Goal: Task Accomplishment & Management: Complete application form

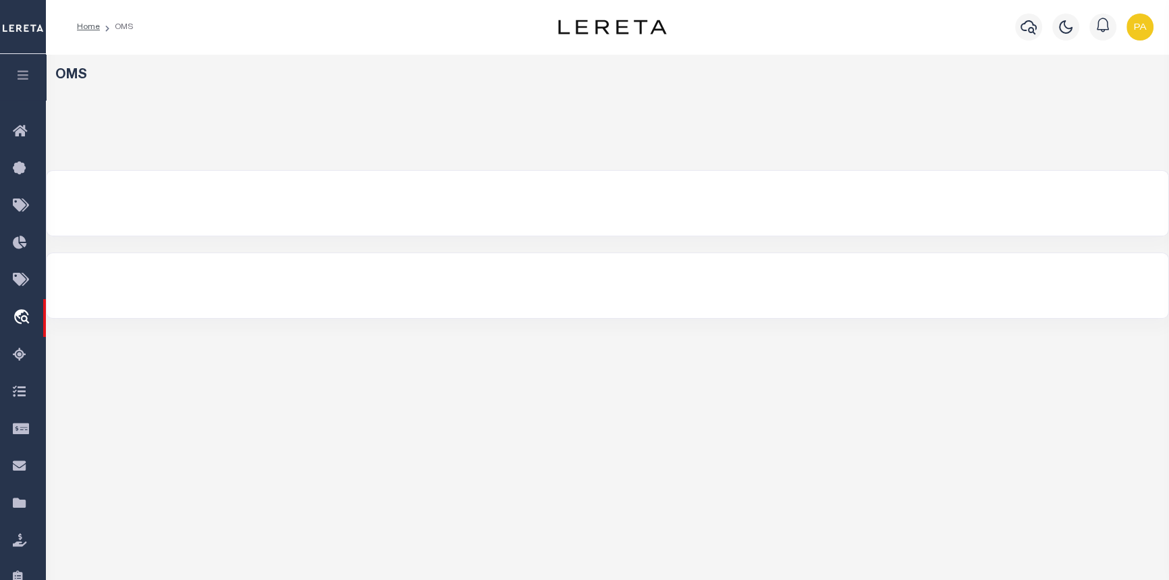
select select "200"
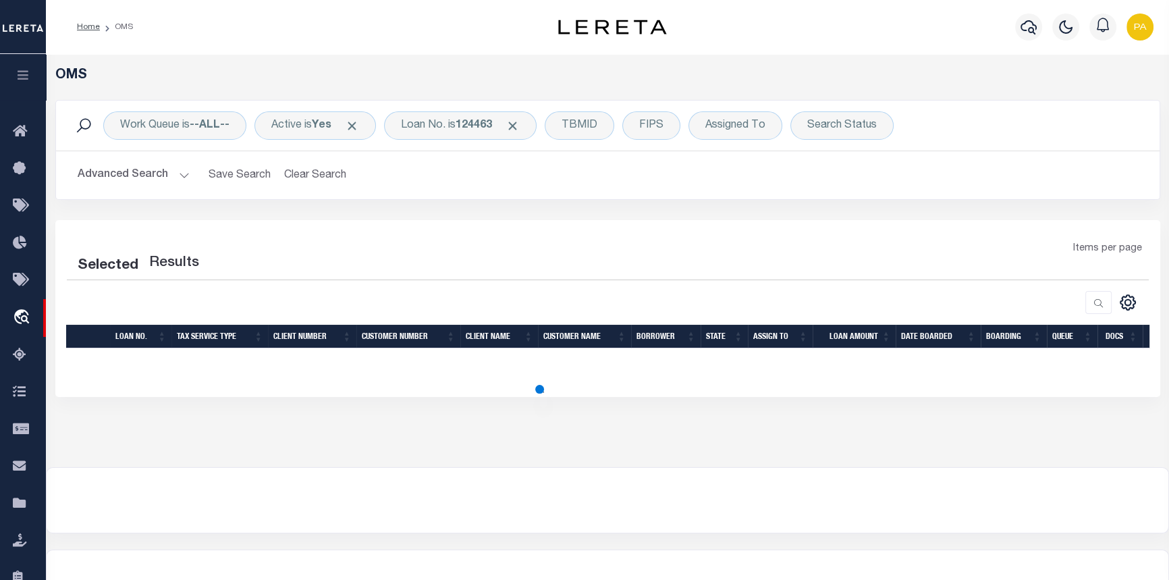
select select "200"
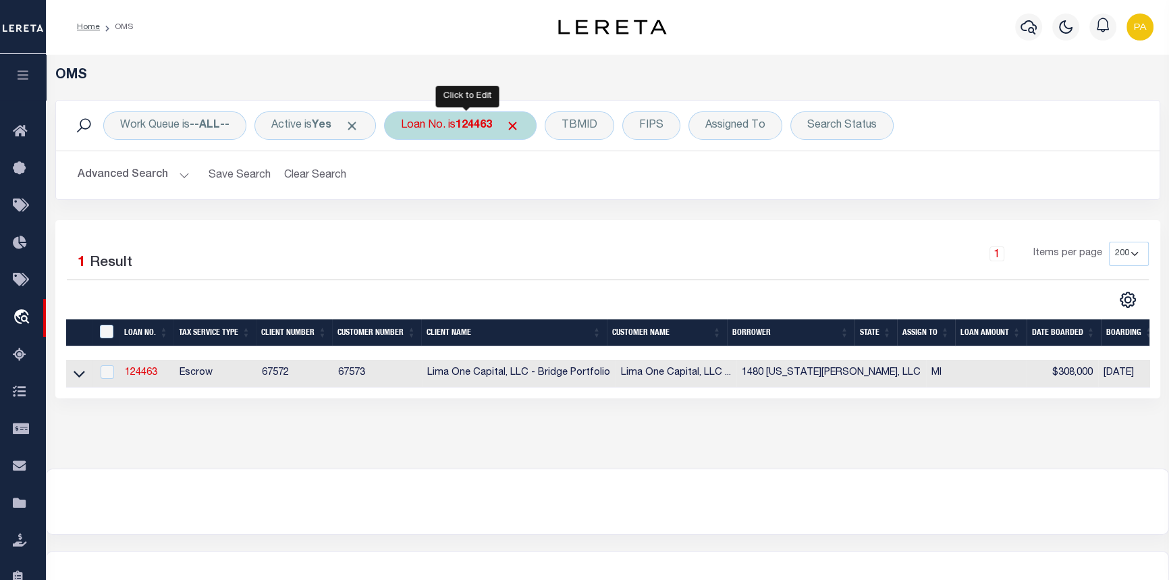
click at [477, 124] on b "124463" at bounding box center [474, 125] width 36 height 11
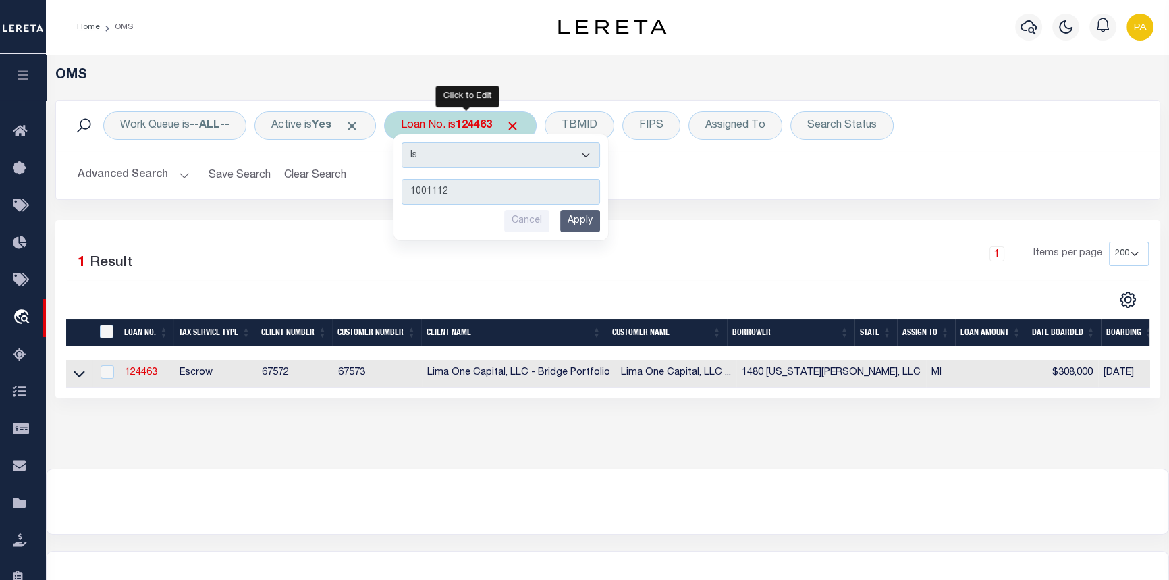
type input "10011129"
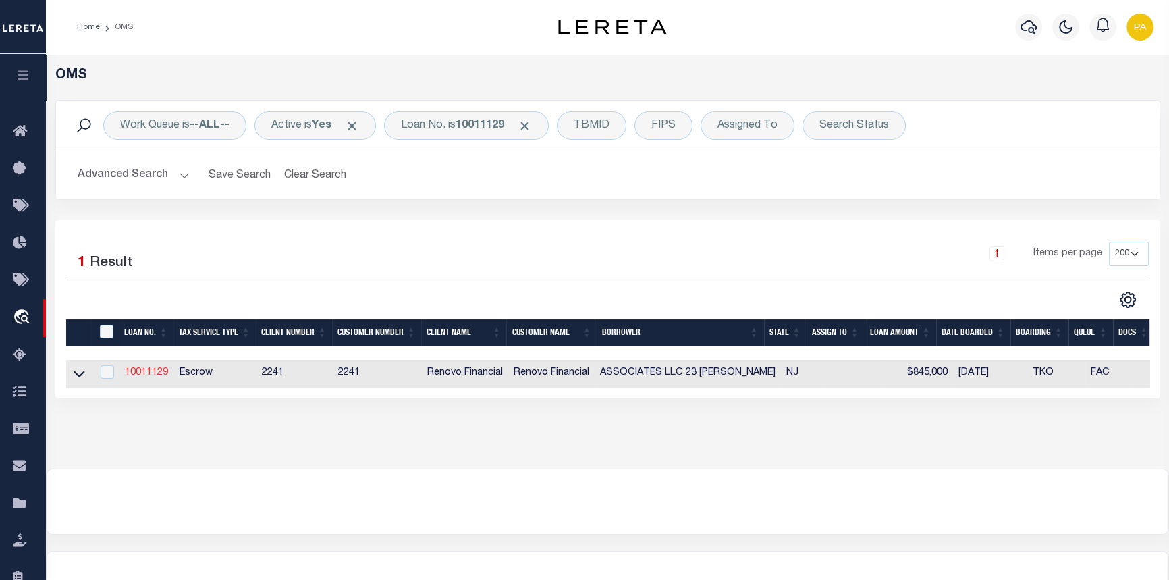
click at [142, 375] on link "10011129" at bounding box center [146, 372] width 43 height 9
type input "10011129"
type input "ASSOCIATES LLC 23 [PERSON_NAME]"
select select
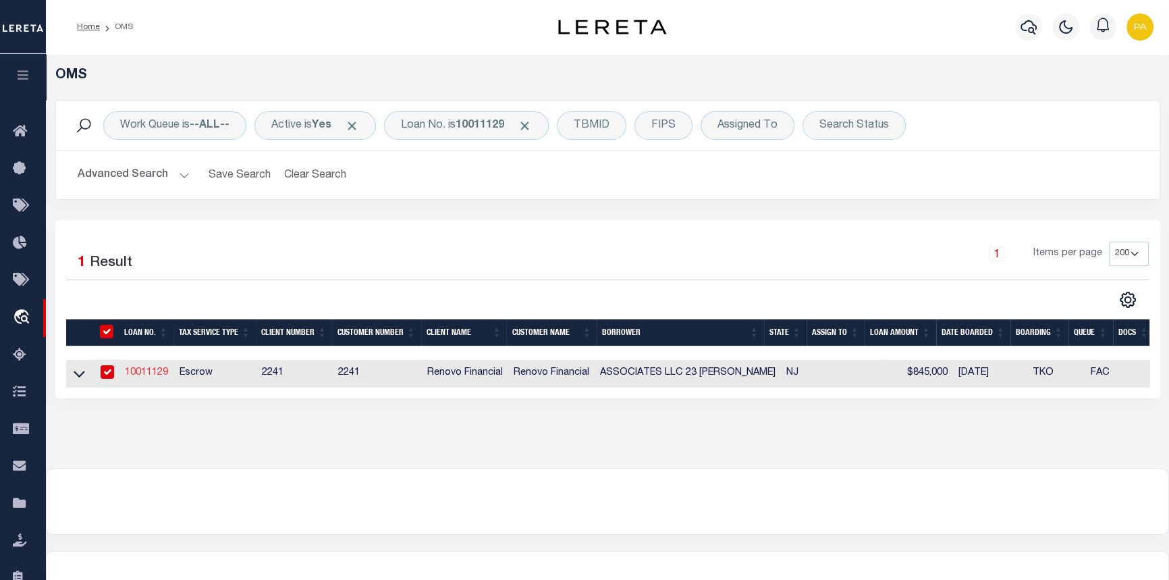
type input "[STREET_ADDRESS]"
type input "PASSAIC NJ 07055-3402 NULL"
select select "10"
select select "Escrow"
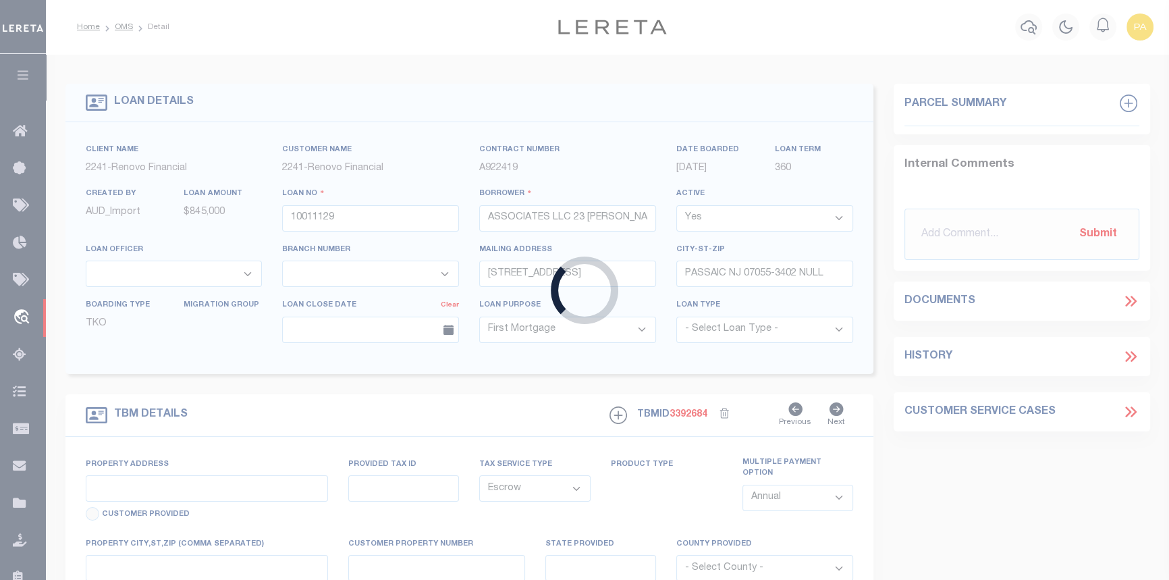
type input "23 [PERSON_NAME]"
type input "17204 00011"
select select
type input "[GEOGRAPHIC_DATA]"
type input "a0kUS000006jgvh"
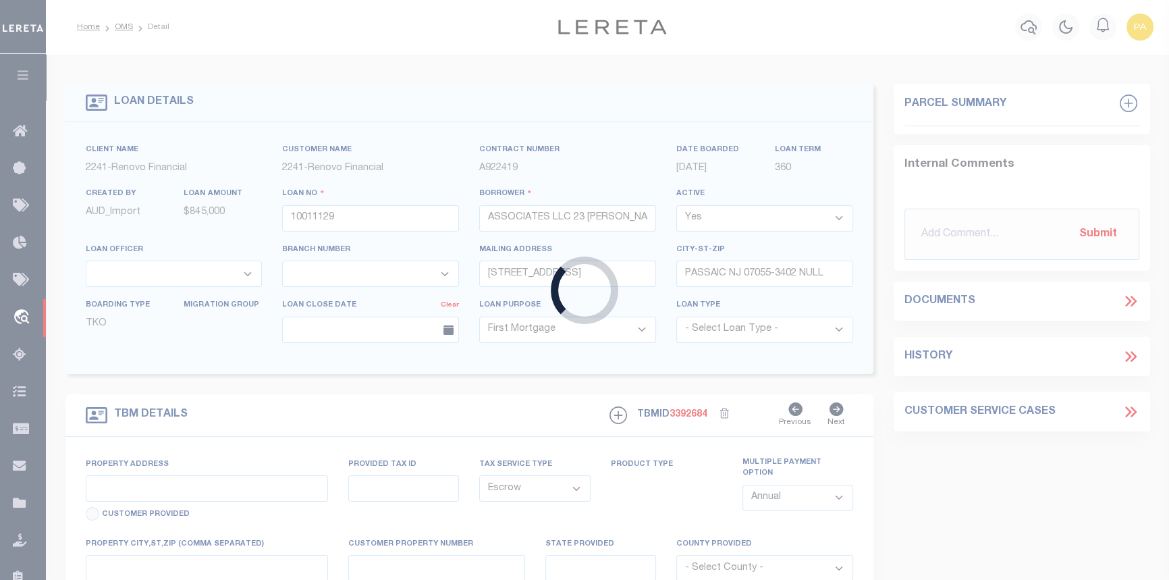
type input "NJ"
select select "14701"
select select "25067"
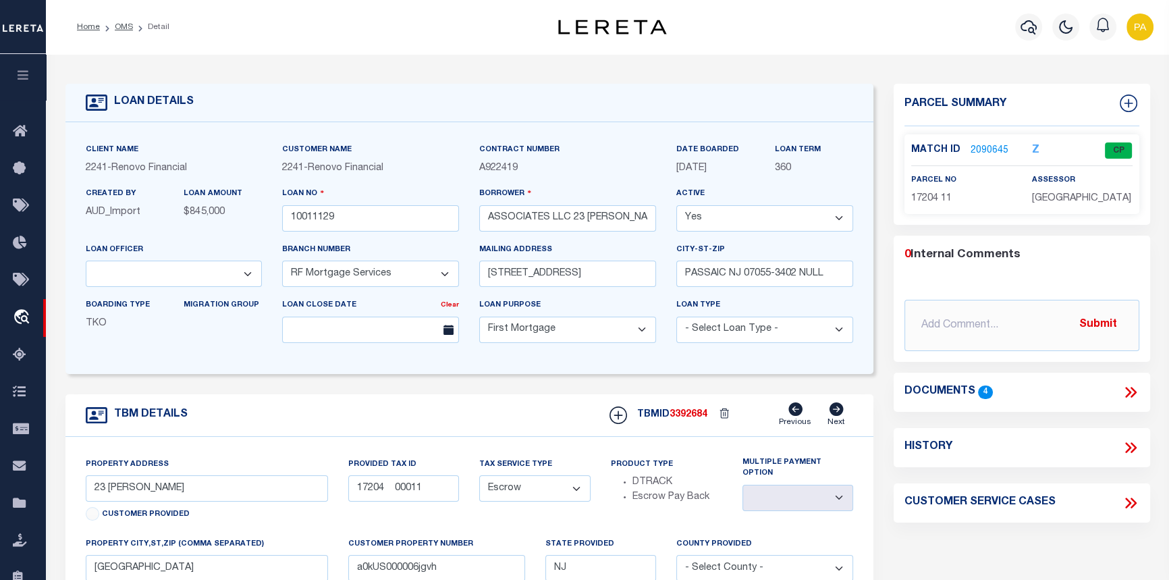
click at [974, 147] on link "2090645" at bounding box center [990, 151] width 38 height 14
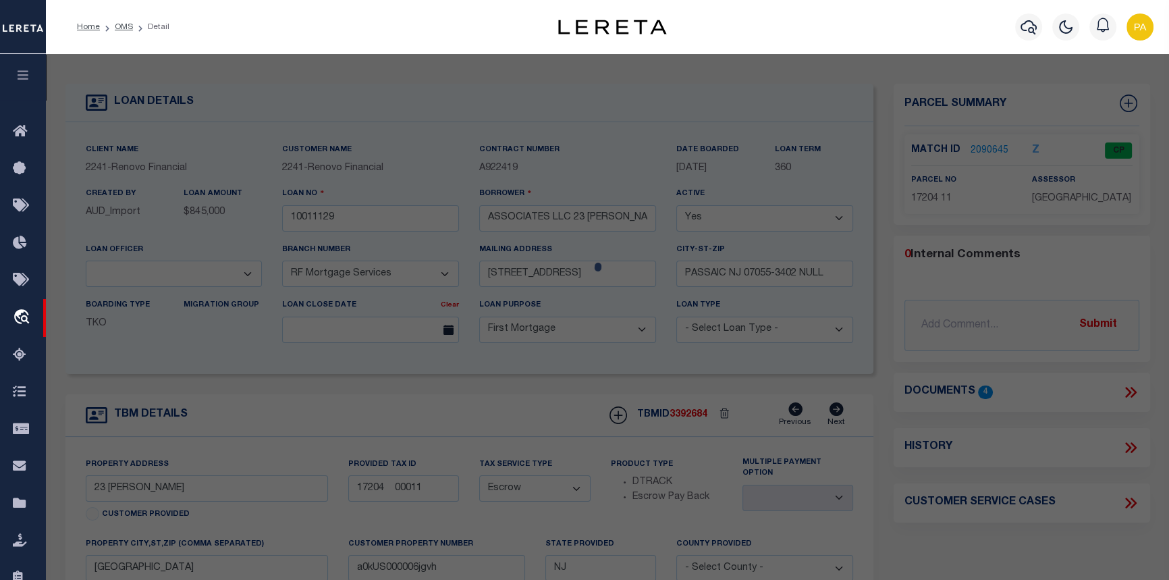
checkbox input "false"
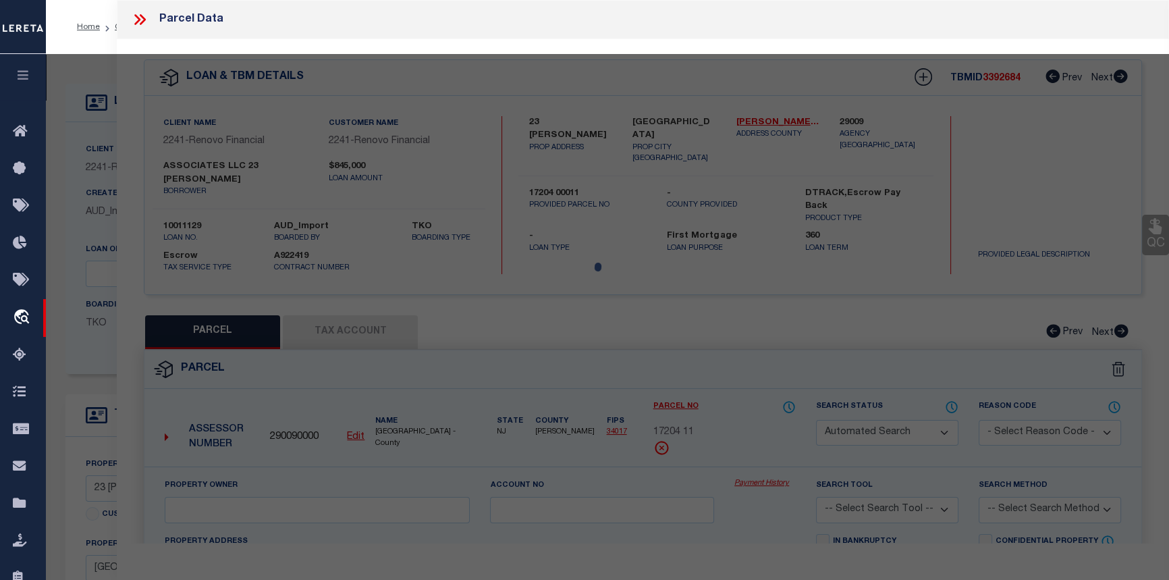
select select "CP"
type input "ASSOCIATES LLC 23 [PERSON_NAME]"
select select "AGW"
select select
type input "23 [PERSON_NAME]"
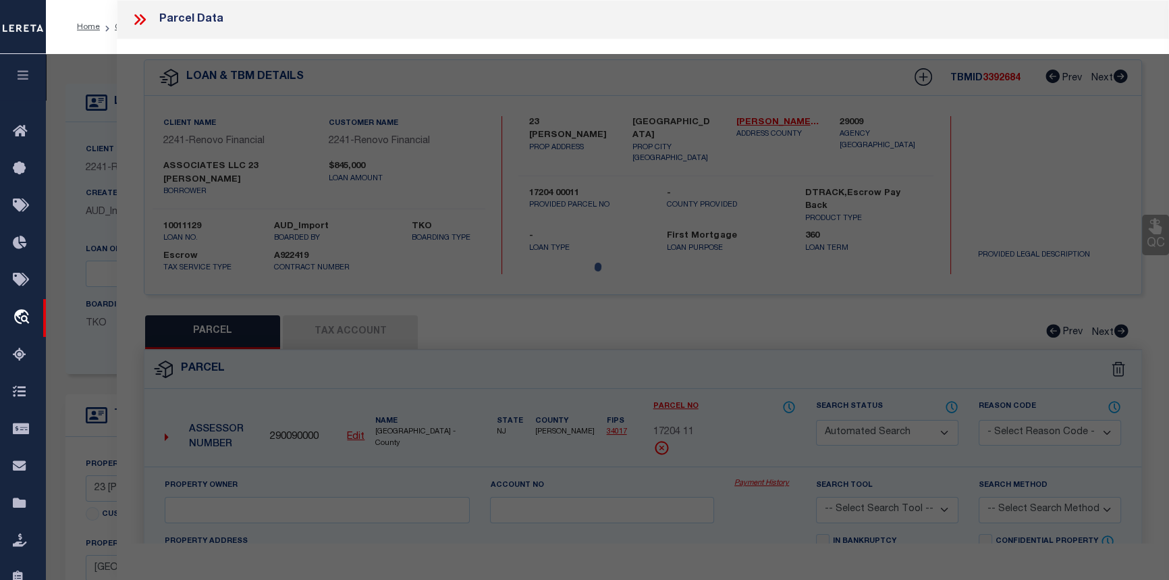
checkbox input "false"
type input "[GEOGRAPHIC_DATA]"
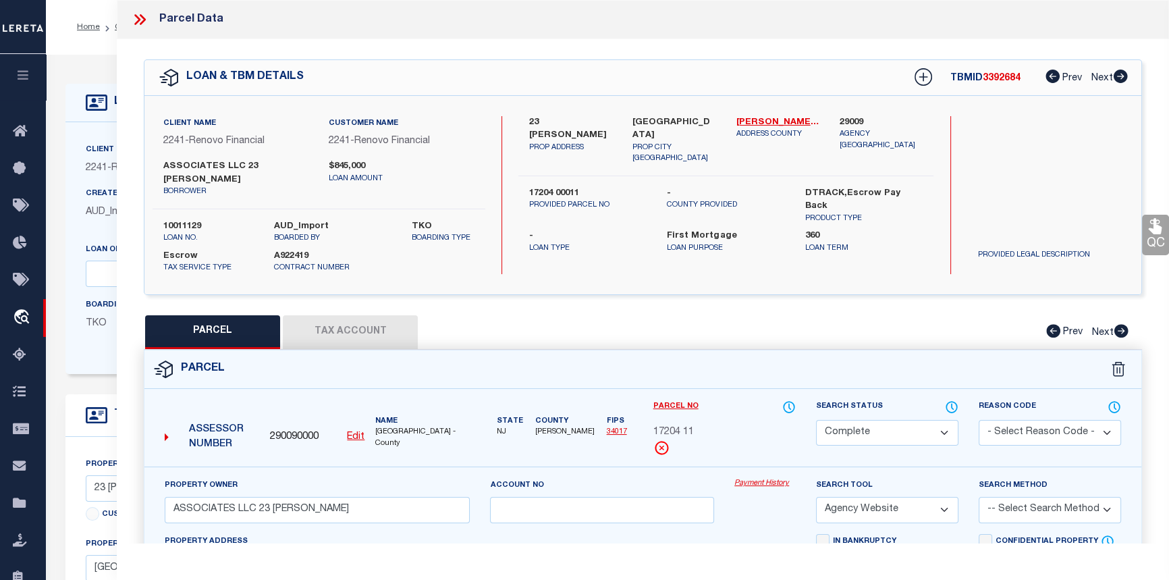
click at [773, 486] on link "Payment History" at bounding box center [764, 483] width 61 height 11
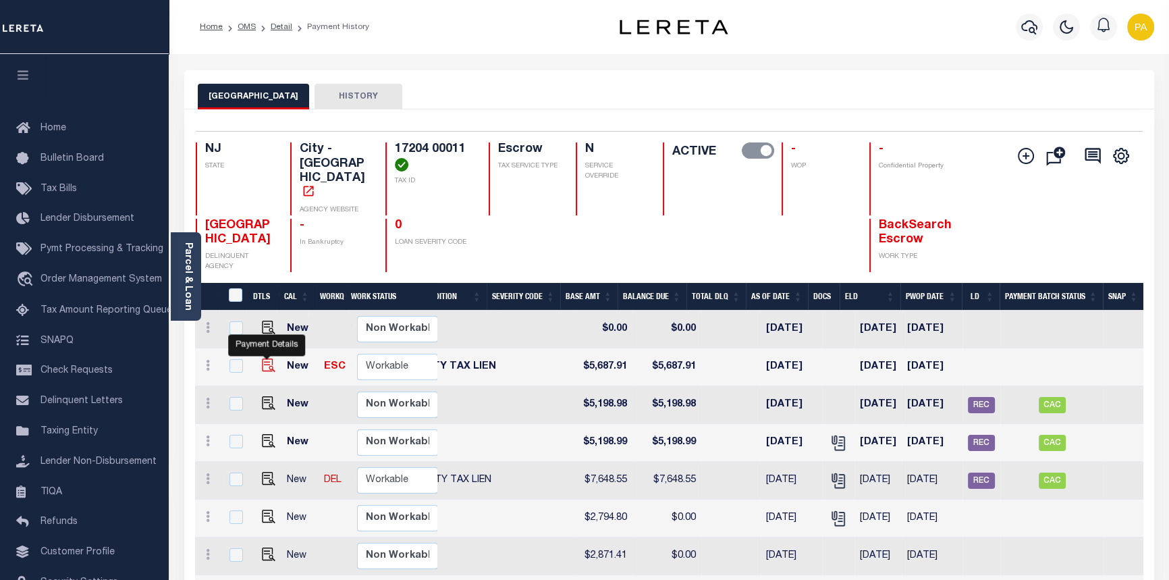
click at [265, 358] on img "" at bounding box center [268, 364] width 13 height 13
checkbox input "true"
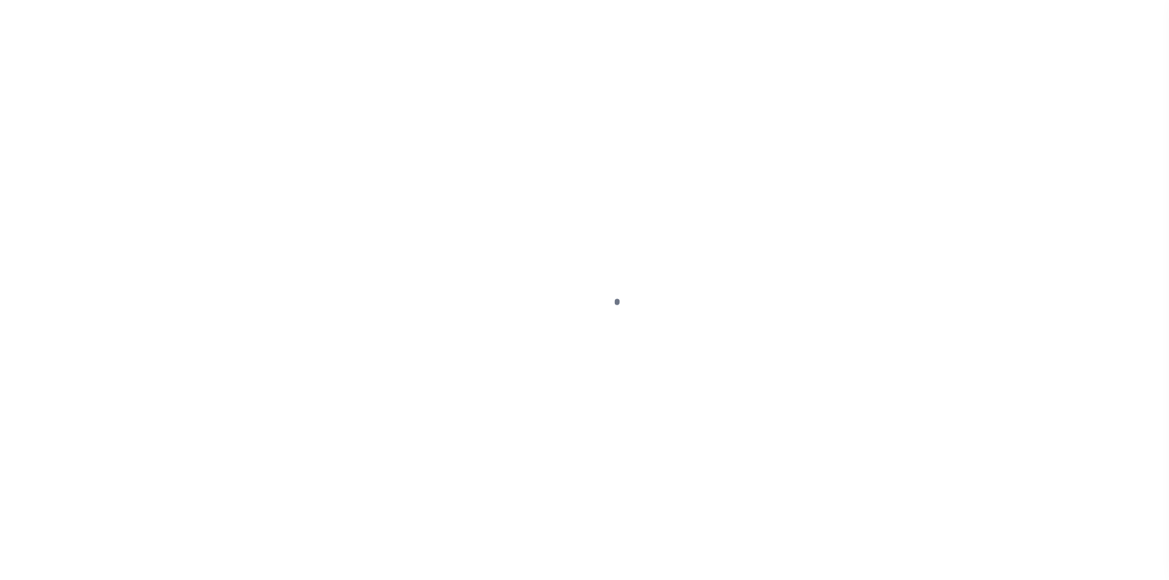
select select "DUE"
select select "20"
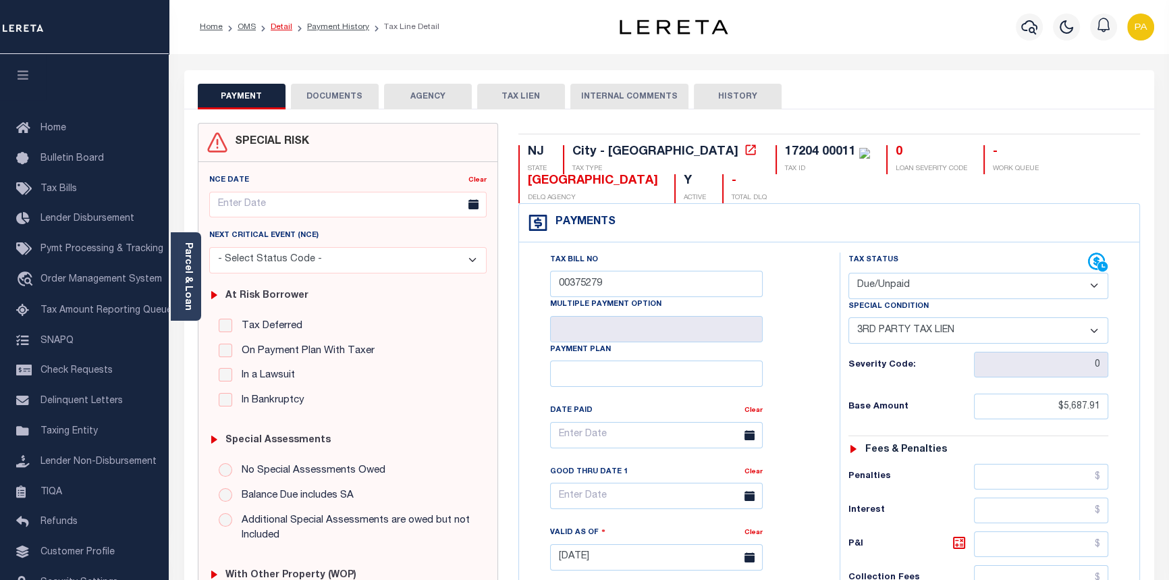
click at [279, 23] on link "Detail" at bounding box center [282, 27] width 22 height 8
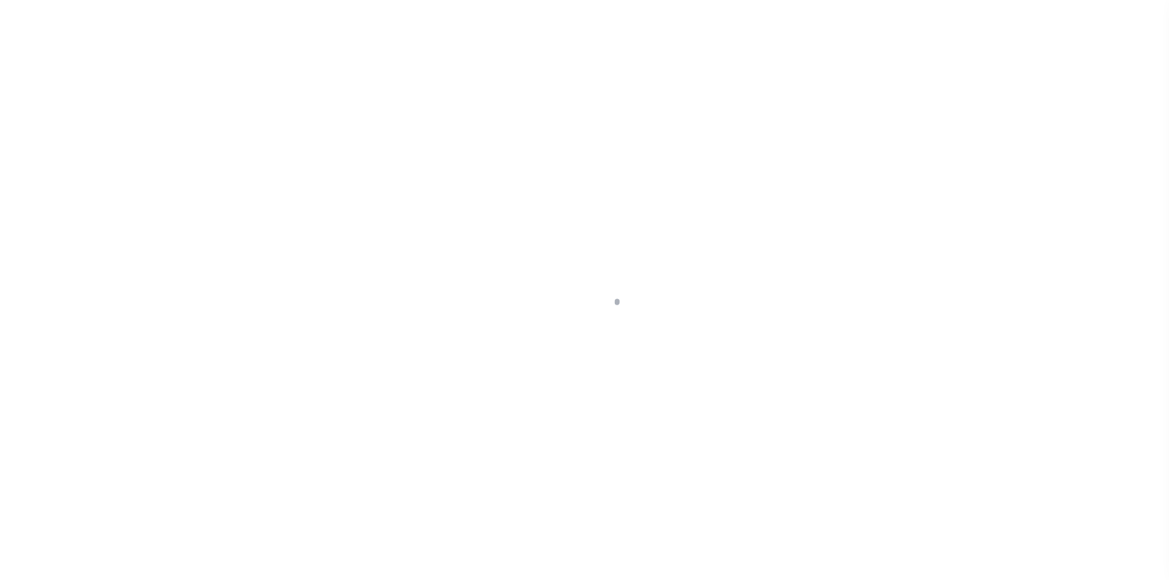
select select "14701"
select select "25067"
select select "10"
select select "Escrow"
type input "23 [PERSON_NAME]"
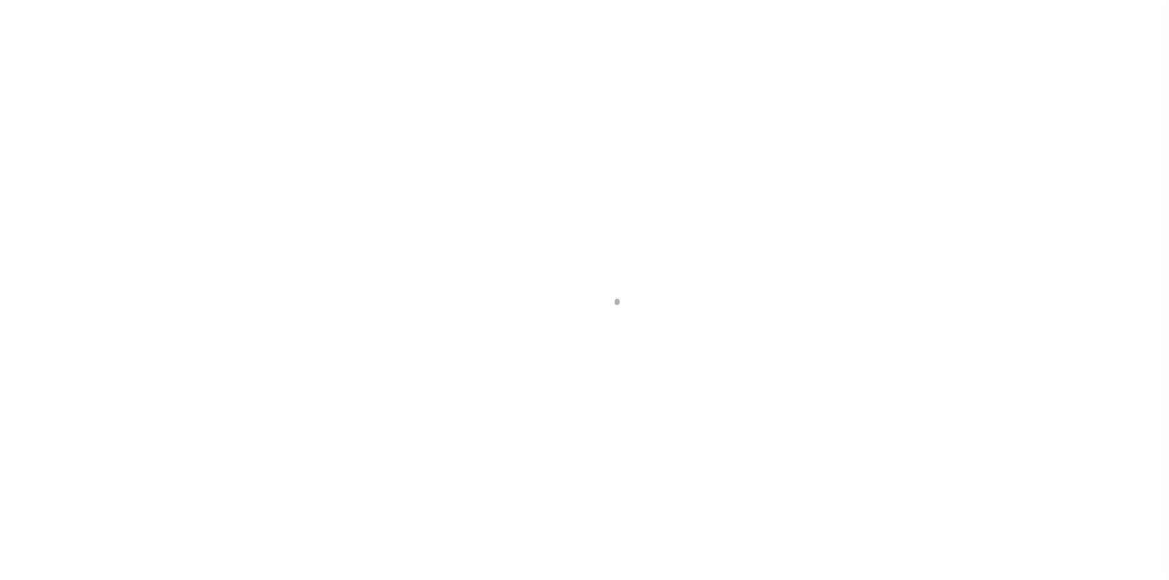
type input "17204 00011"
select select
type input "[GEOGRAPHIC_DATA]"
type input "a0kUS000006jgvh"
type input "NJ"
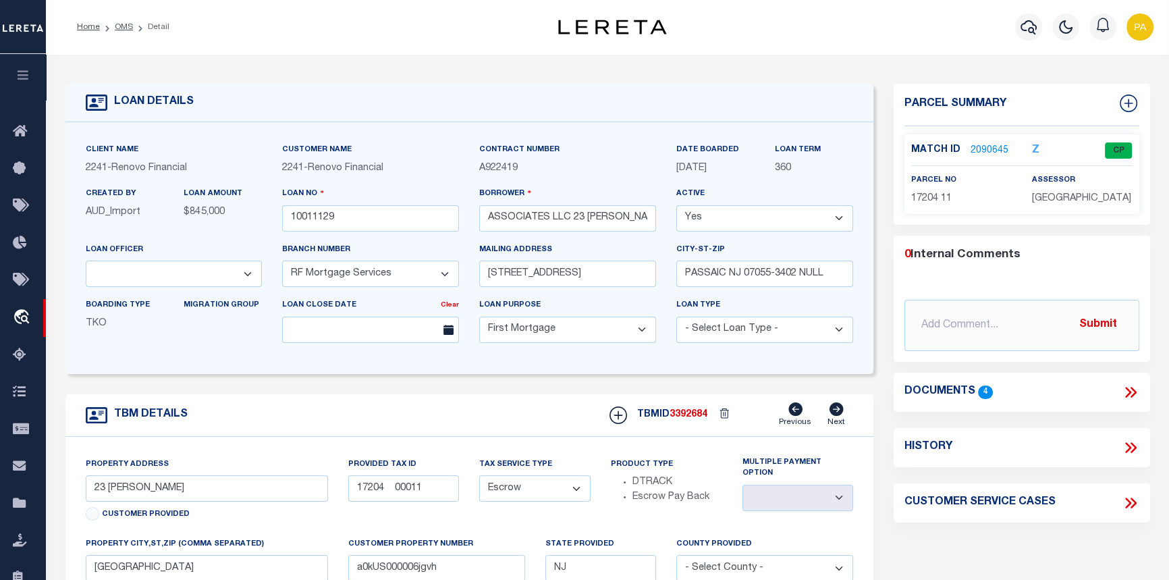
click at [981, 144] on link "2090645" at bounding box center [990, 151] width 38 height 14
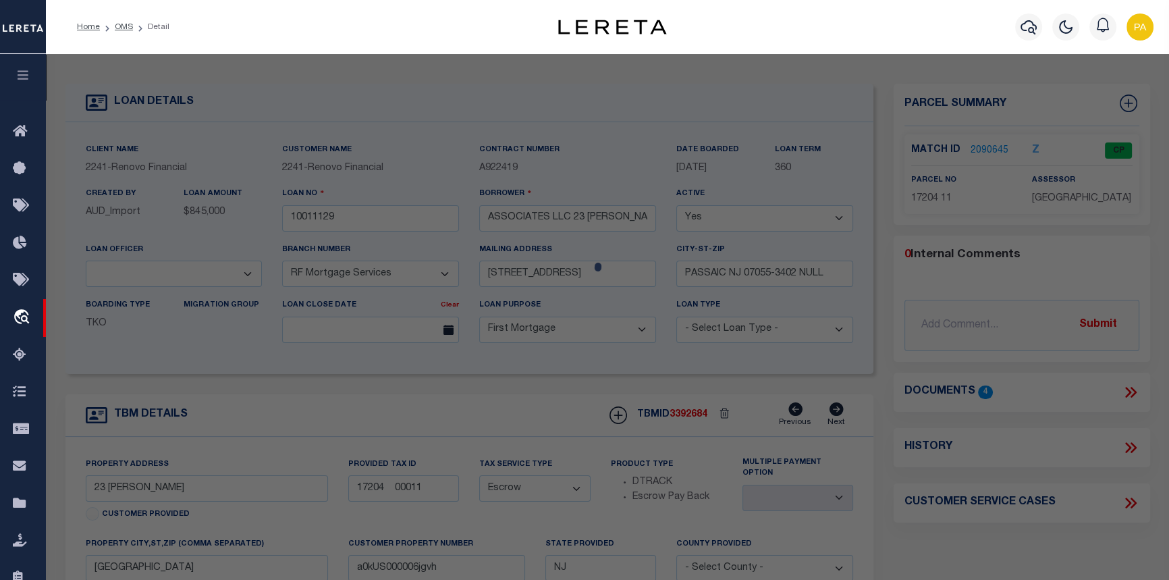
checkbox input "false"
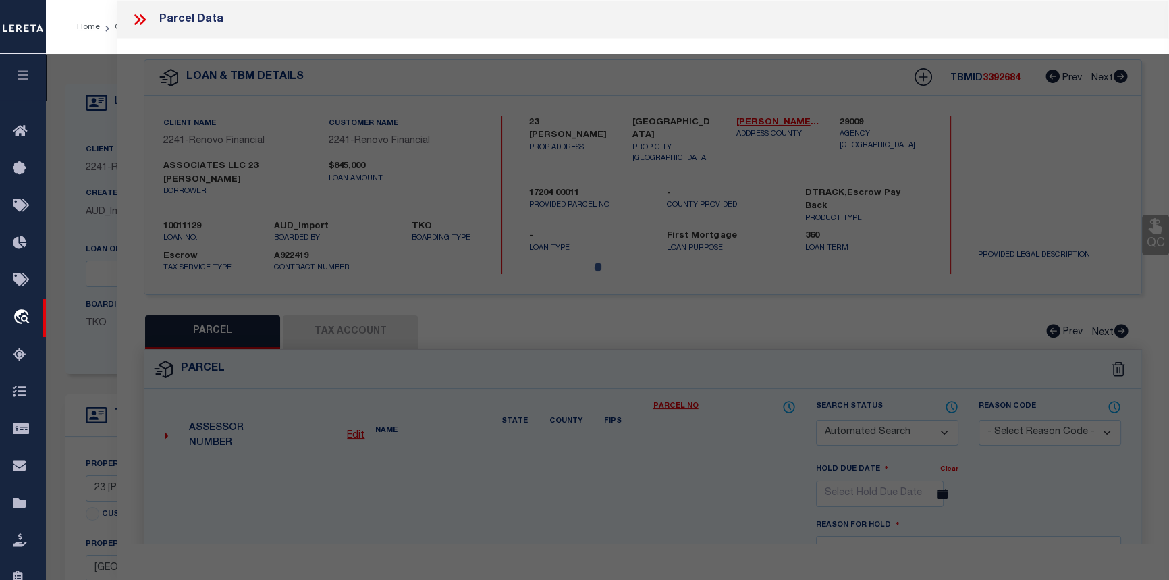
select select "CP"
type input "ASSOCIATES LLC 23 [PERSON_NAME]"
select select "AGW"
select select
type input "23 [PERSON_NAME]"
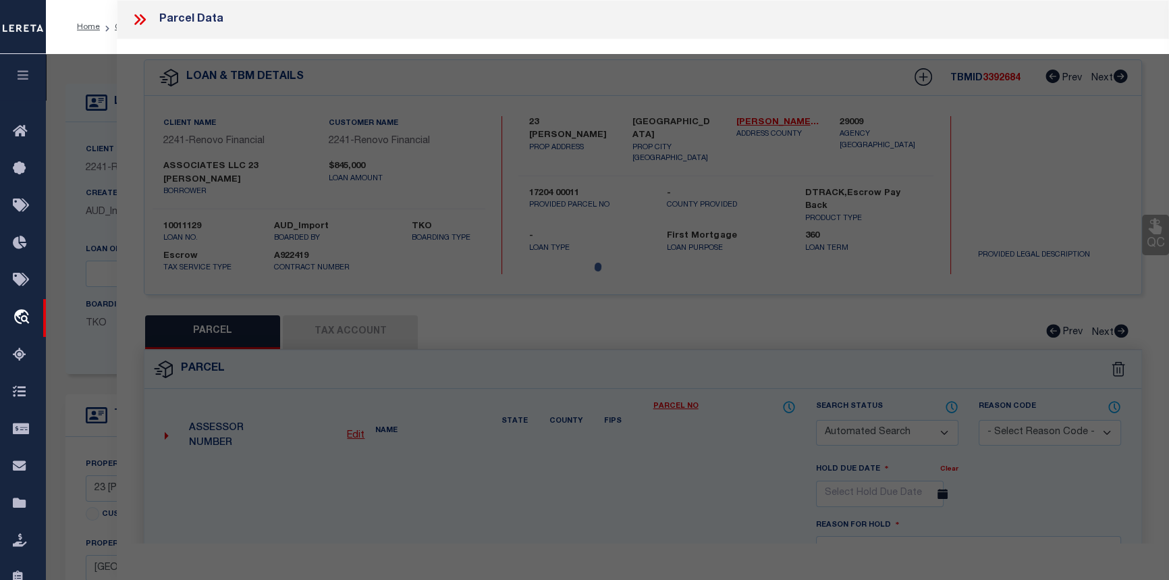
checkbox input "false"
type input "[GEOGRAPHIC_DATA]"
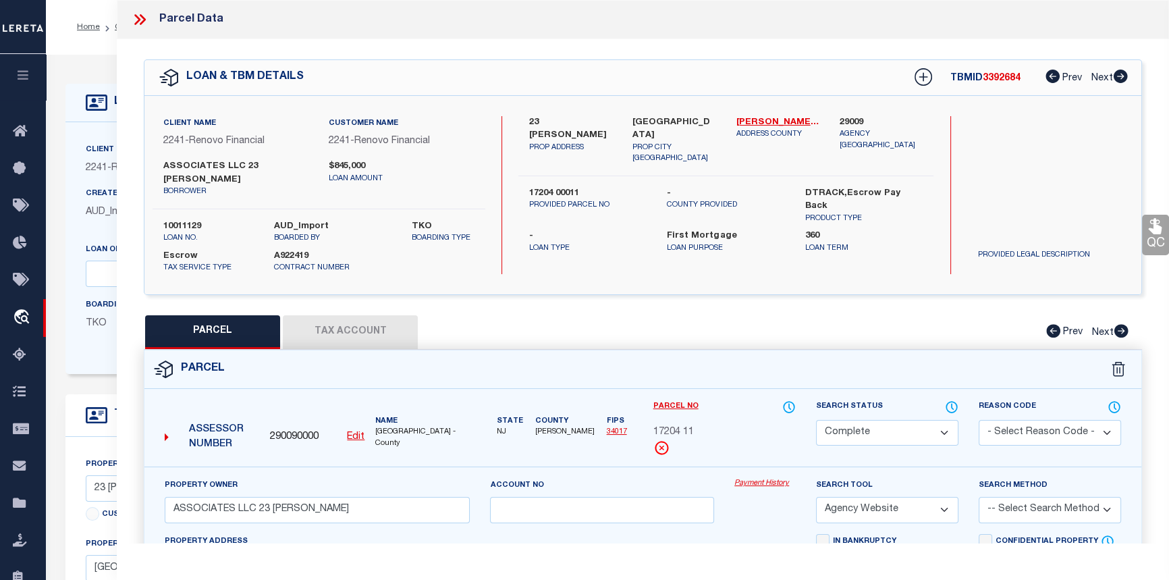
click at [783, 485] on link "Payment History" at bounding box center [764, 483] width 61 height 11
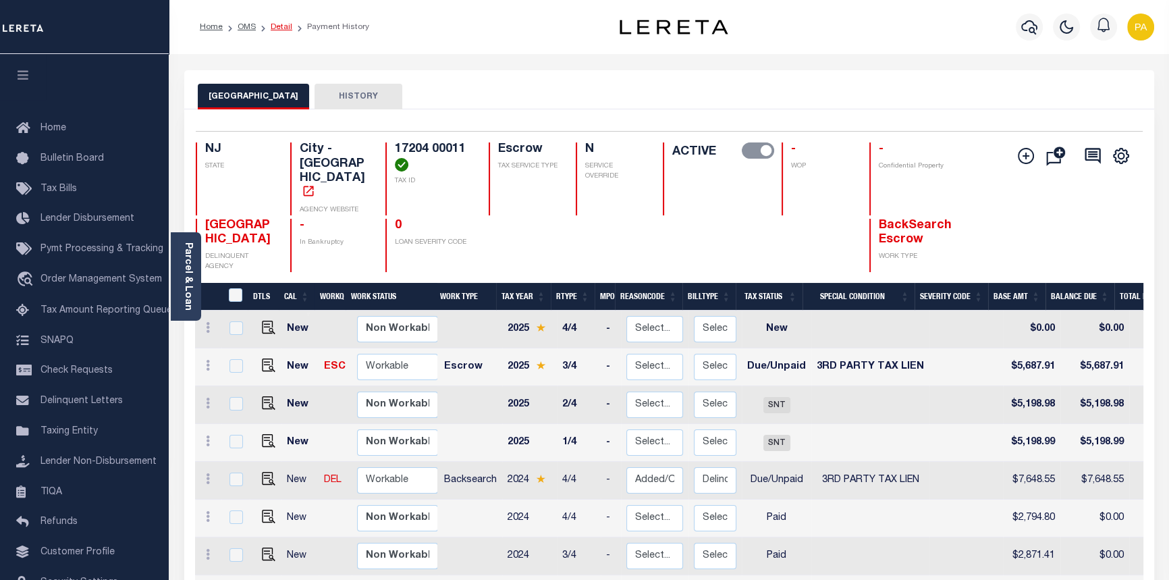
click at [279, 24] on link "Detail" at bounding box center [282, 27] width 22 height 8
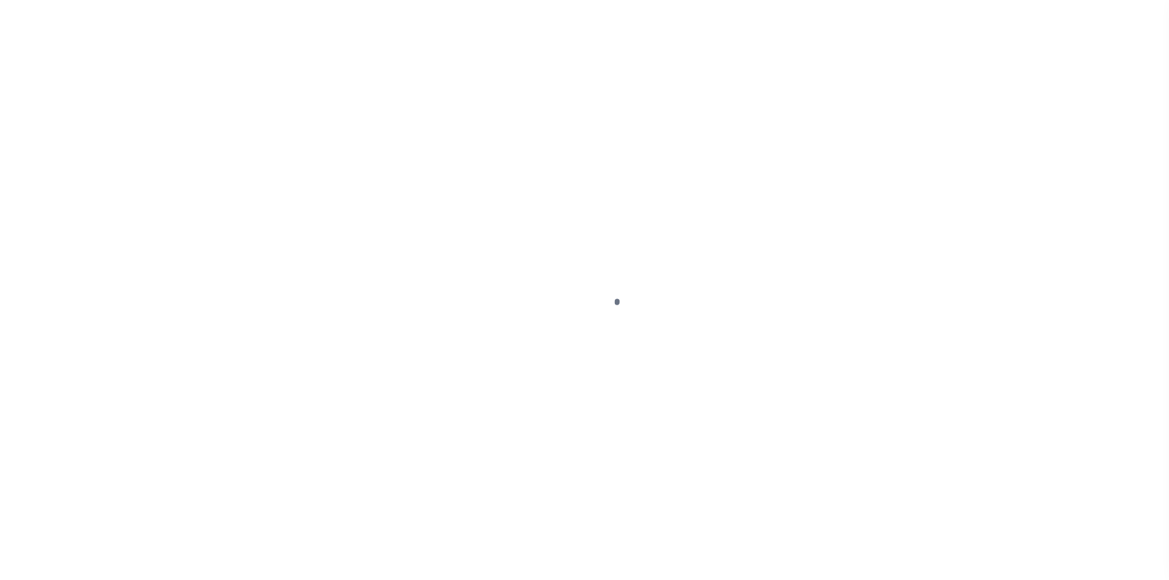
select select "10"
select select "Escrow"
type input "23 [PERSON_NAME]"
type input "17204 00011"
select select
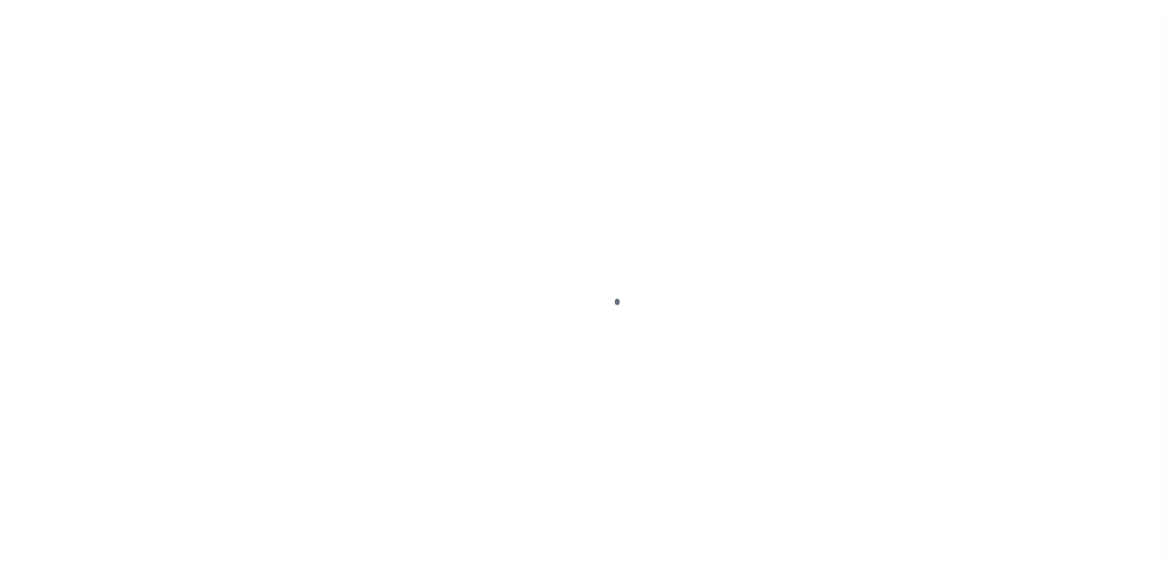
type input "[GEOGRAPHIC_DATA]"
type input "a0kUS000006jgvh"
type input "NJ"
select select "14701"
select select "25067"
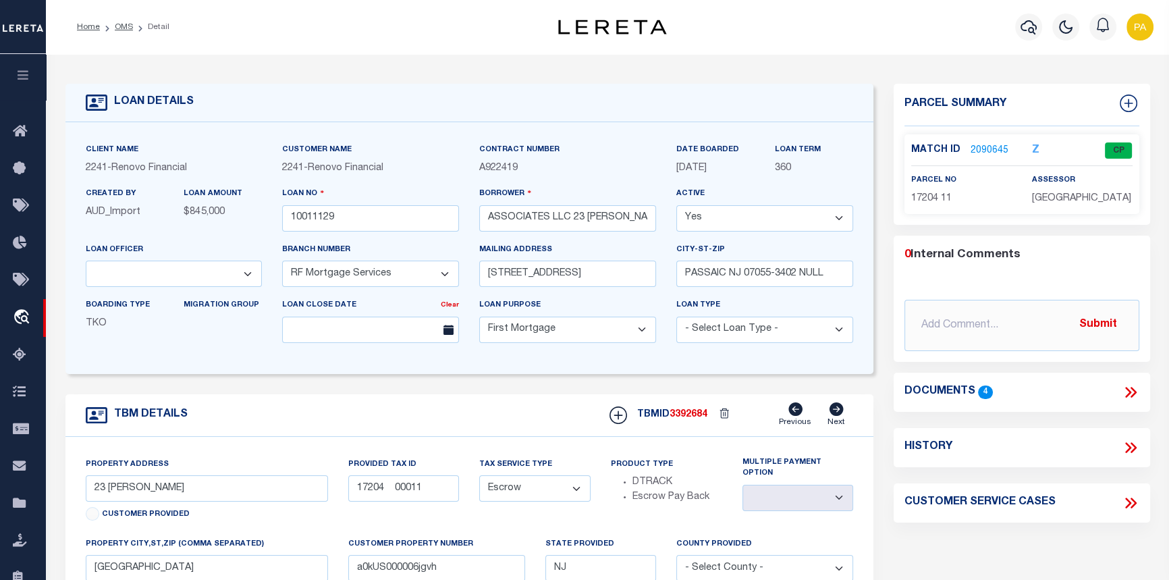
click at [985, 151] on link "2090645" at bounding box center [990, 151] width 38 height 14
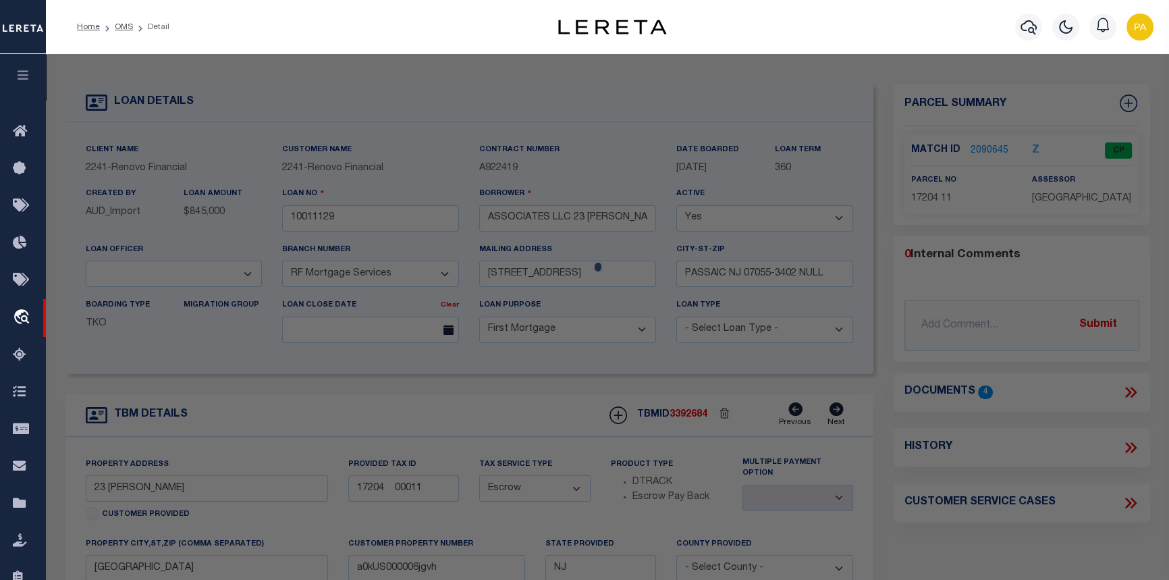
checkbox input "false"
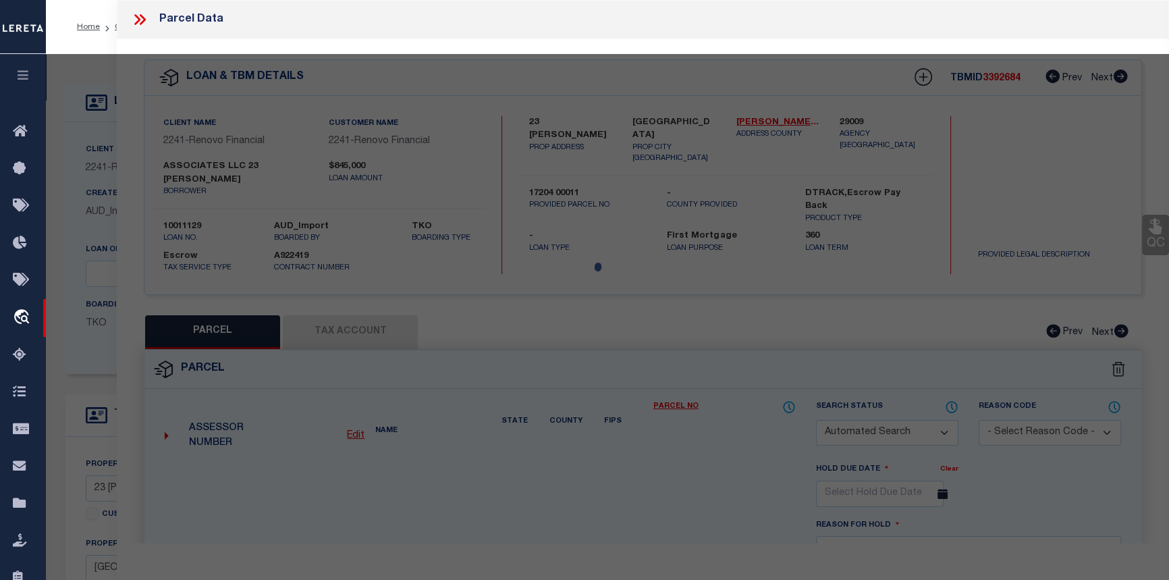
select select "CP"
type input "ASSOCIATES LLC 23 [PERSON_NAME]"
select select "AGW"
select select
type input "23 WESTERVELT"
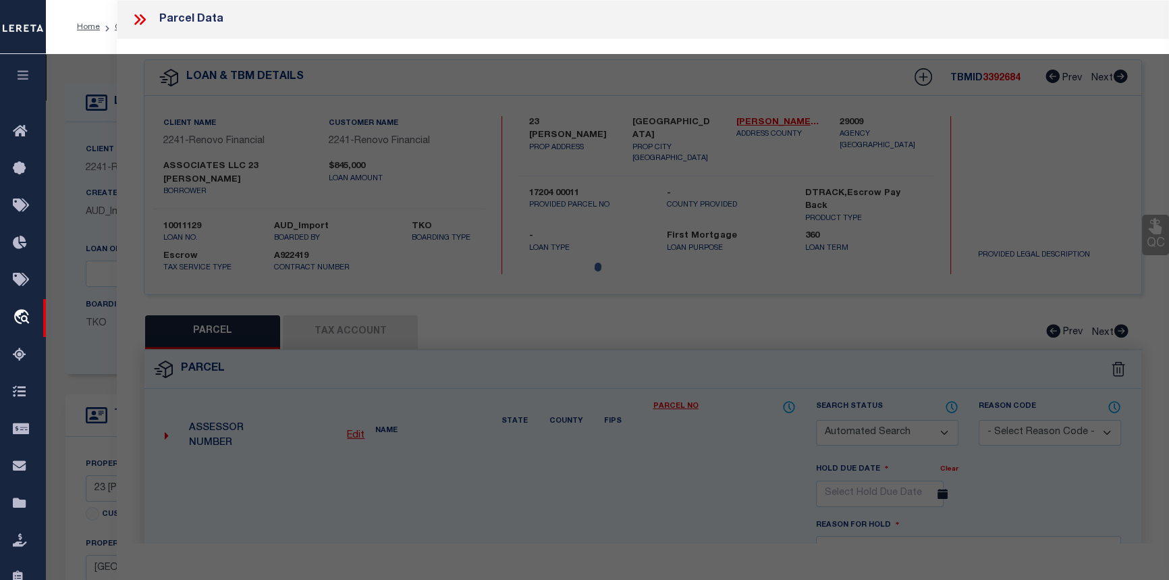
checkbox input "false"
type input "JERSEY CITY NJ 073043427"
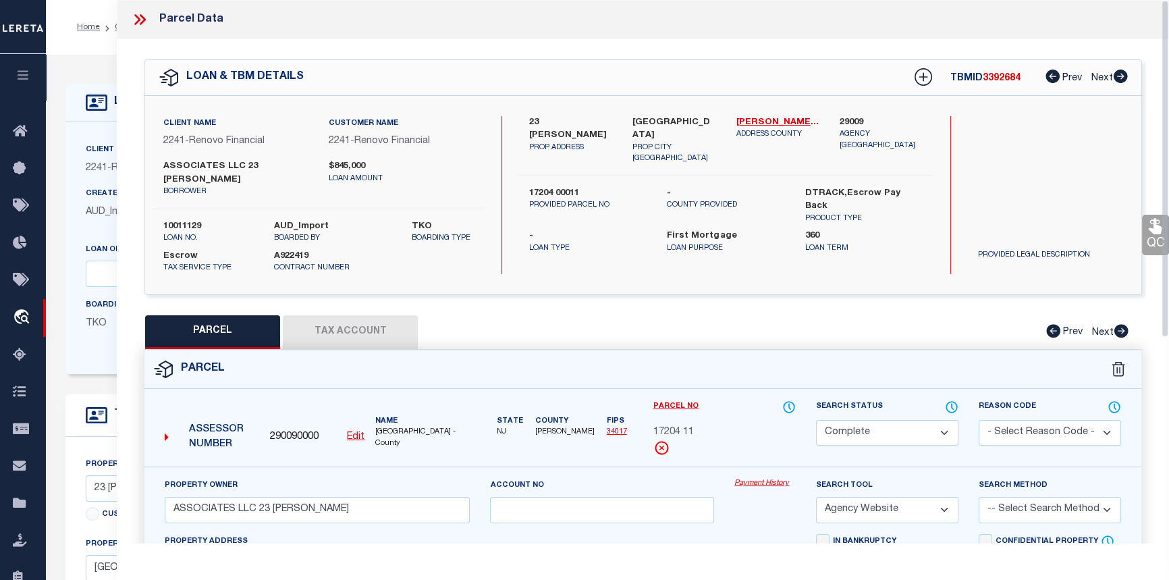
click at [759, 483] on link "Payment History" at bounding box center [764, 483] width 61 height 11
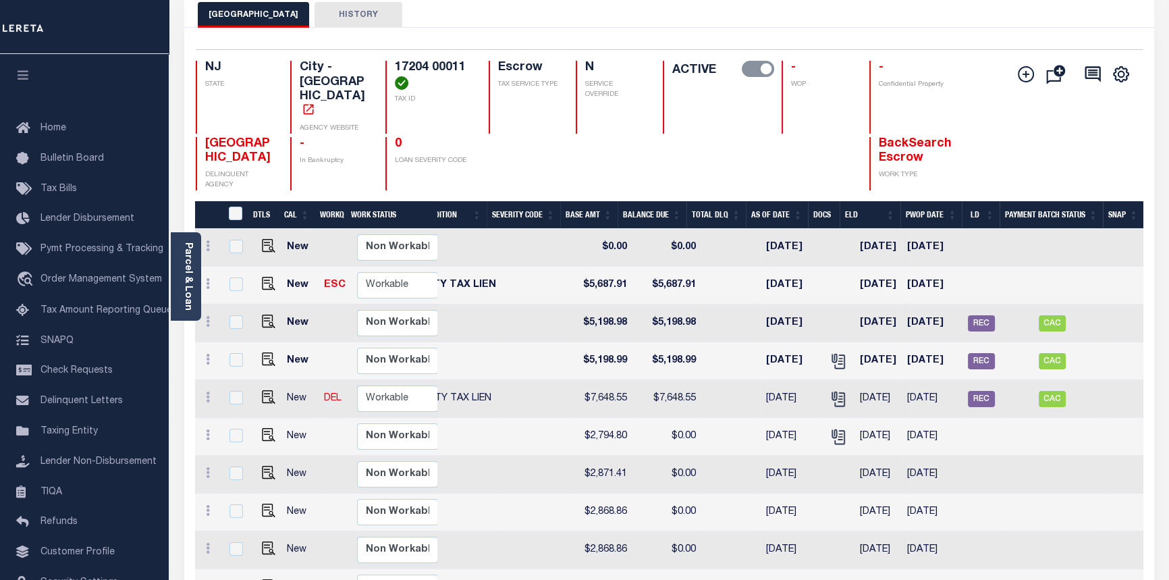
scroll to position [5, 0]
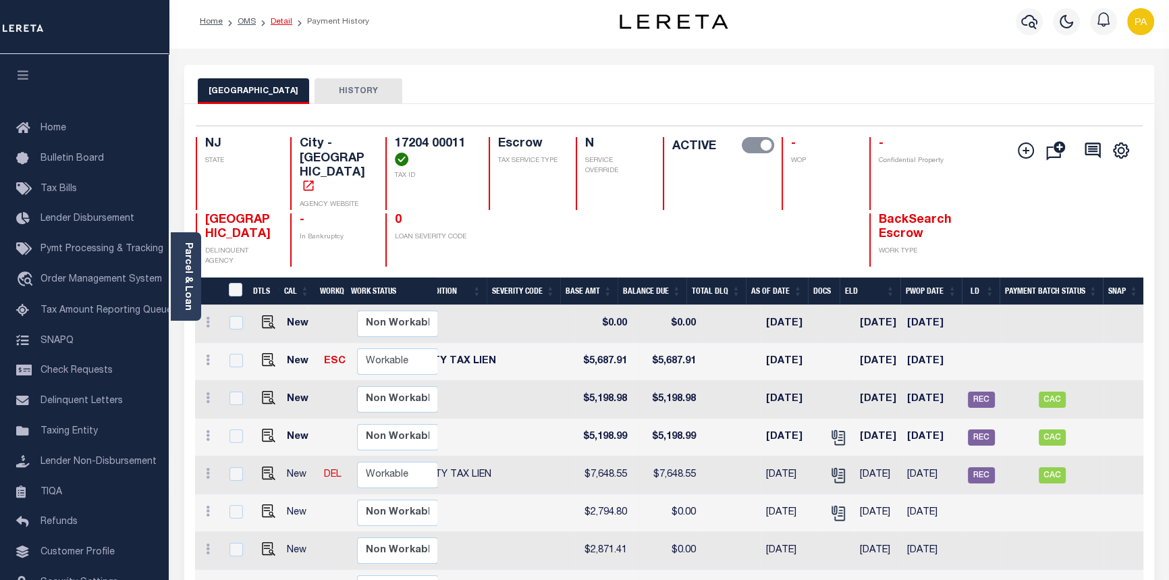
click at [277, 22] on link "Detail" at bounding box center [282, 22] width 22 height 8
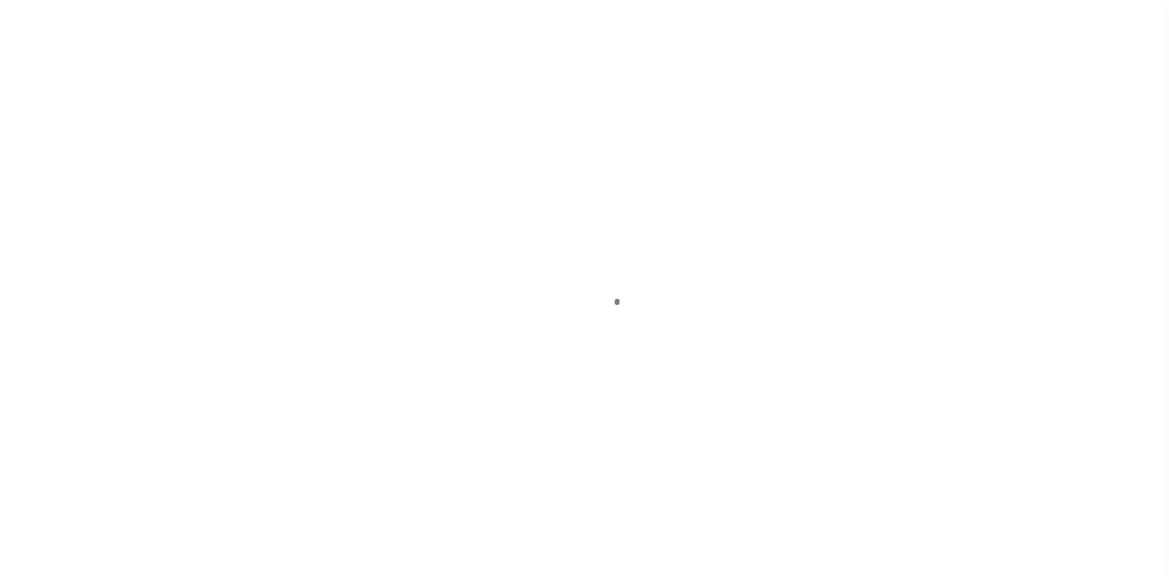
select select "10"
select select "Escrow"
type input "23 [PERSON_NAME]"
type input "17204 00011"
select select
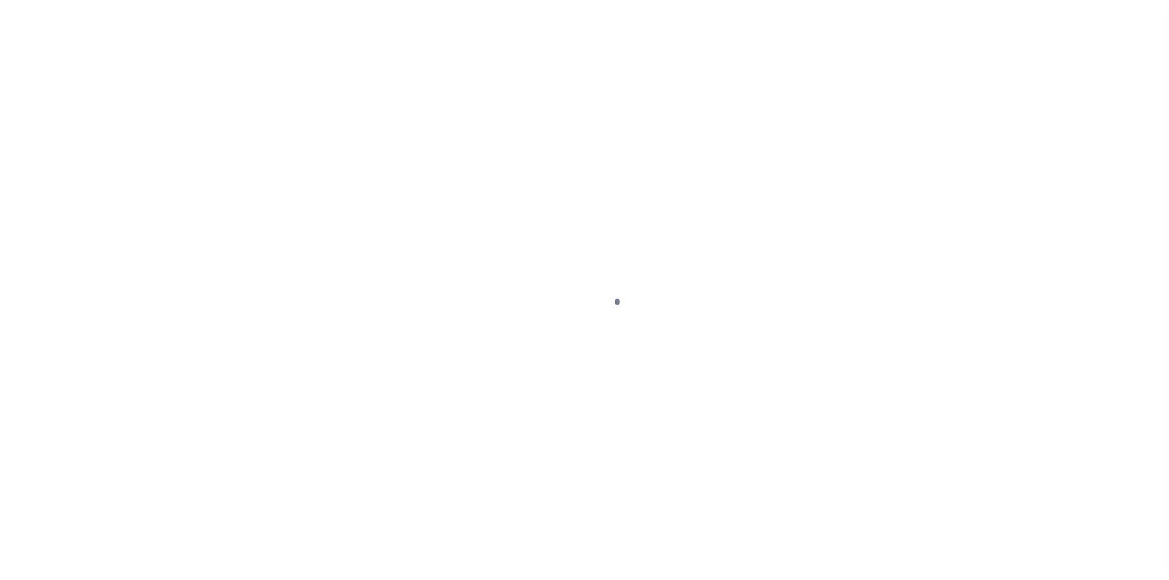
type input "[GEOGRAPHIC_DATA]"
type input "a0kUS000006jgvh"
type input "NJ"
select select "14701"
select select "25067"
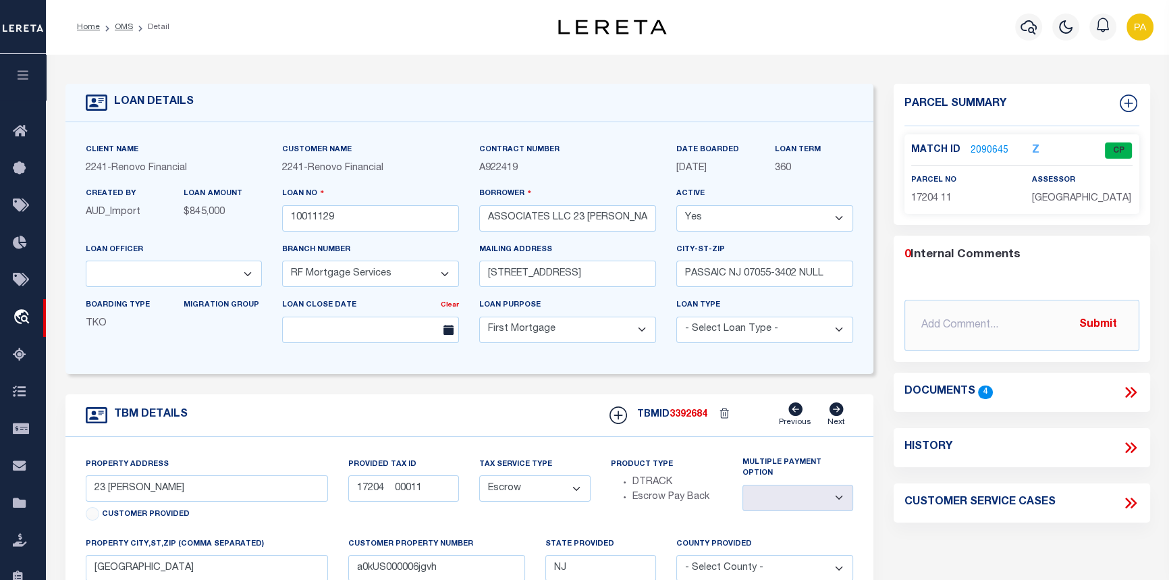
click at [983, 148] on link "2090645" at bounding box center [990, 151] width 38 height 14
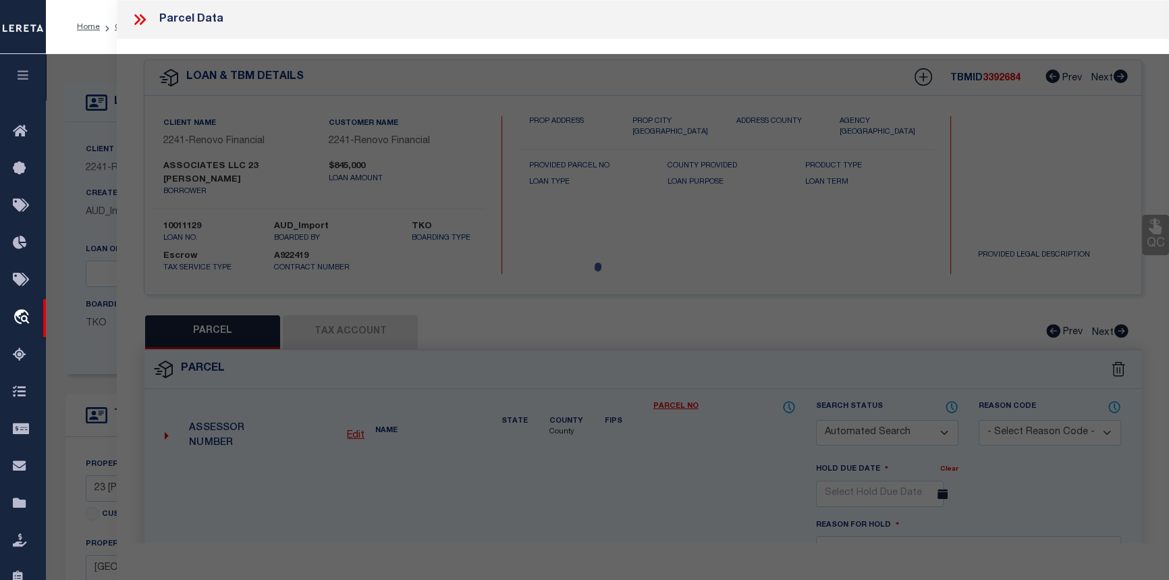
checkbox input "false"
select select "CP"
type input "ASSOCIATES LLC 23 [PERSON_NAME]"
select select "AGW"
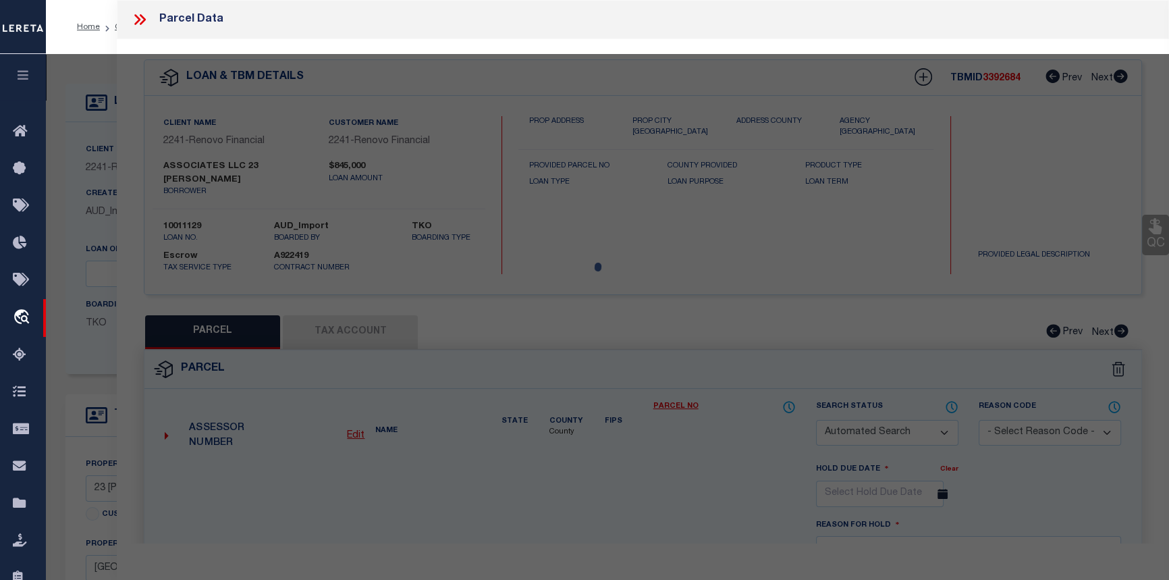
select select
type input "23 [PERSON_NAME]"
checkbox input "false"
type input "JERSEY CITY NJ 073043427"
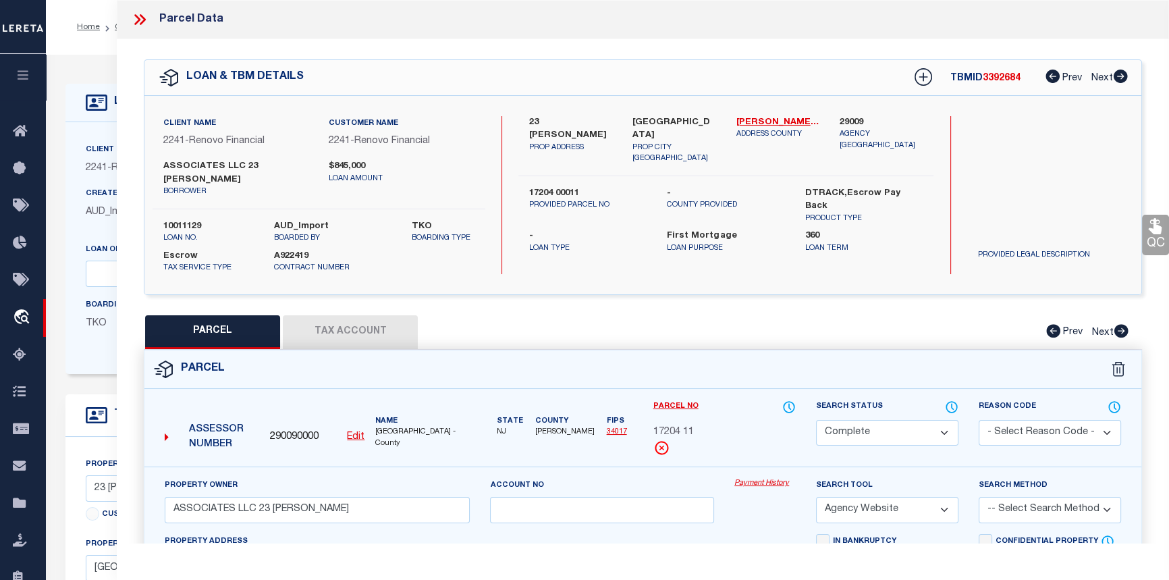
click at [758, 480] on link "Payment History" at bounding box center [764, 483] width 61 height 11
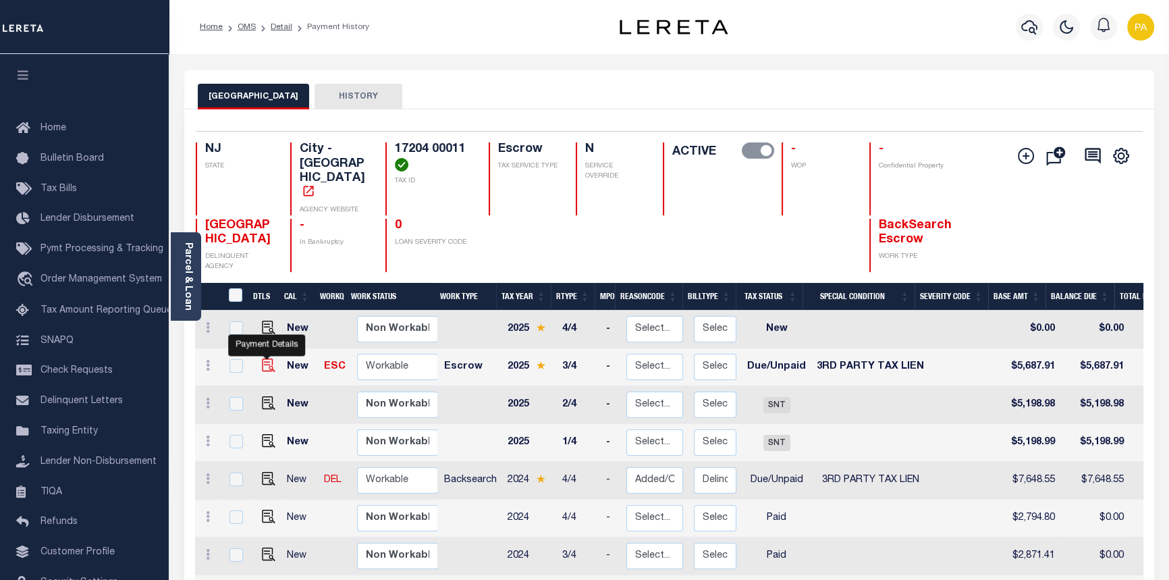
click at [263, 358] on img "" at bounding box center [268, 364] width 13 height 13
checkbox input "true"
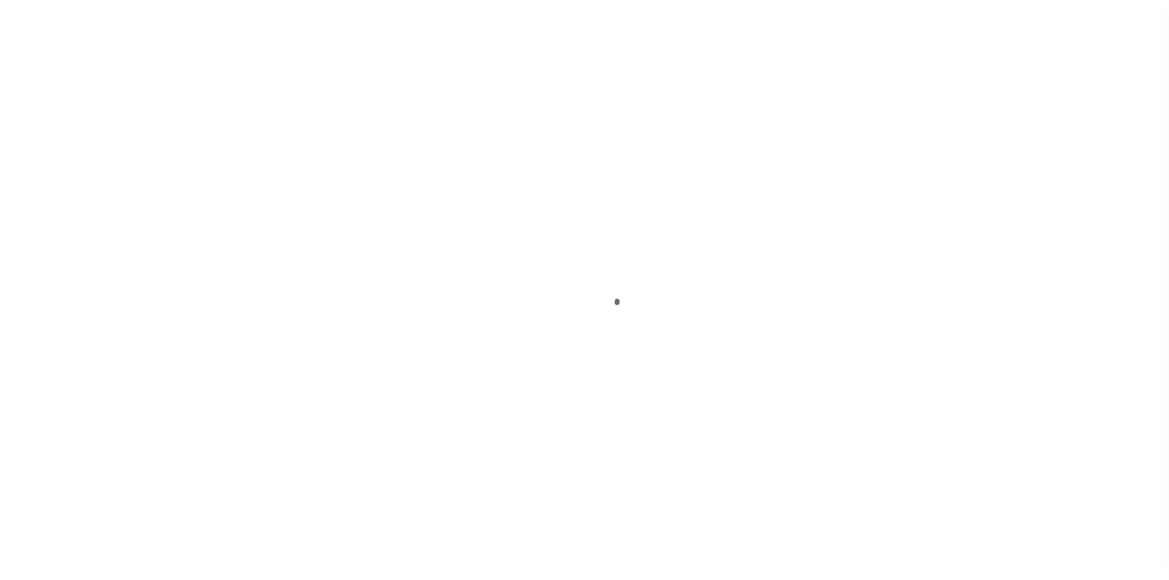
select select "DUE"
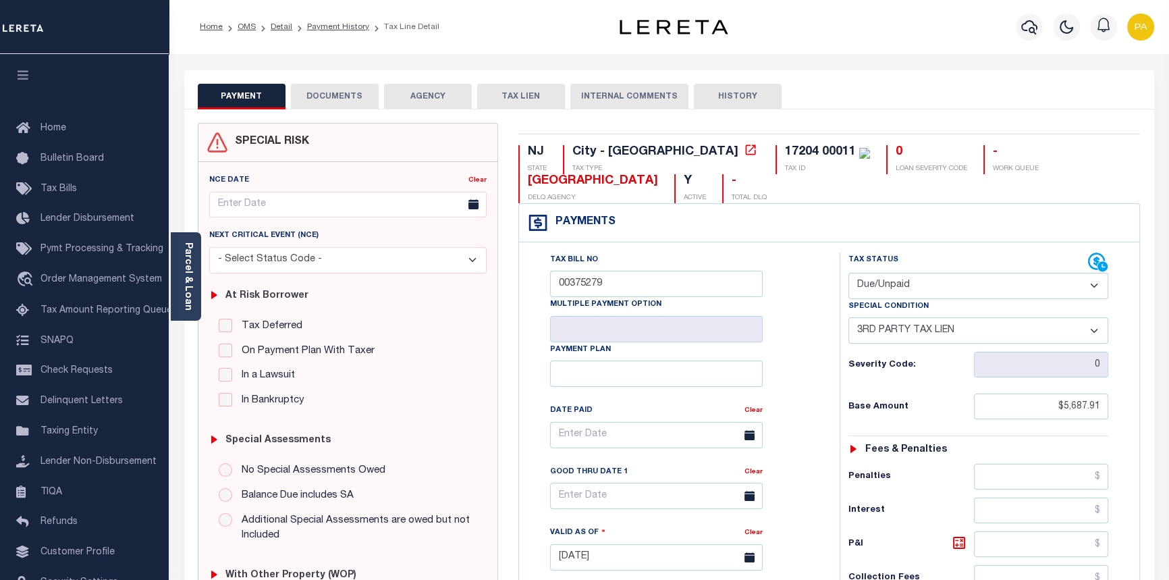
click at [1098, 330] on select "-- Select Special Condition -- 3RD PARTY TAX LIEN AGENCY TAX LIEN (A.K.A Inside…" at bounding box center [978, 330] width 261 height 26
select select "0"
click at [848, 319] on select "-- Select Special Condition -- 3RD PARTY TAX LIEN AGENCY TAX LIEN (A.K.A Inside…" at bounding box center [978, 330] width 261 height 26
type input "[DATE]"
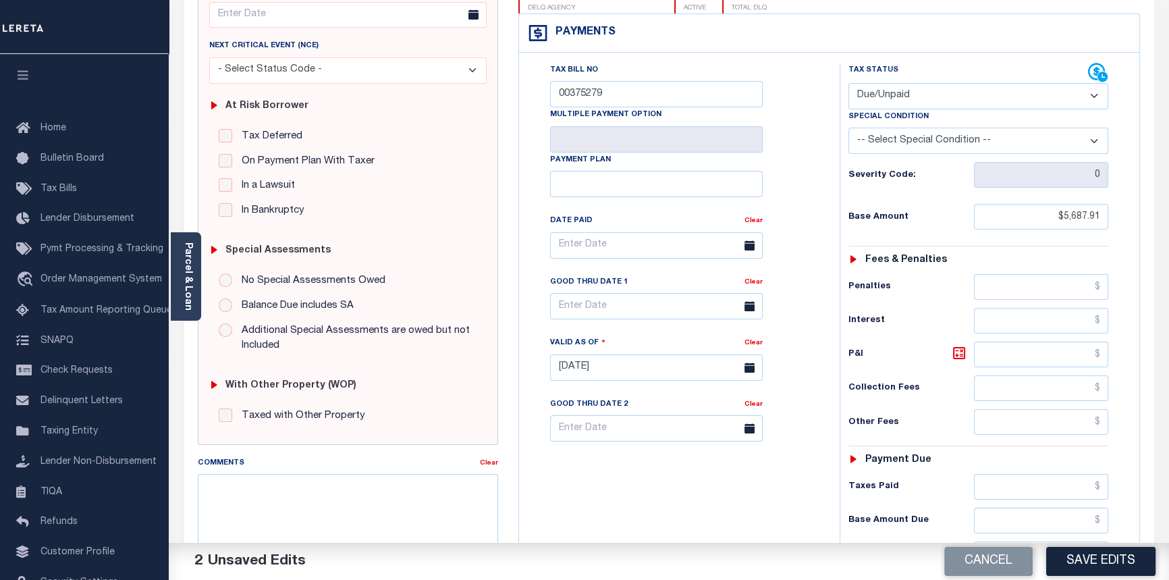
scroll to position [245, 0]
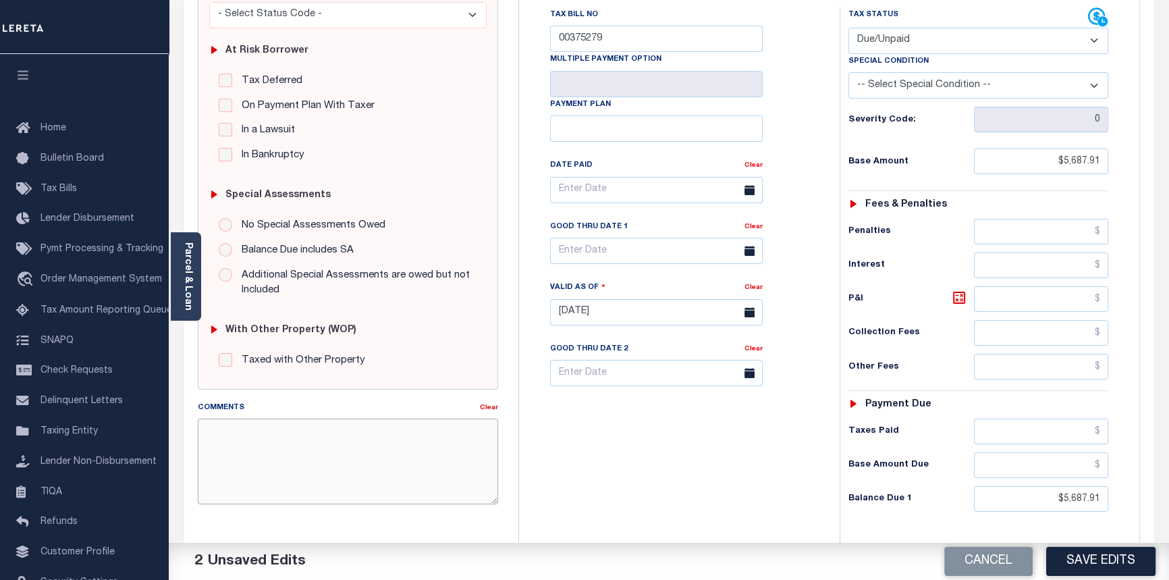
click at [242, 468] on textarea "Comments" at bounding box center [348, 460] width 301 height 85
type textarea "08/21/2025pk No tax lien per Jersey City tax office."
click at [1116, 564] on button "Save Edits" at bounding box center [1100, 561] width 109 height 29
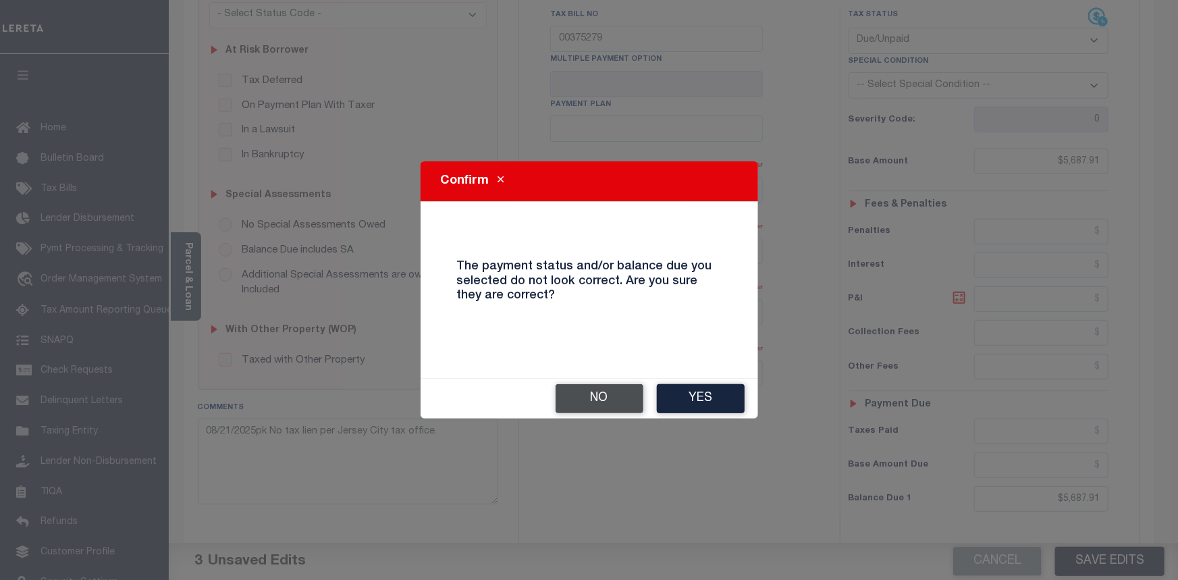
click at [607, 400] on button "No" at bounding box center [600, 398] width 88 height 29
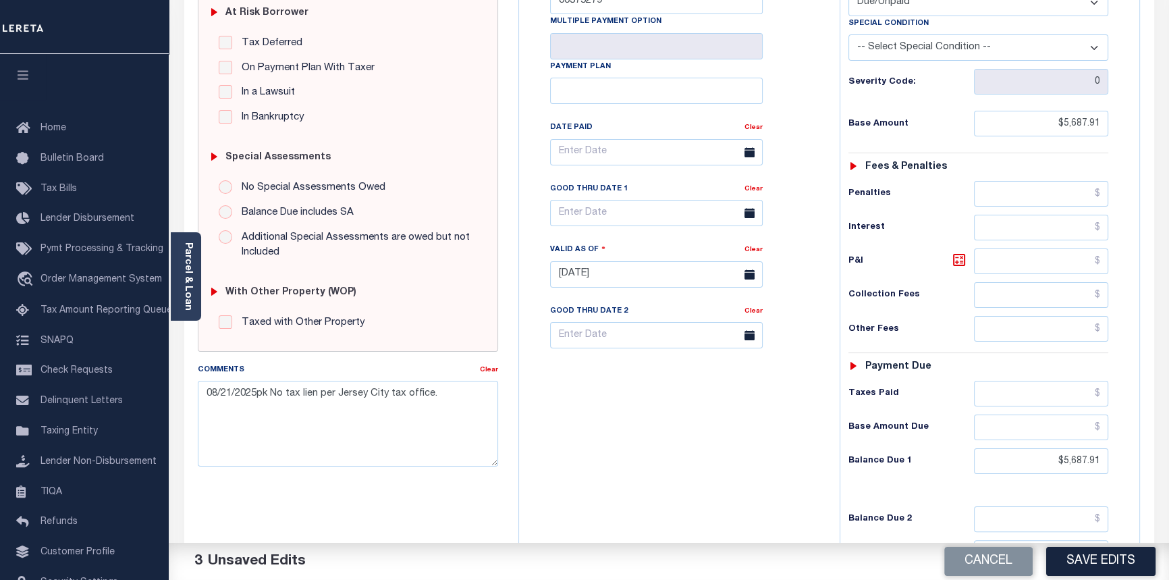
scroll to position [368, 0]
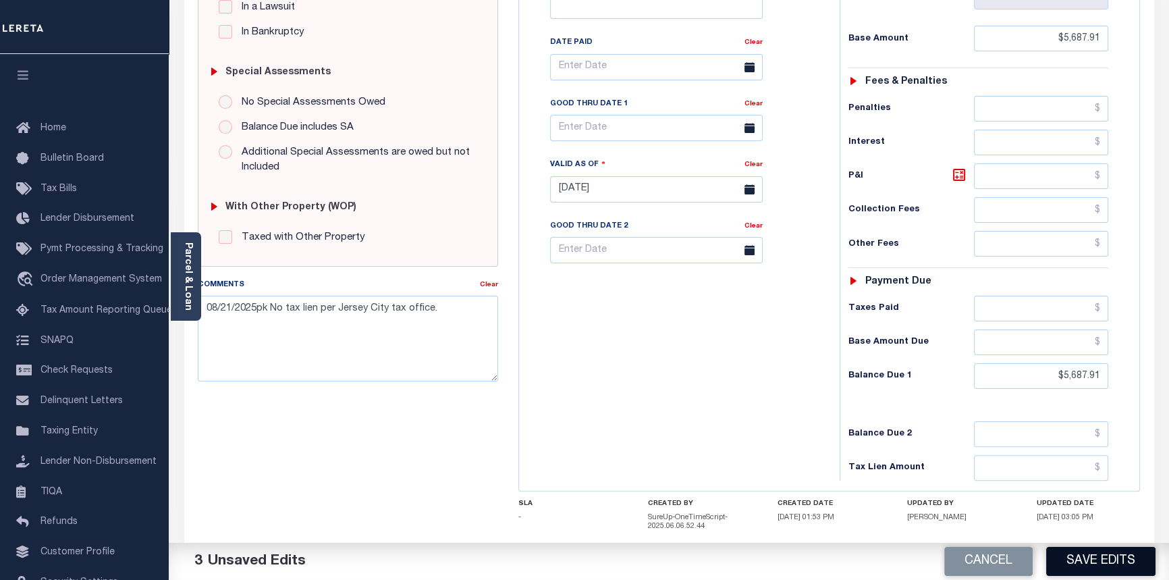
click at [1084, 568] on button "Save Edits" at bounding box center [1100, 561] width 109 height 29
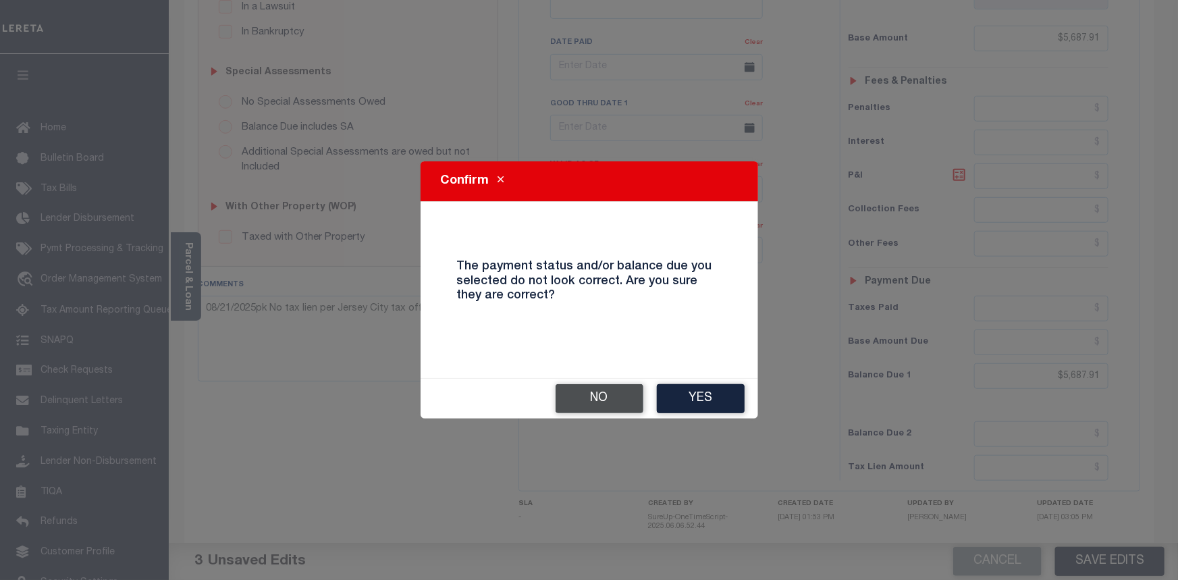
click at [614, 402] on button "No" at bounding box center [600, 398] width 88 height 29
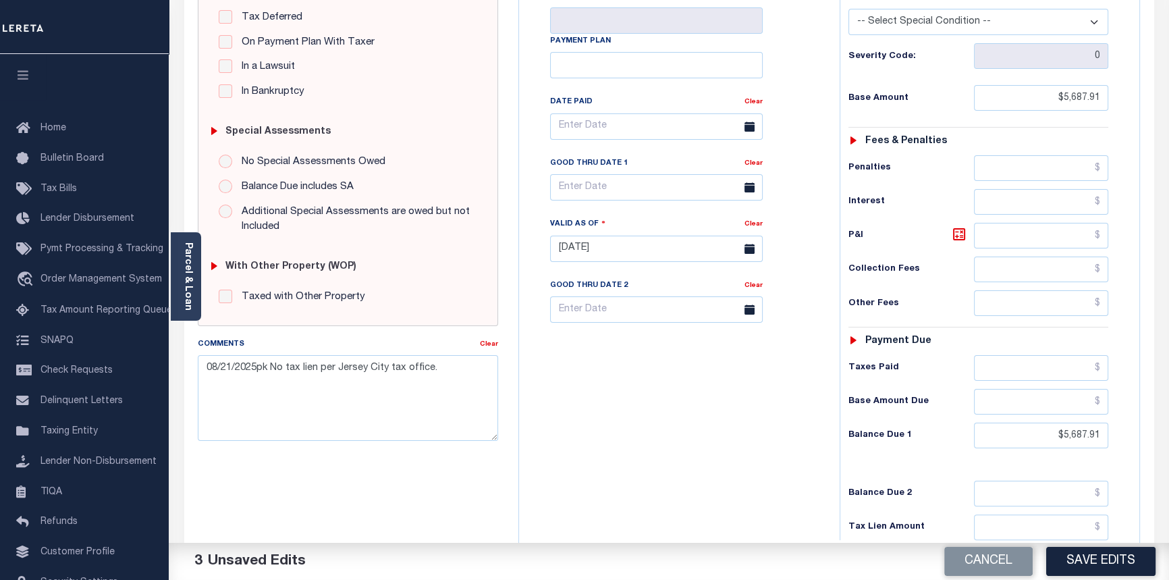
scroll to position [306, 0]
click at [1001, 562] on button "Cancel" at bounding box center [988, 561] width 88 height 29
type input "06/30/2025"
select select "20"
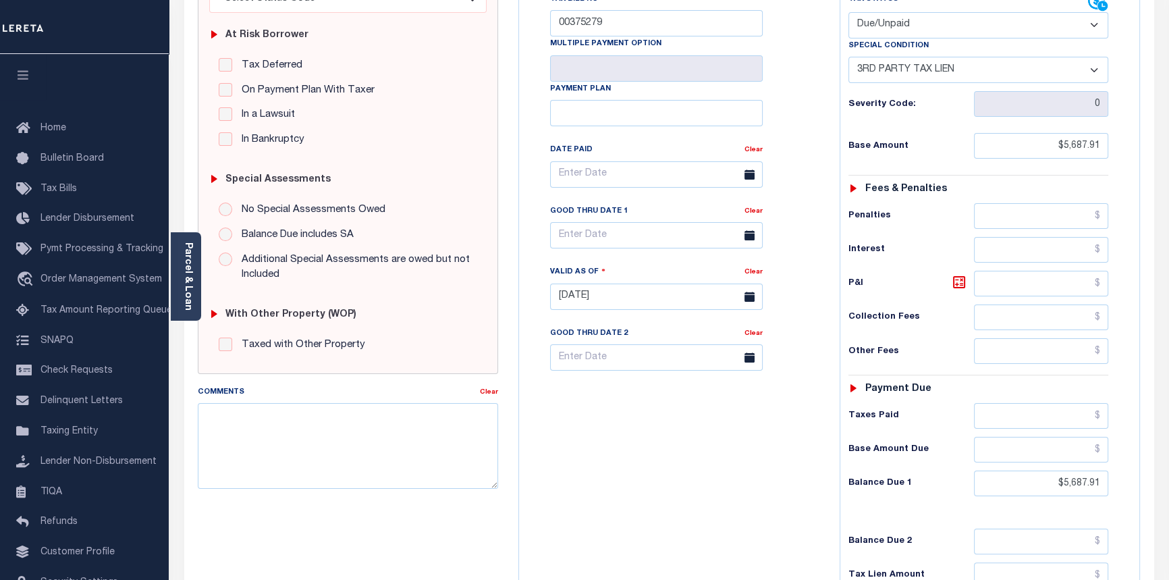
scroll to position [0, 0]
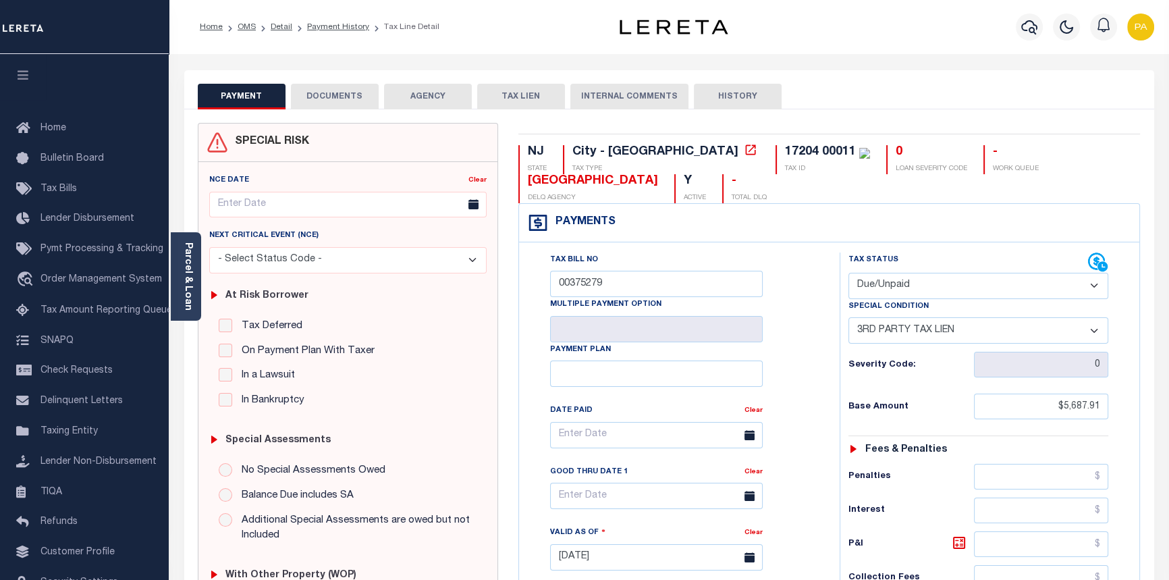
click at [323, 94] on button "DOCUMENTS" at bounding box center [335, 97] width 88 height 26
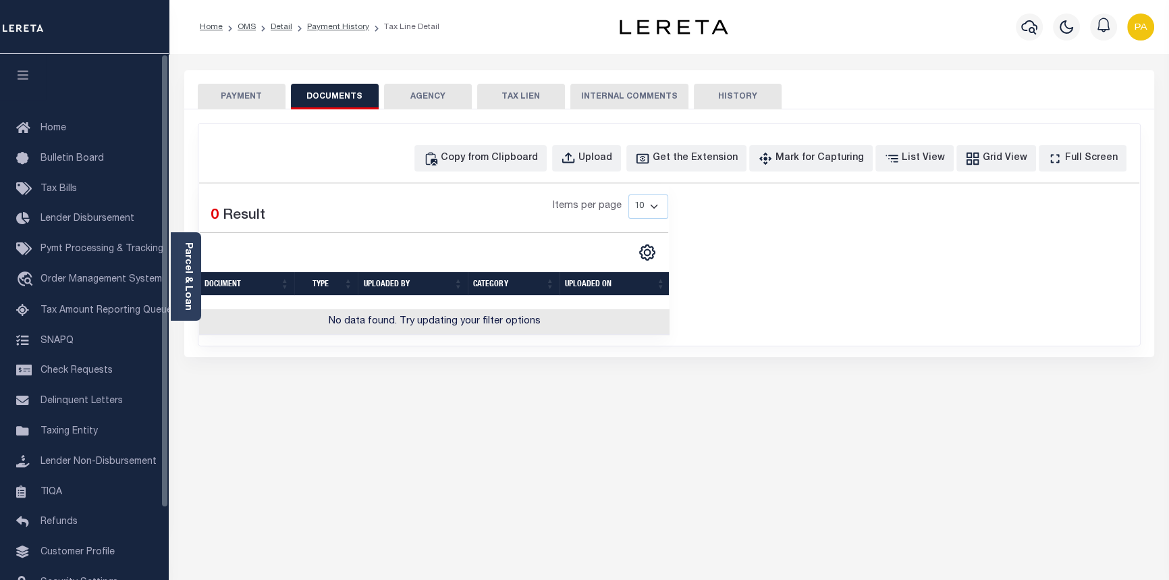
click at [258, 95] on button "PAYMENT" at bounding box center [242, 97] width 88 height 26
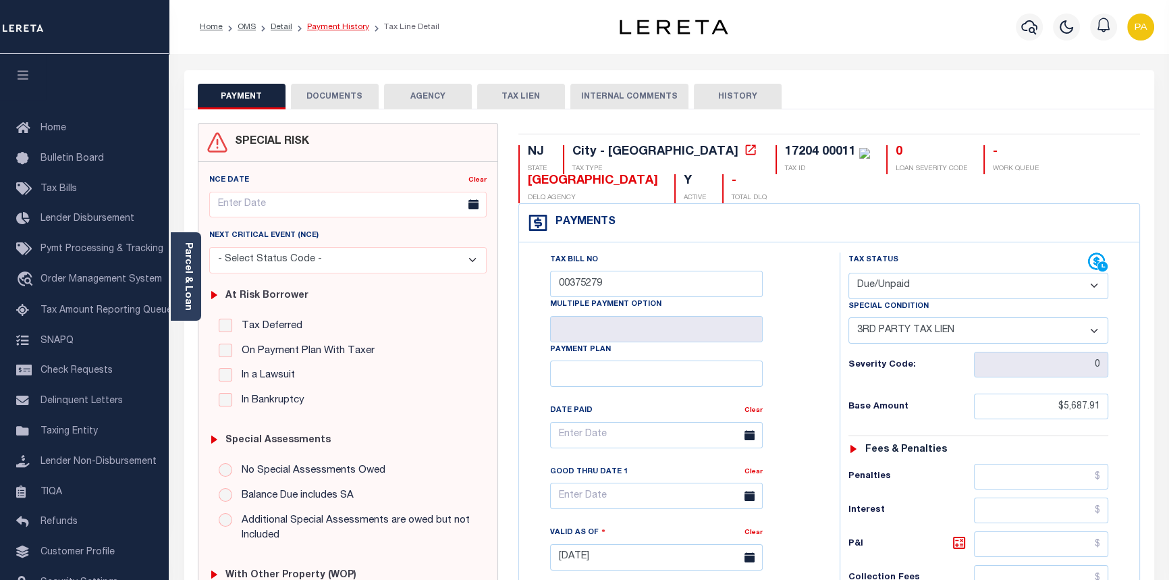
click at [322, 23] on link "Payment History" at bounding box center [338, 27] width 62 height 8
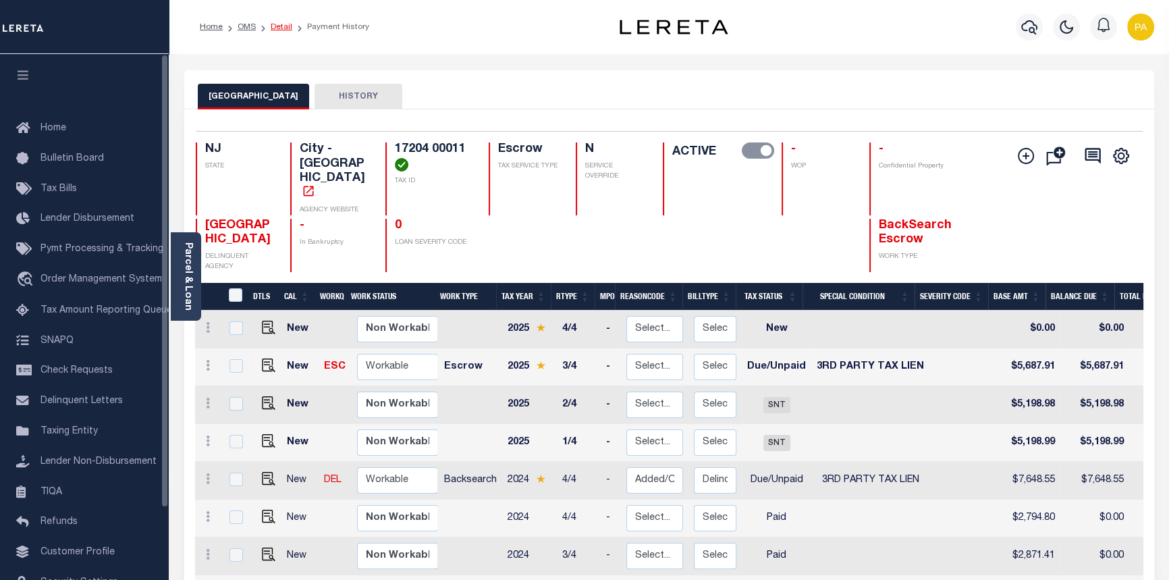
click at [279, 26] on link "Detail" at bounding box center [282, 27] width 22 height 8
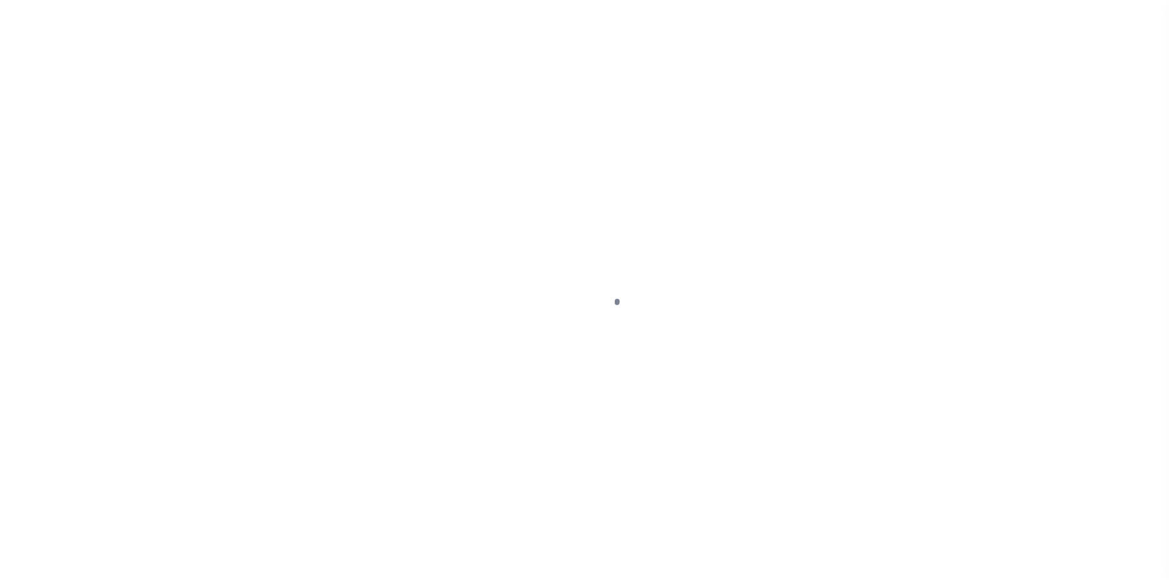
select select "10"
select select "Escrow"
type input "23 [PERSON_NAME]"
type input "17204 00011"
select select
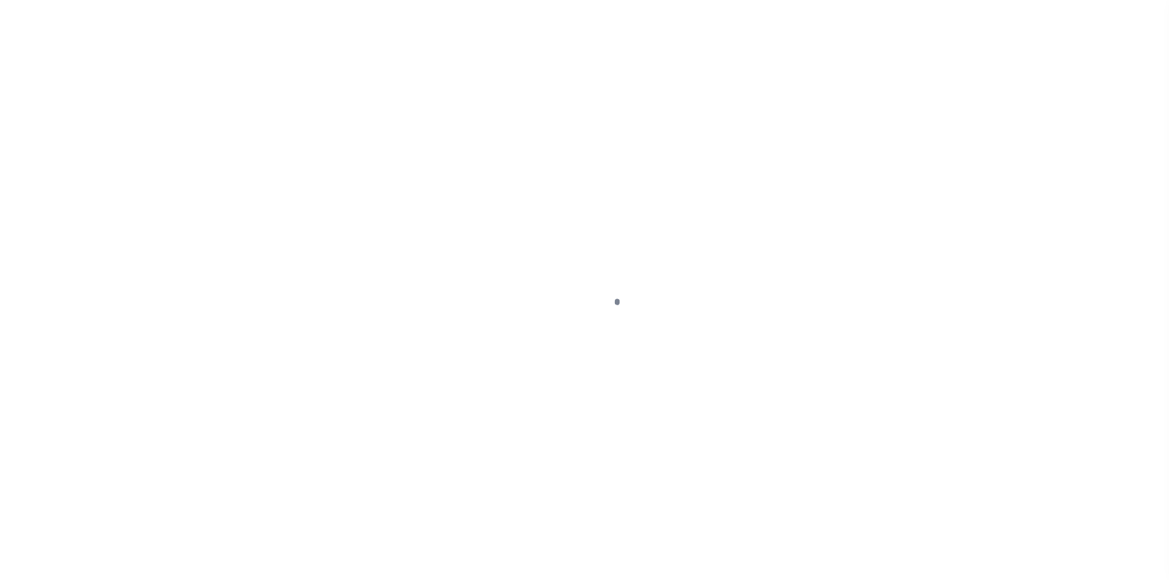
type input "JERSEY CITY NJ 073043427"
type input "a0kUS000006jgvh"
type input "NJ"
select select "14701"
select select "25067"
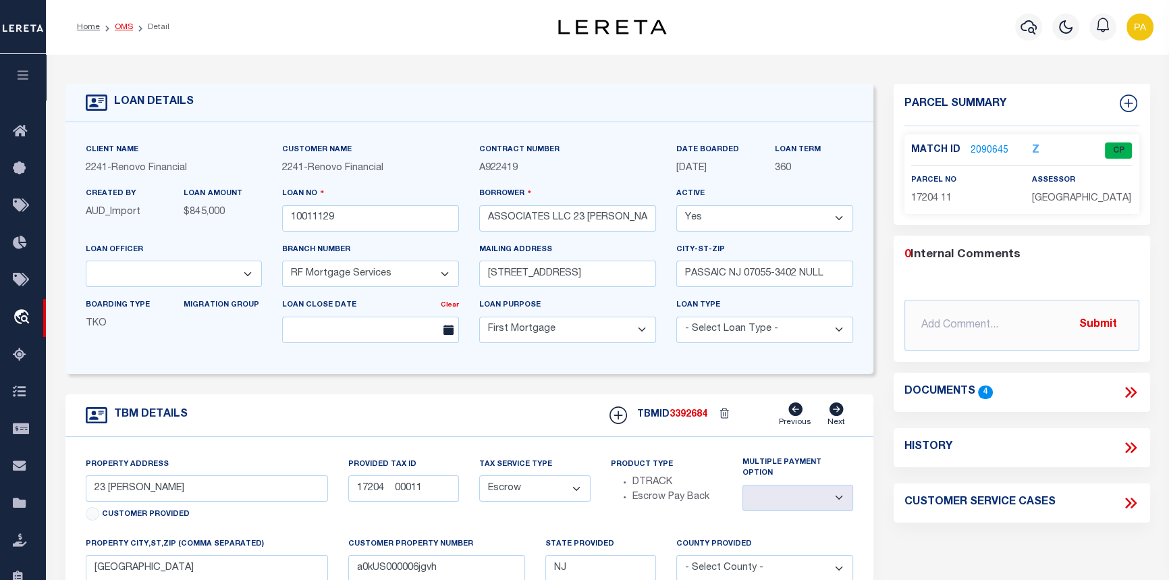
click at [128, 27] on link "OMS" at bounding box center [124, 27] width 18 height 8
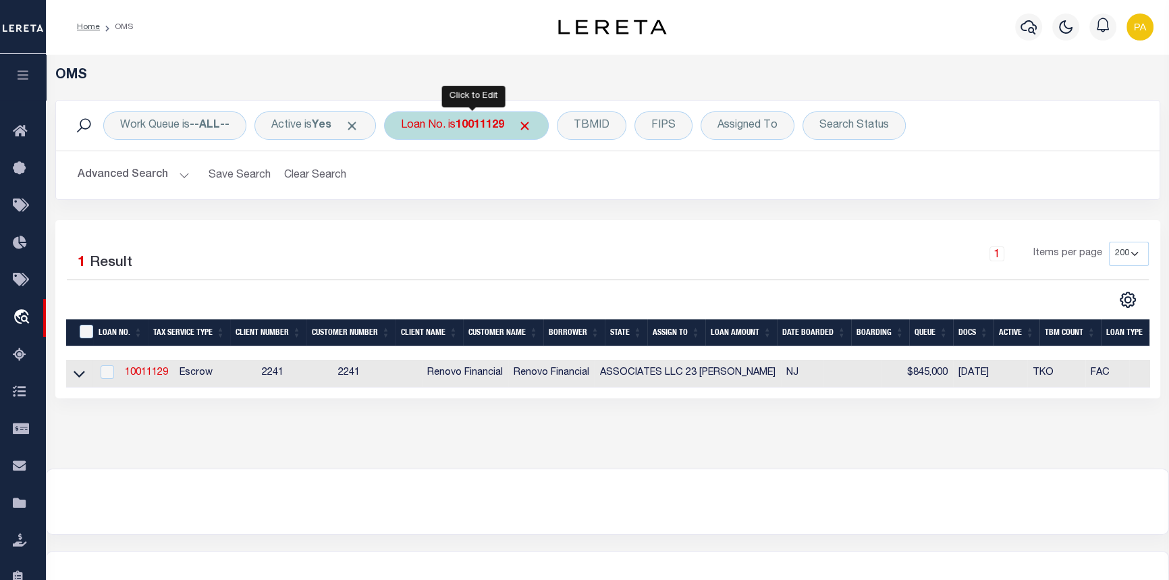
click at [504, 128] on b "10011129" at bounding box center [480, 125] width 49 height 11
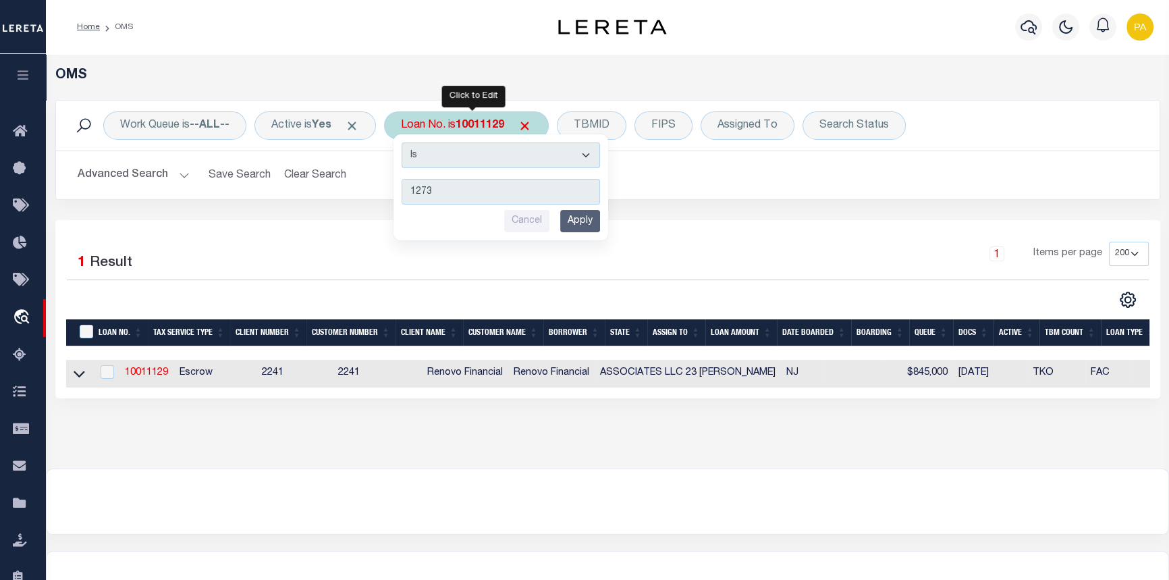
type input "12730"
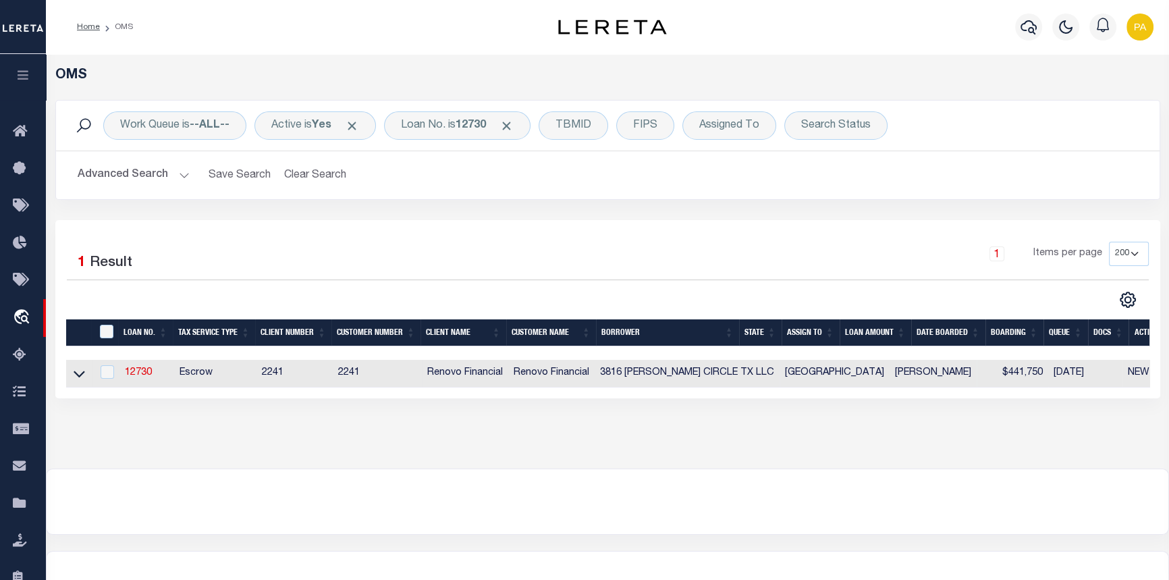
click at [129, 381] on td "12730" at bounding box center [146, 374] width 55 height 28
checkbox input "true"
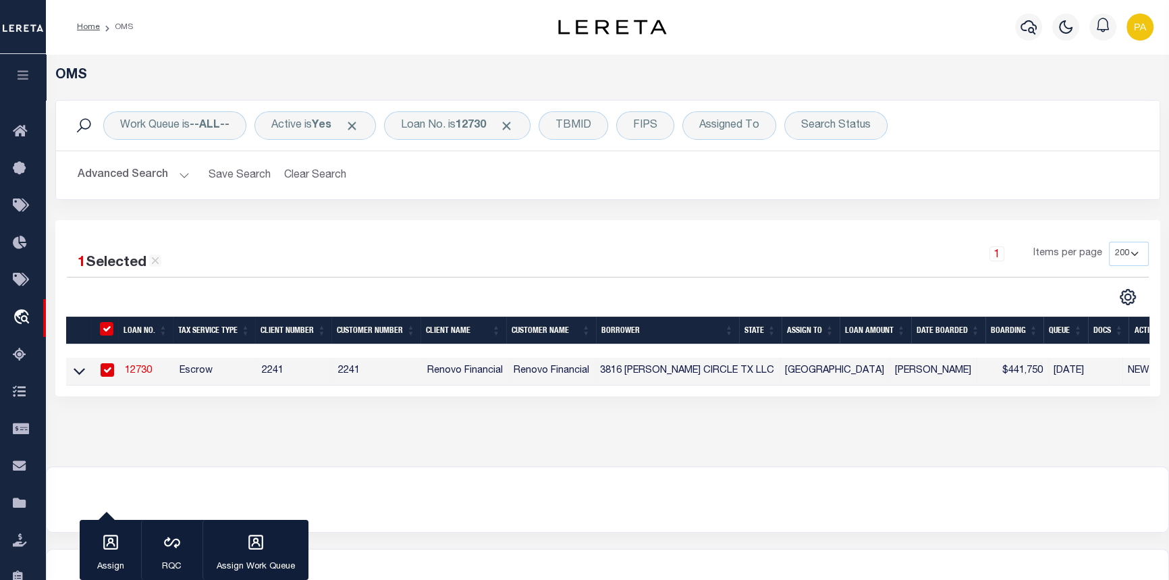
click at [136, 371] on link "12730" at bounding box center [138, 370] width 27 height 9
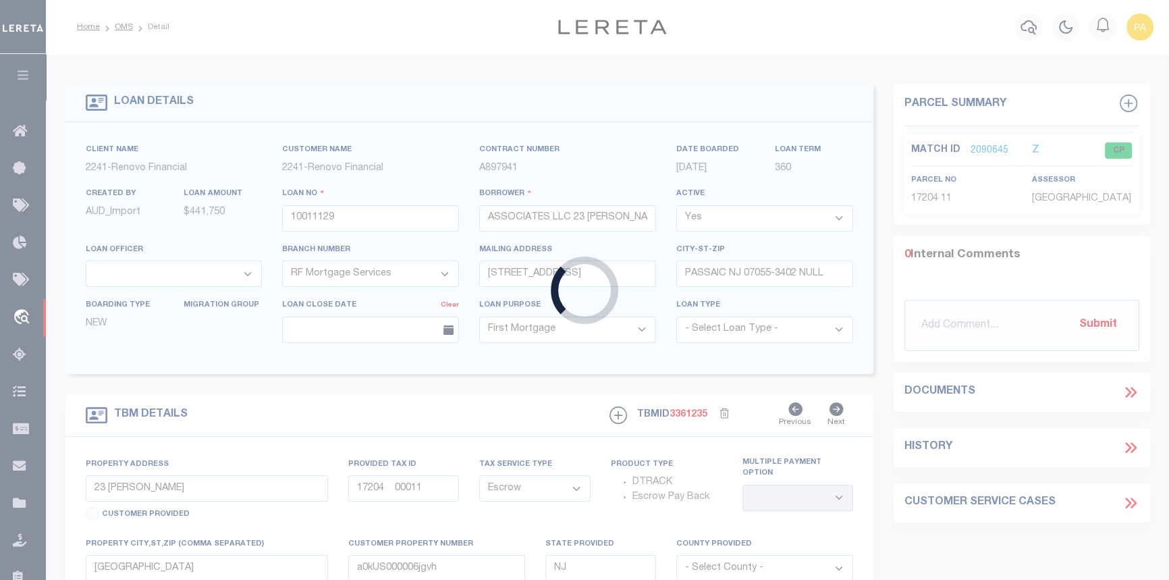
type input "12730"
type input "3816 COATES CIRCLE TX LLC"
select select "25066"
type input "1500 Laplace Point Ct APT 108"
type input "Sewickley PA 15143"
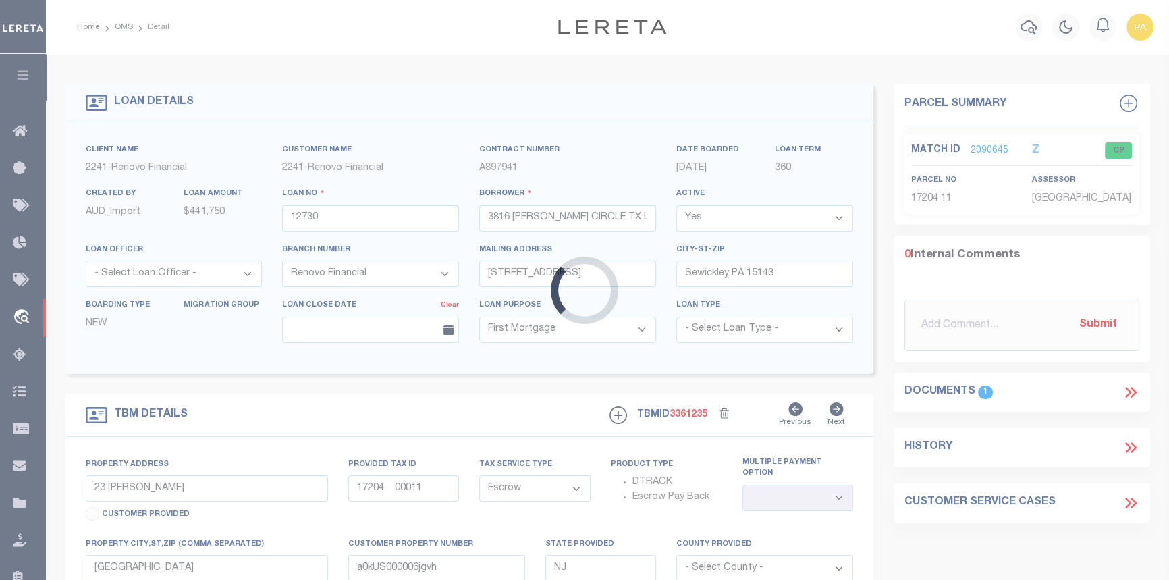
type input "3816 Coates Circle"
select select
type input "Benbrook, TX 76116"
type input "a0k8Y00000jckpX"
type input "TX"
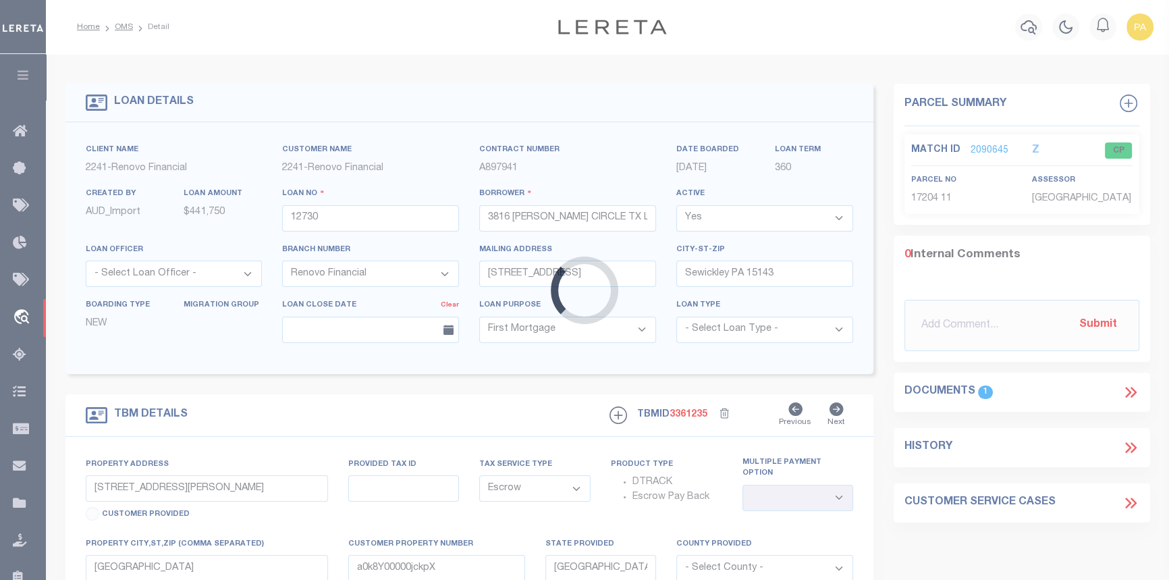
select select
type textarea "LEGAL REQUIRED"
select select "25066"
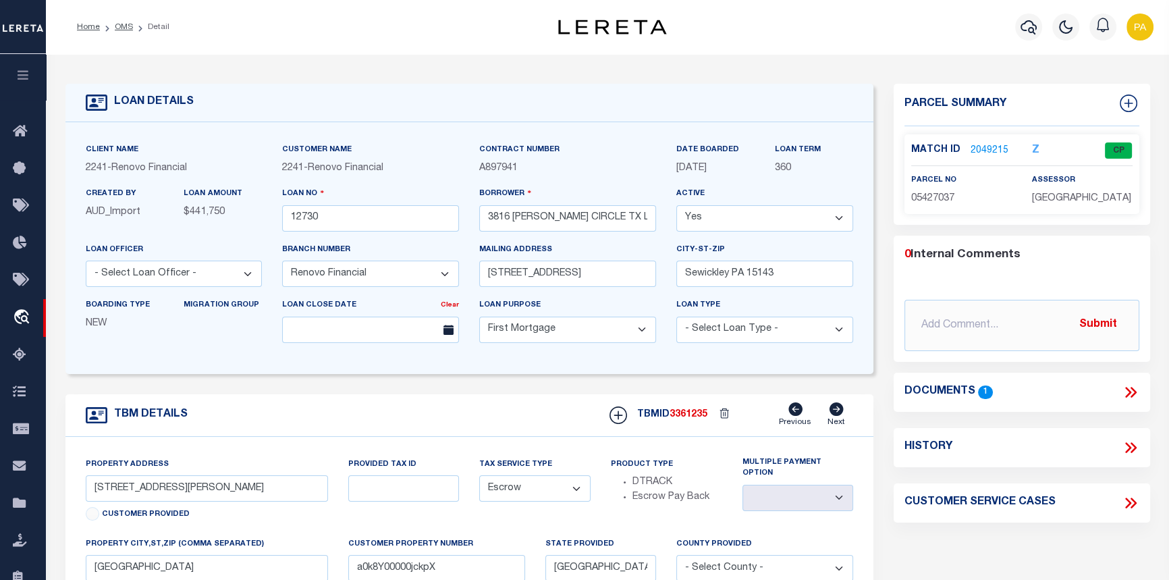
click at [991, 148] on link "2049215" at bounding box center [990, 151] width 38 height 14
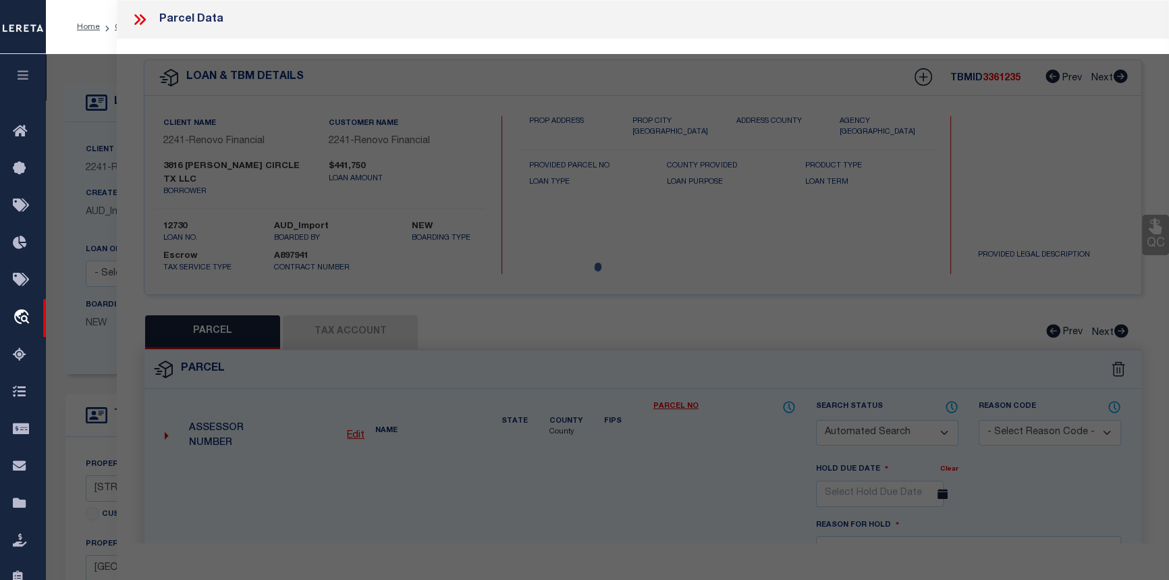
checkbox input "false"
select select "CP"
type input "3816 COATES CIRCLE TX LLC"
select select
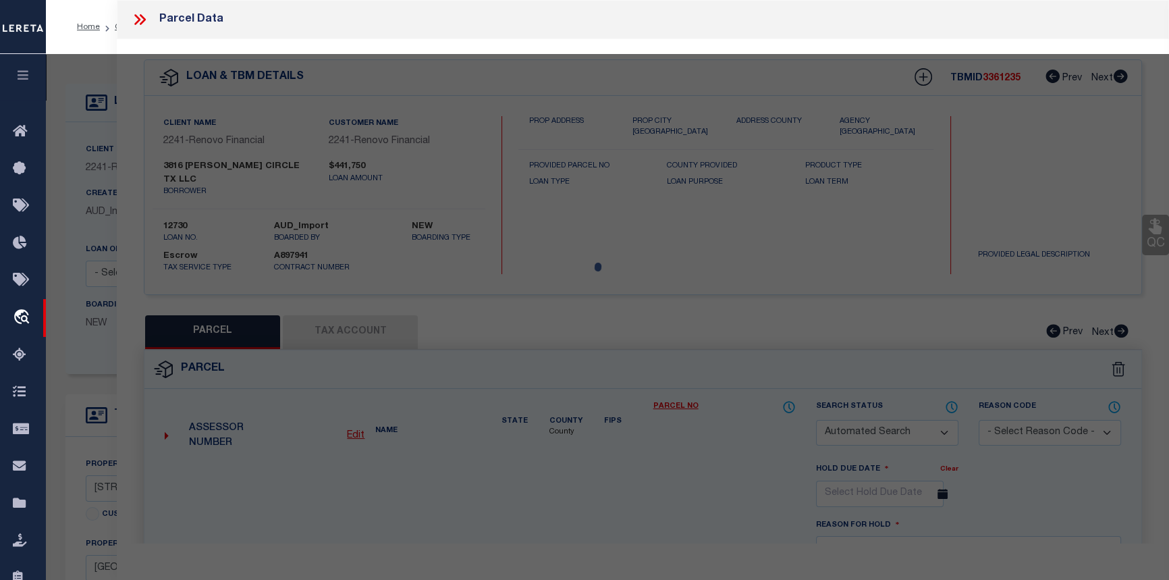
type input "3816 COATES CIR"
type input "Benbrook, TX 76116"
type textarea "COATES CIRCLE CONDOMINIUMS Block C Lot 1 & .08334 OF COMMON AREA"
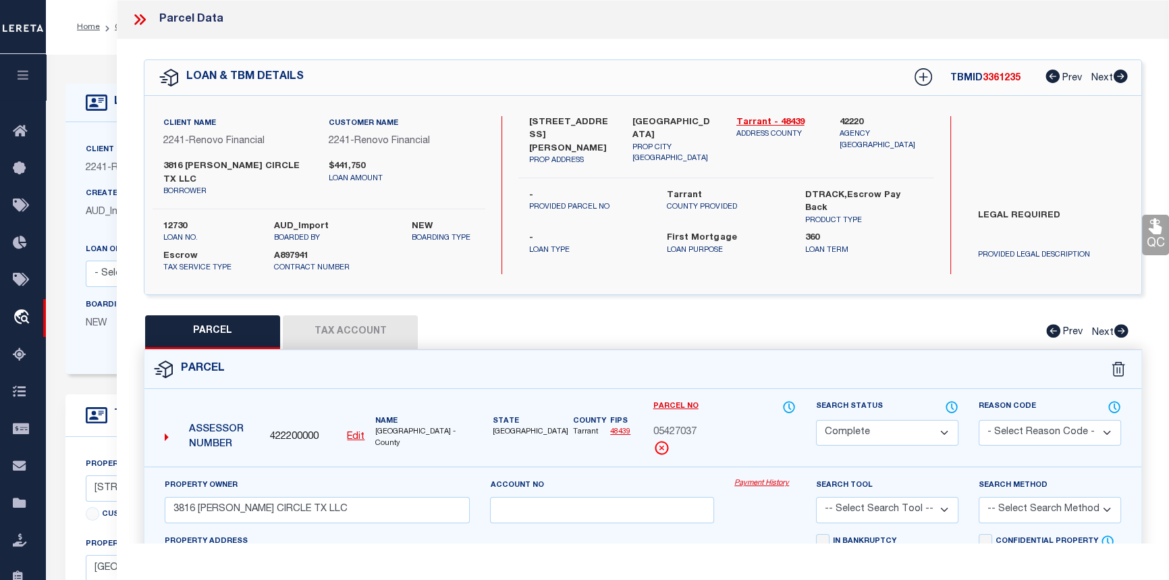
click at [141, 20] on icon at bounding box center [140, 20] width 18 height 18
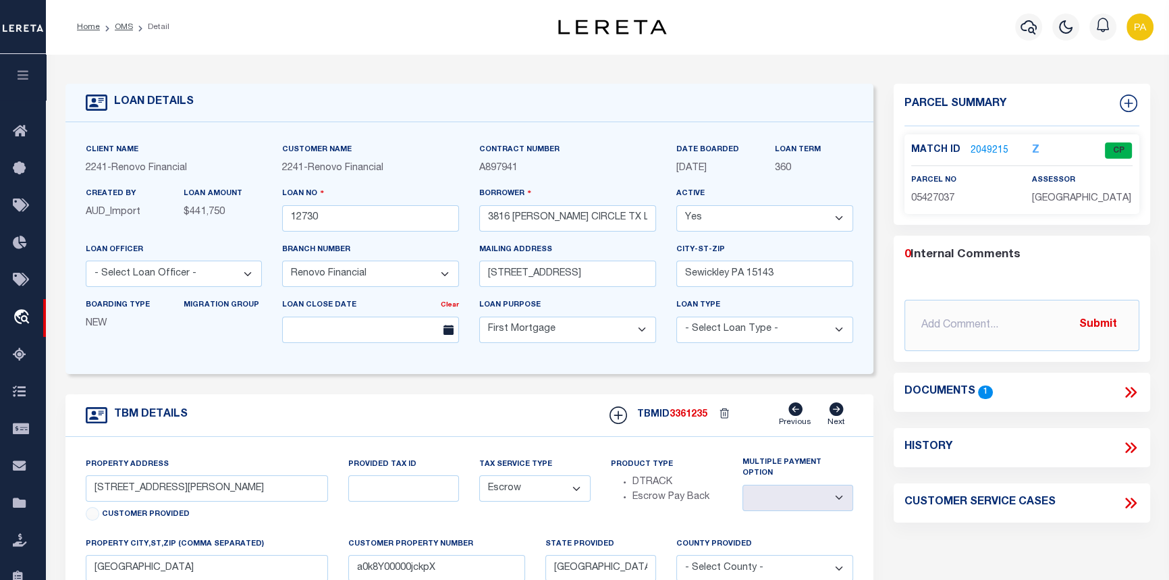
click at [1133, 392] on icon at bounding box center [1131, 392] width 18 height 18
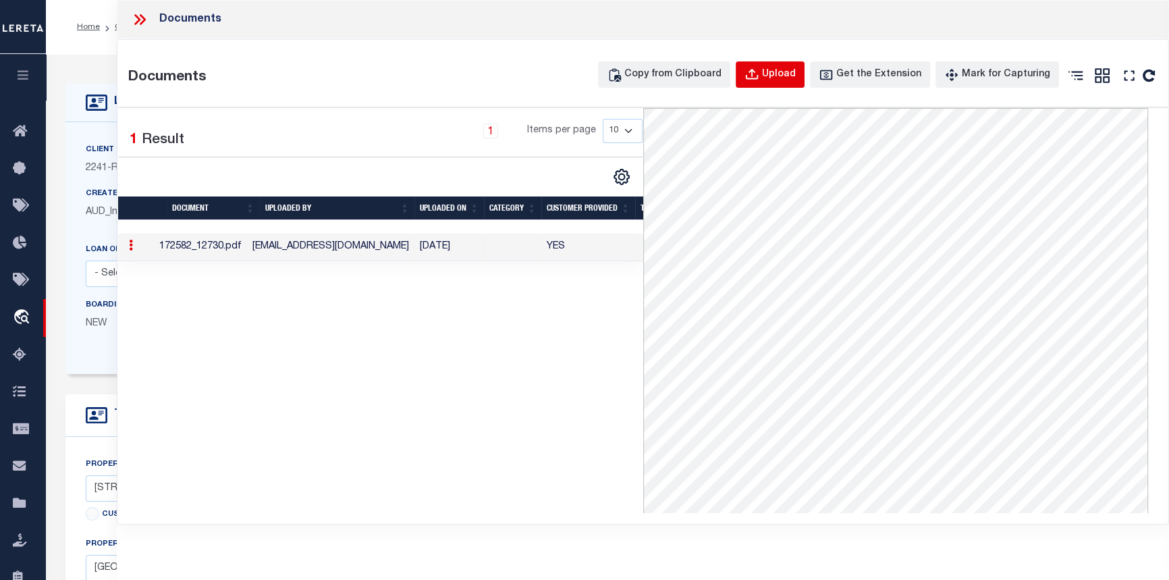
click at [783, 80] on div "Upload" at bounding box center [779, 74] width 34 height 15
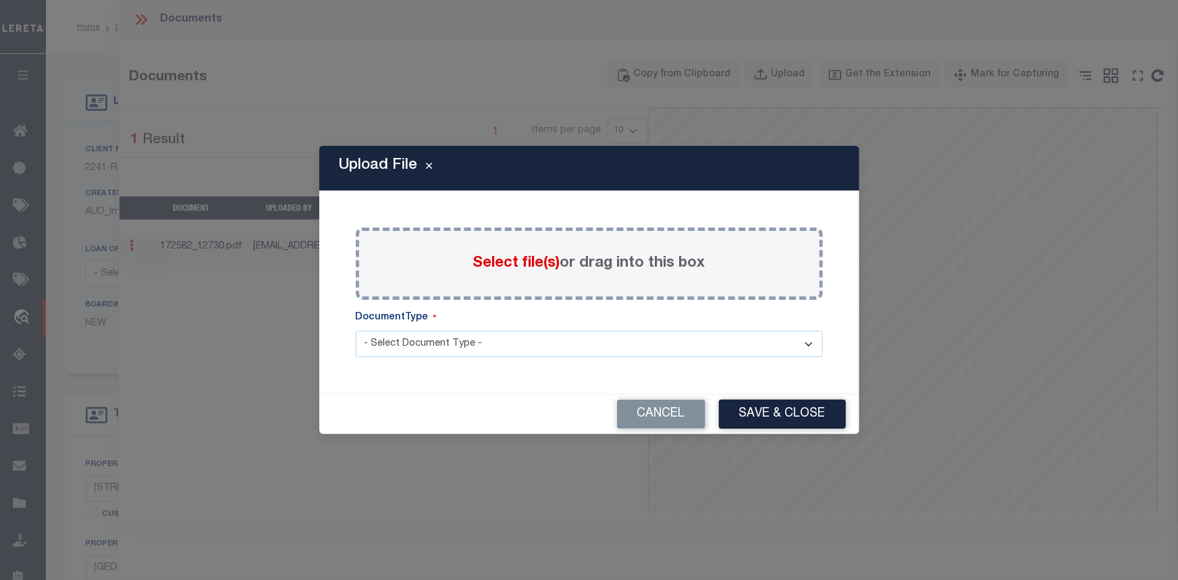
click at [497, 266] on span "Select file(s)" at bounding box center [516, 263] width 87 height 15
click at [0, 0] on input "Select file(s) or drag into this box" at bounding box center [0, 0] width 0 height 0
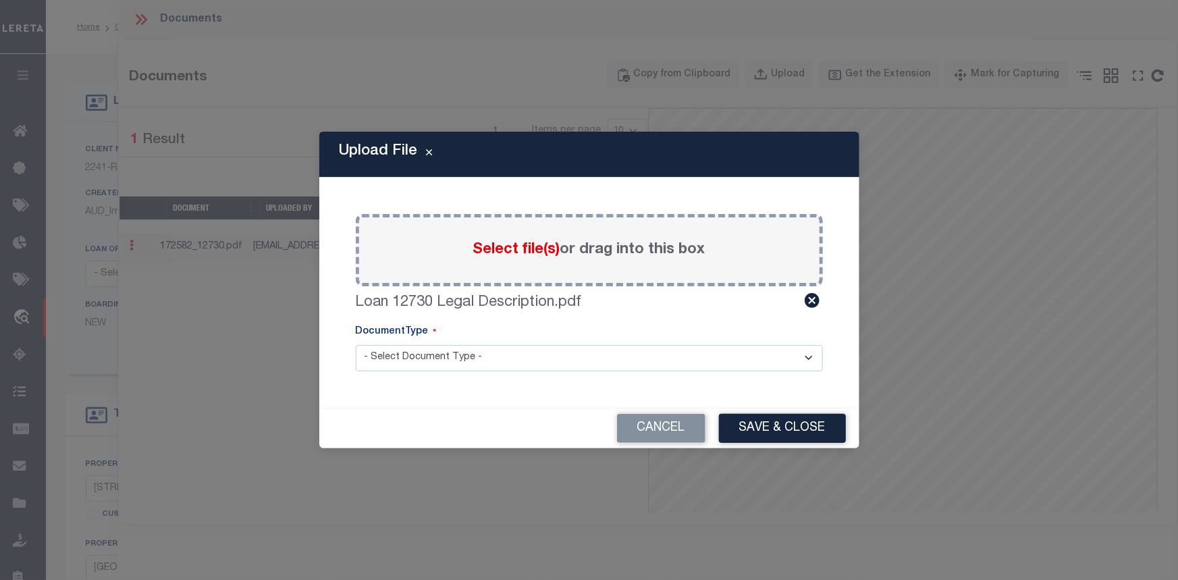
click at [466, 358] on select "- Select Document Type - Tax Service Documents" at bounding box center [589, 358] width 467 height 26
select select "TAX"
click at [356, 345] on select "- Select Document Type - Tax Service Documents" at bounding box center [589, 358] width 467 height 26
click at [759, 425] on button "Save & Close" at bounding box center [782, 428] width 127 height 29
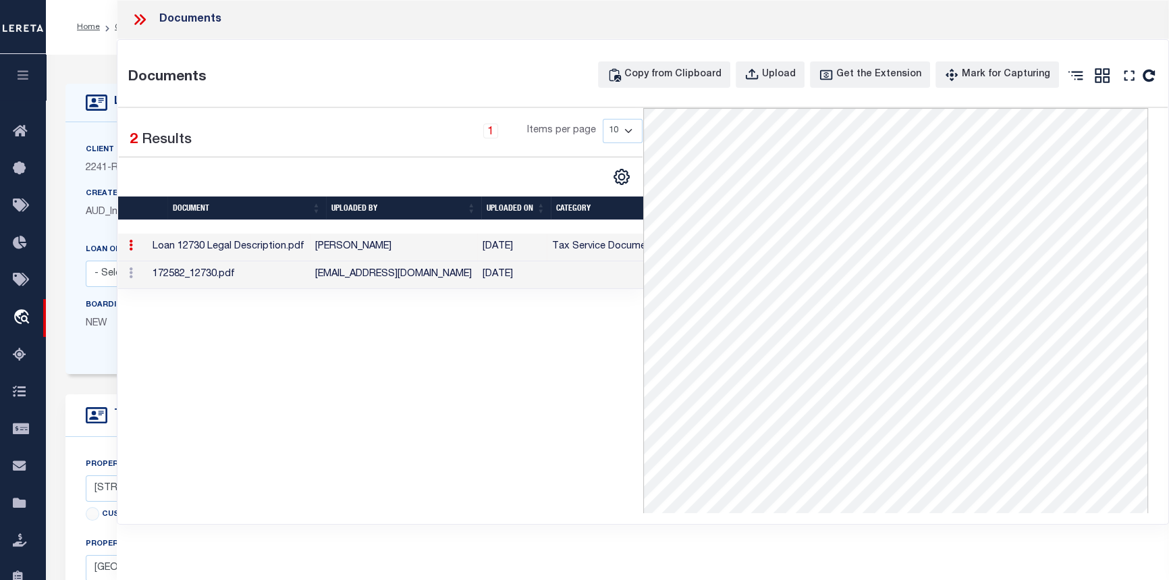
click at [140, 20] on icon at bounding box center [137, 19] width 6 height 11
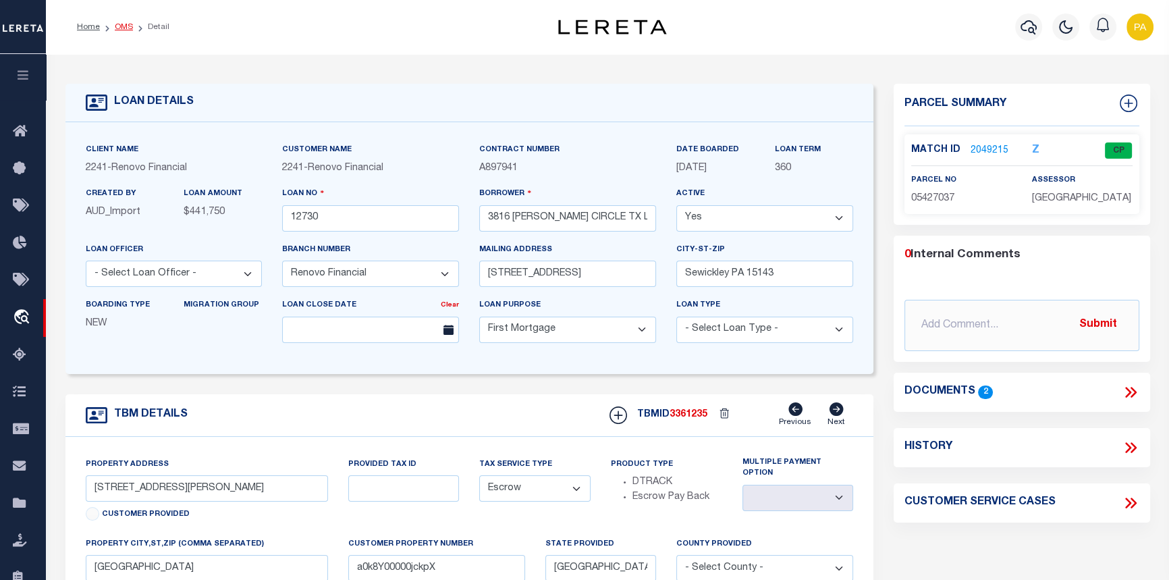
click at [126, 26] on link "OMS" at bounding box center [124, 27] width 18 height 8
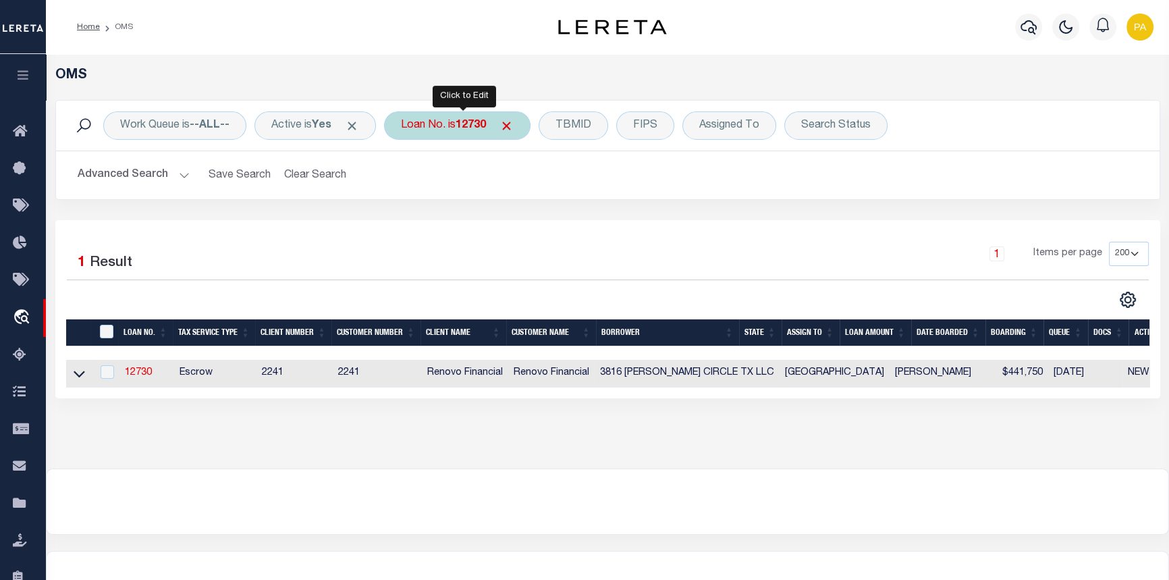
click at [472, 120] on b "12730" at bounding box center [471, 125] width 30 height 11
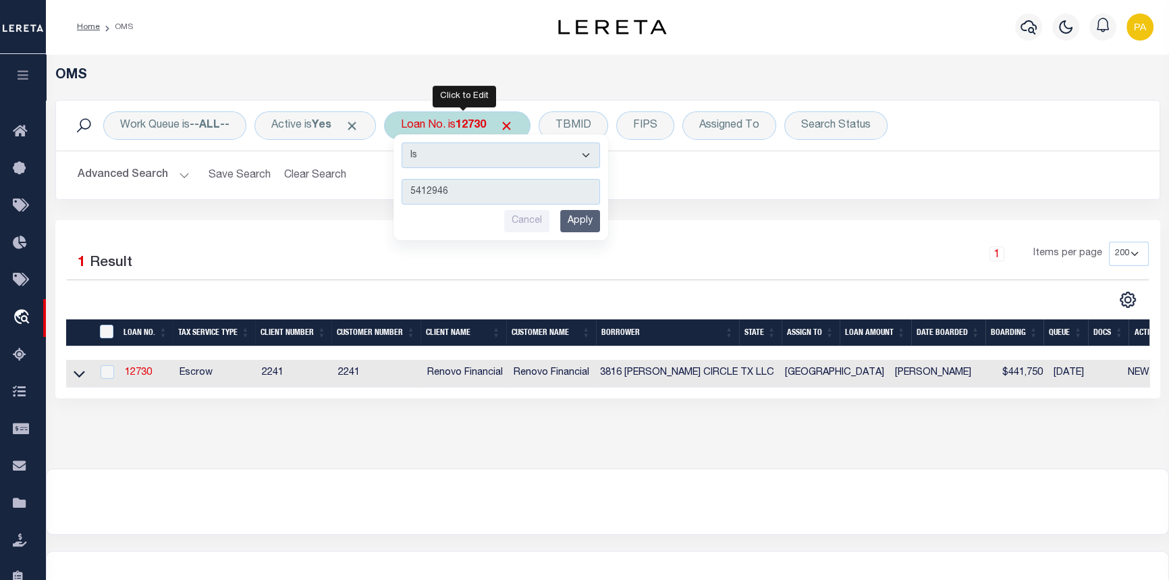
type input "5412946"
click at [585, 225] on input "Apply" at bounding box center [580, 221] width 40 height 22
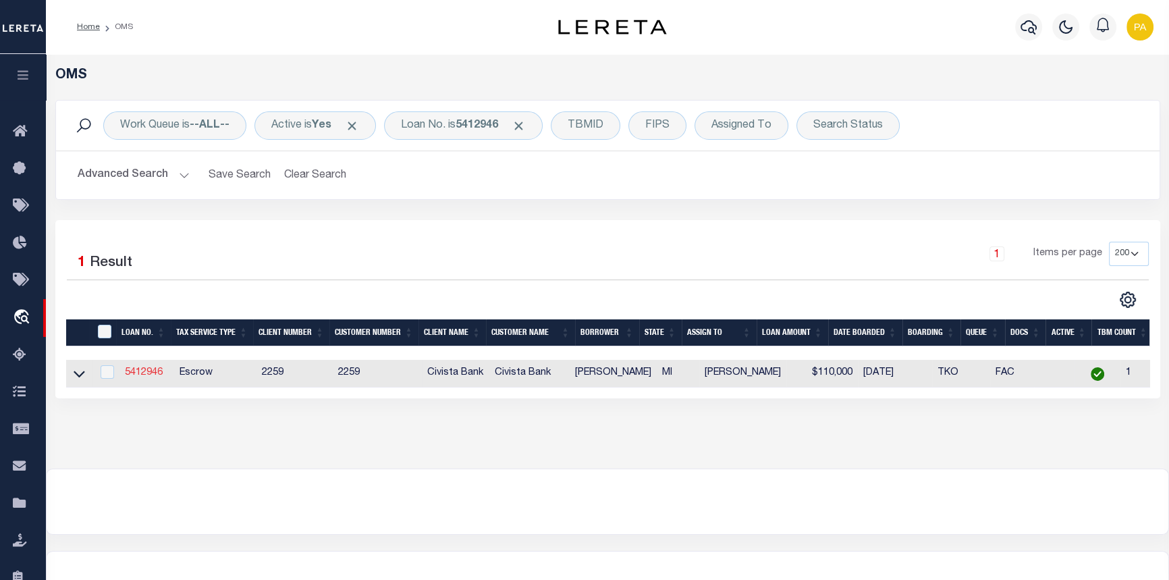
click at [141, 371] on link "5412946" at bounding box center [144, 372] width 38 height 9
type input "5412946"
type input "Niyant Patel"
select select
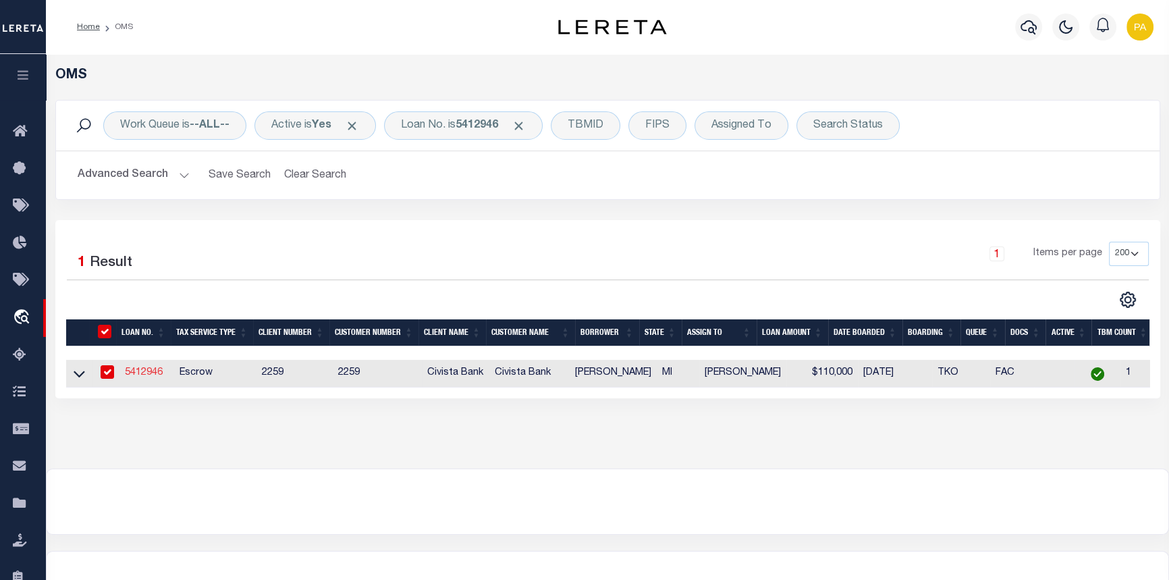
type input "7600 Mannheim"
type input "Hudson OH 442360000"
select select
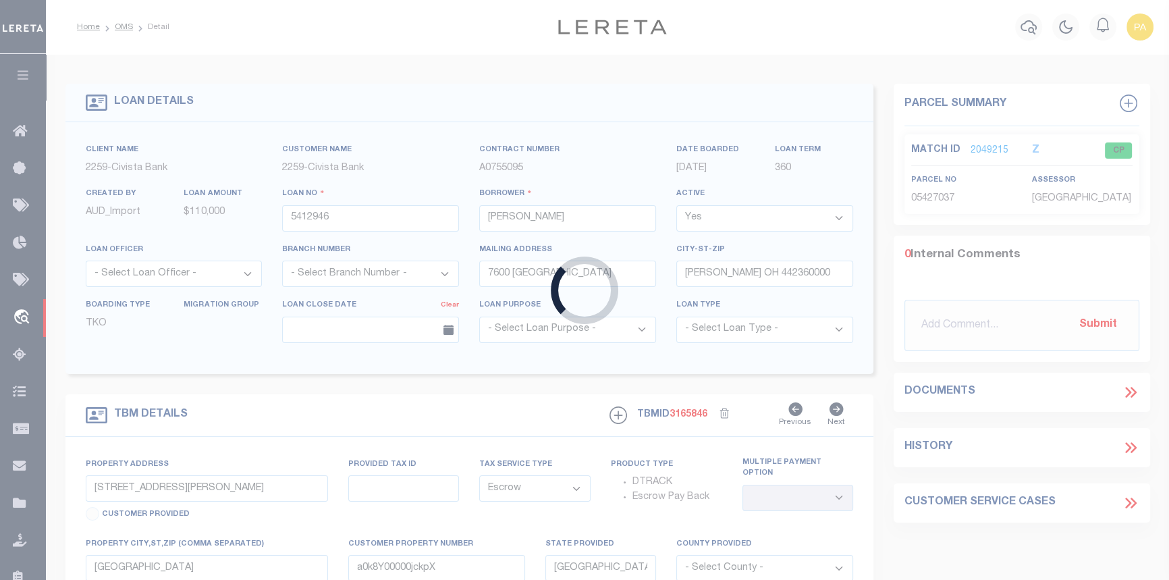
type input "1519 Midland Blvd"
type input "72-25-03-477-044"
type input "RoyalOak MI 480732859"
type input "R"
type input "MI"
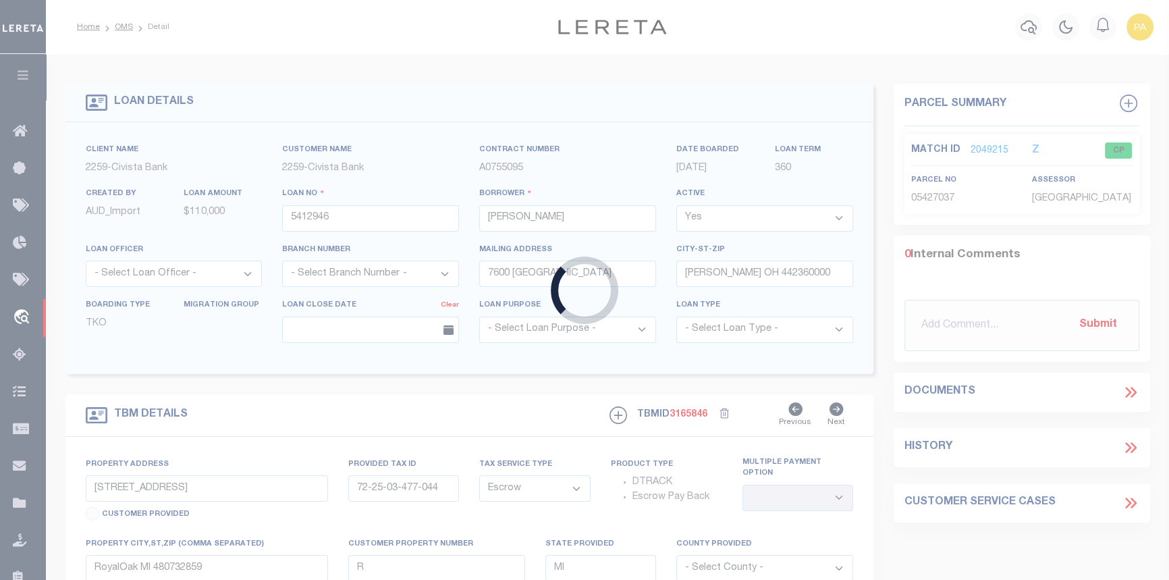
select select
select select "20739"
select select "7622"
select select
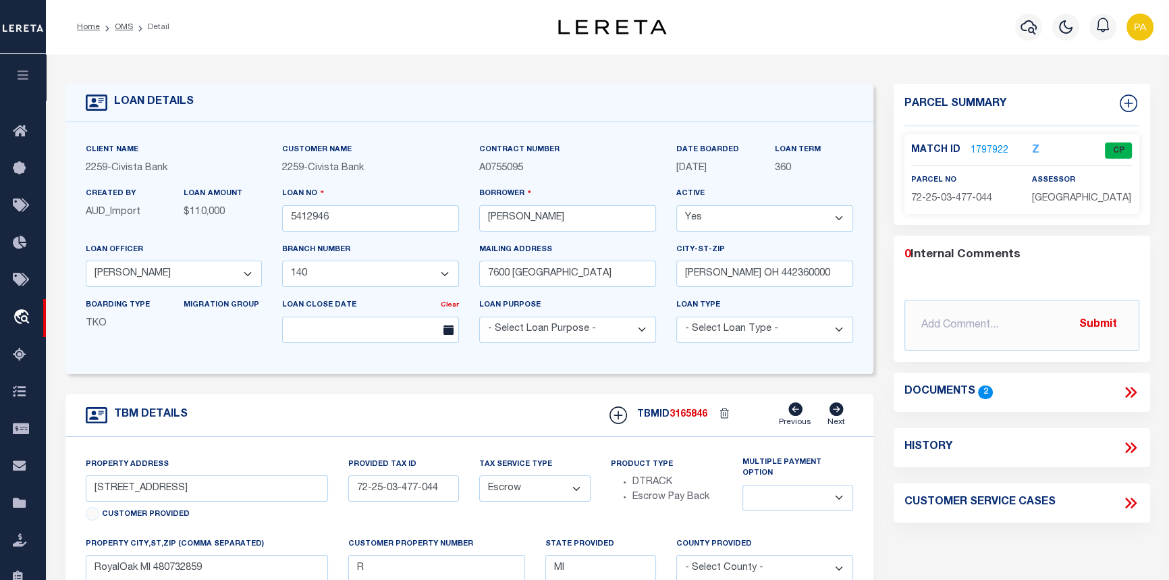
click at [987, 152] on link "1797922" at bounding box center [990, 151] width 38 height 14
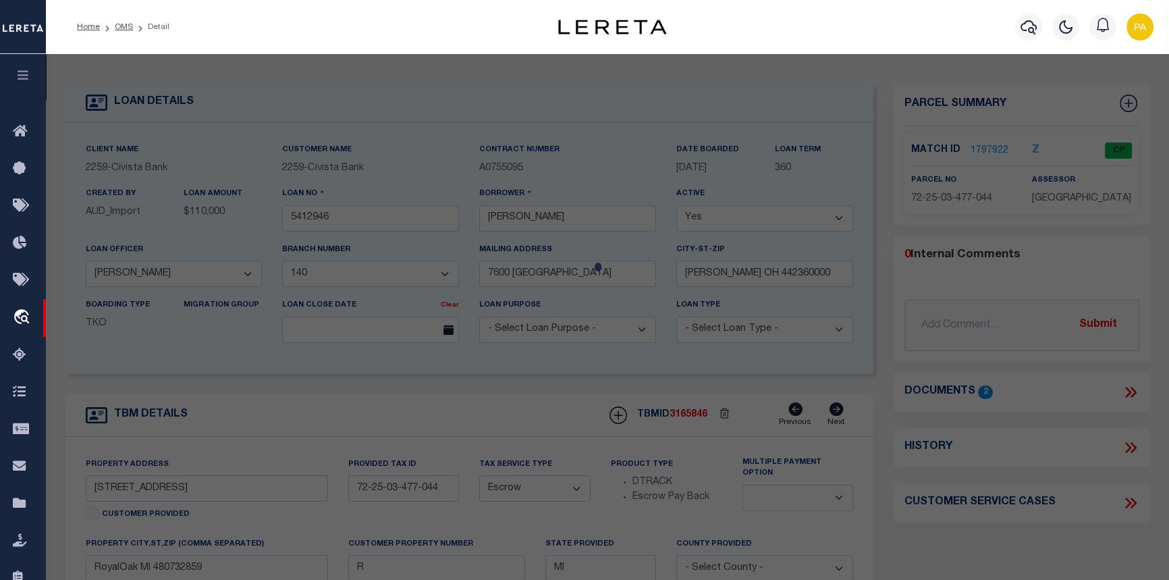
select select "AS"
checkbox input "false"
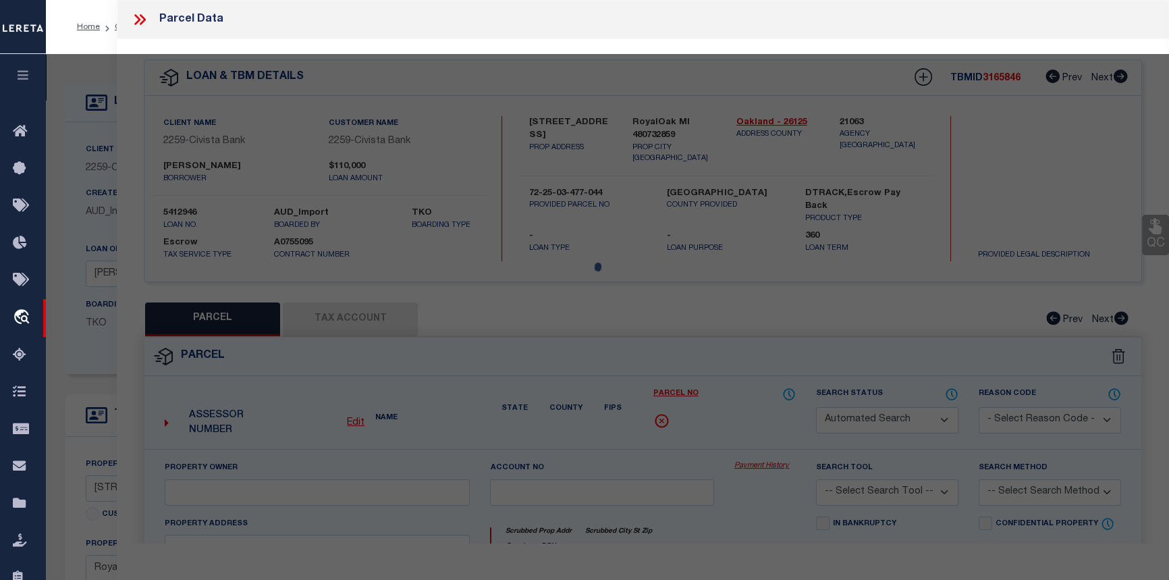
select select "CP"
type input "PATEL, NIYANT V"
select select
type input "1519 Midland Blvd"
checkbox input "false"
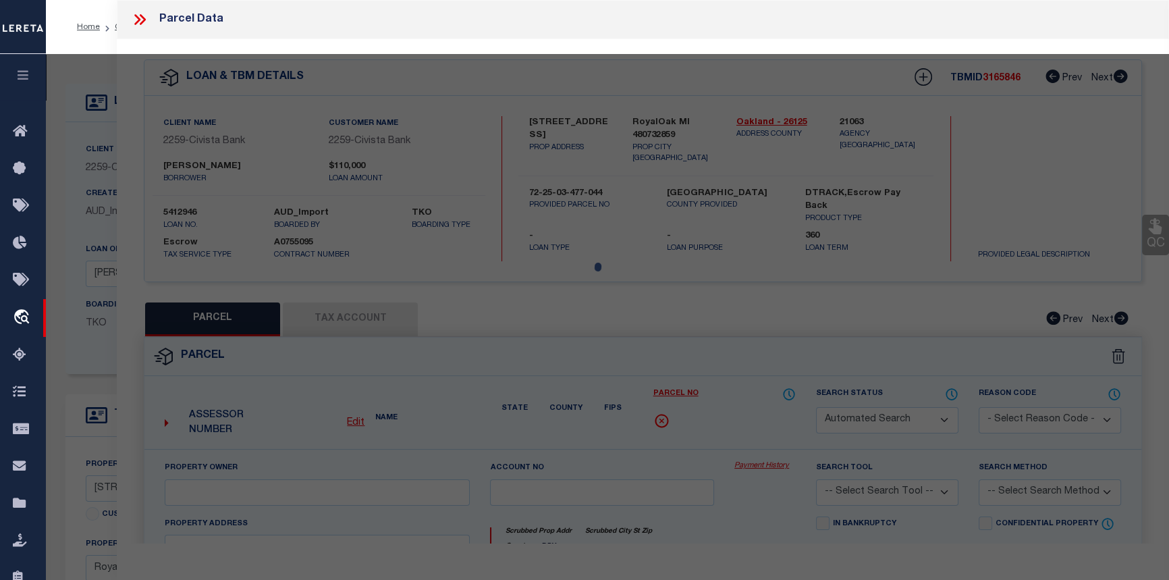
type input "RoyalOak MI 480732859"
type textarea "Block 999"
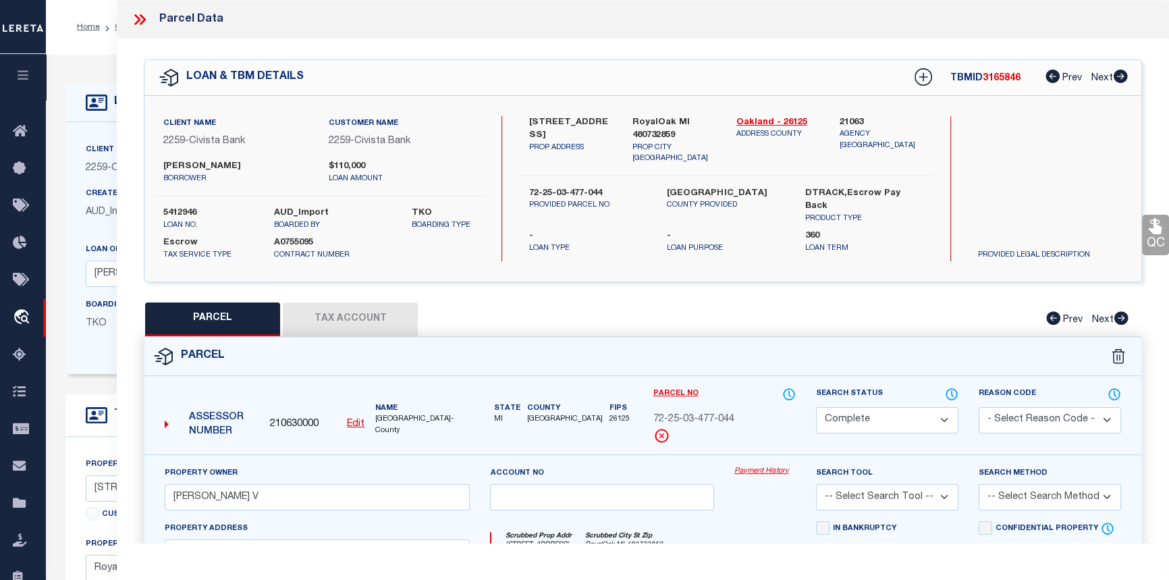
click at [755, 472] on link "Payment History" at bounding box center [764, 471] width 61 height 11
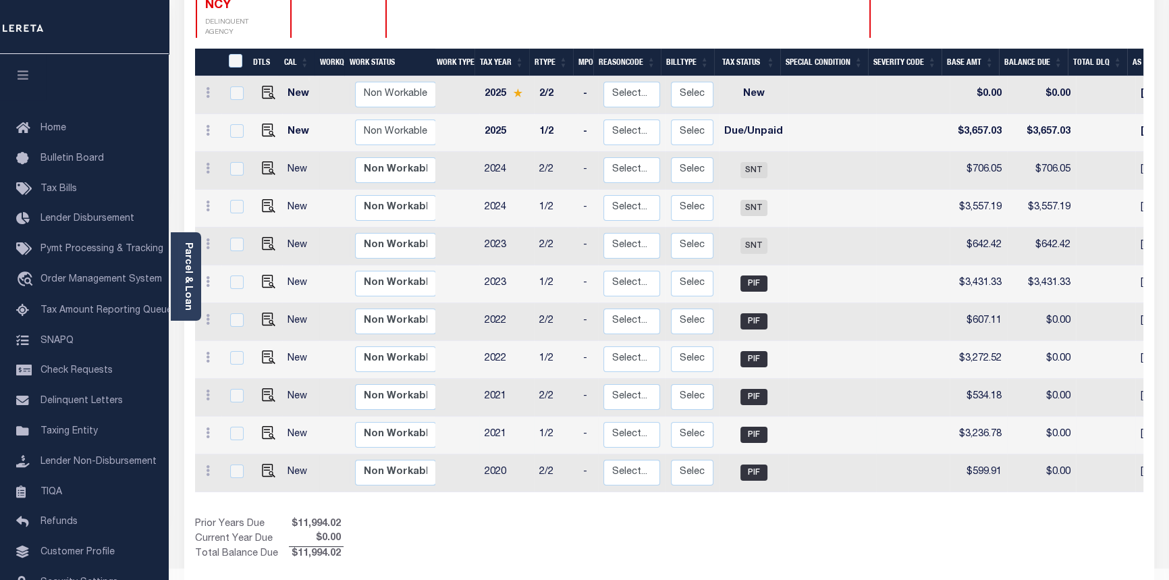
scroll to position [265, 0]
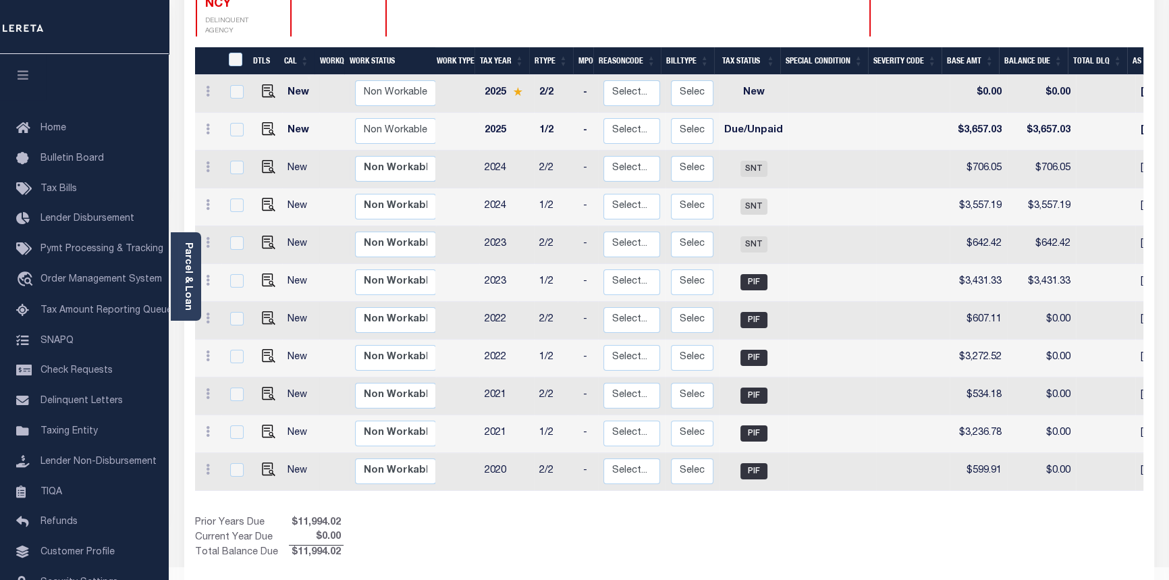
drag, startPoint x: 699, startPoint y: 472, endPoint x: 706, endPoint y: 470, distance: 7.9
click at [703, 471] on div "DTLS CAL WorkQ Work Status Work Type Tax Year RType MPO ReasonCode BillType Tax…" at bounding box center [669, 304] width 948 height 514
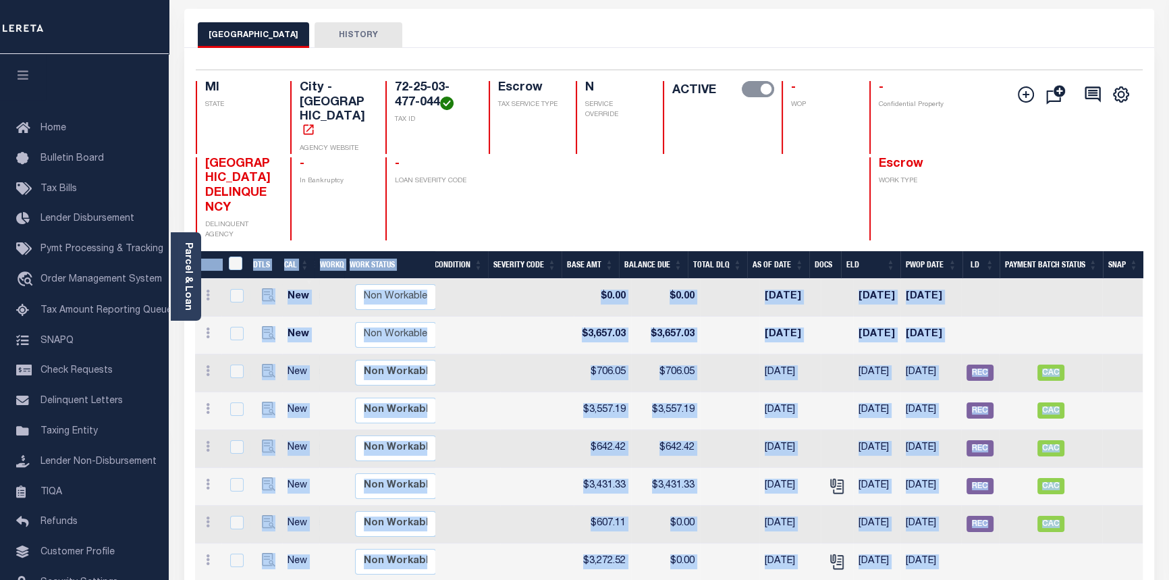
scroll to position [0, 0]
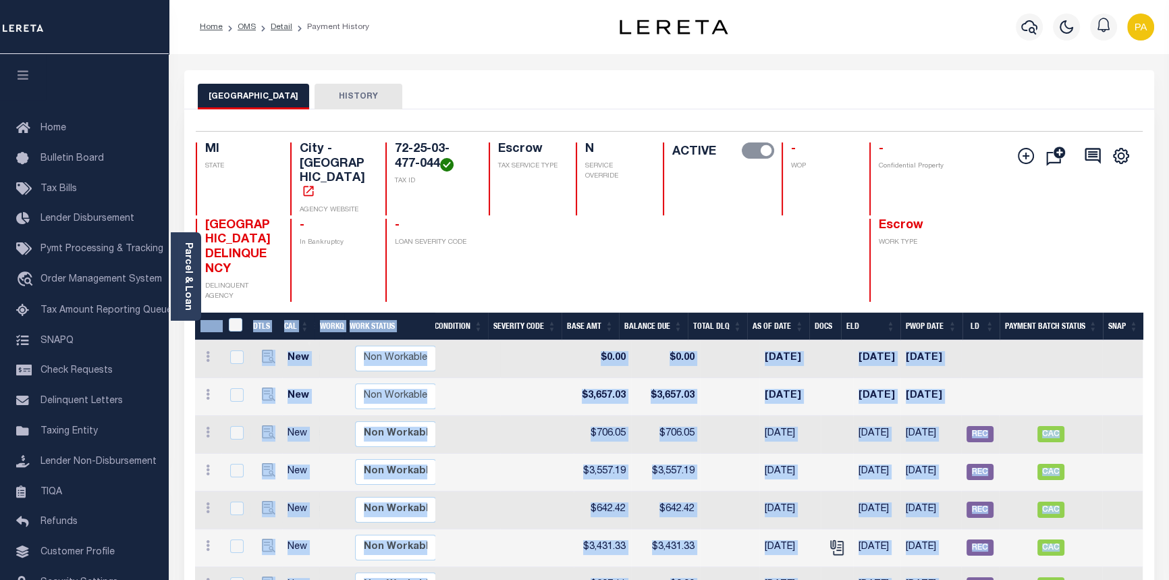
click at [1052, 340] on td at bounding box center [1050, 359] width 103 height 38
checkbox input "true"
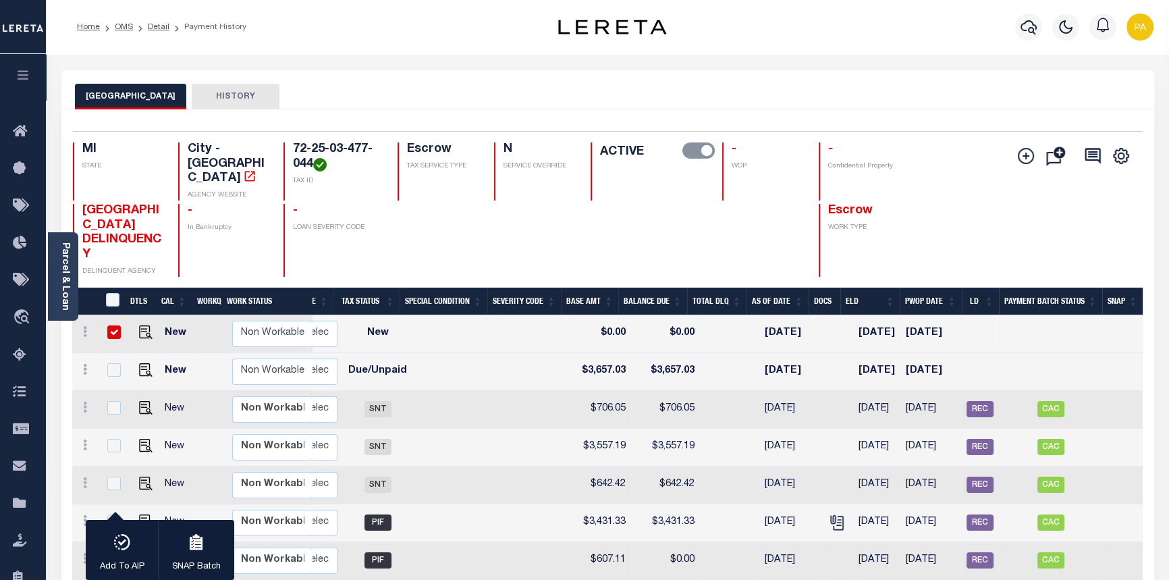
scroll to position [0, 256]
click at [150, 25] on link "Detail" at bounding box center [159, 27] width 22 height 8
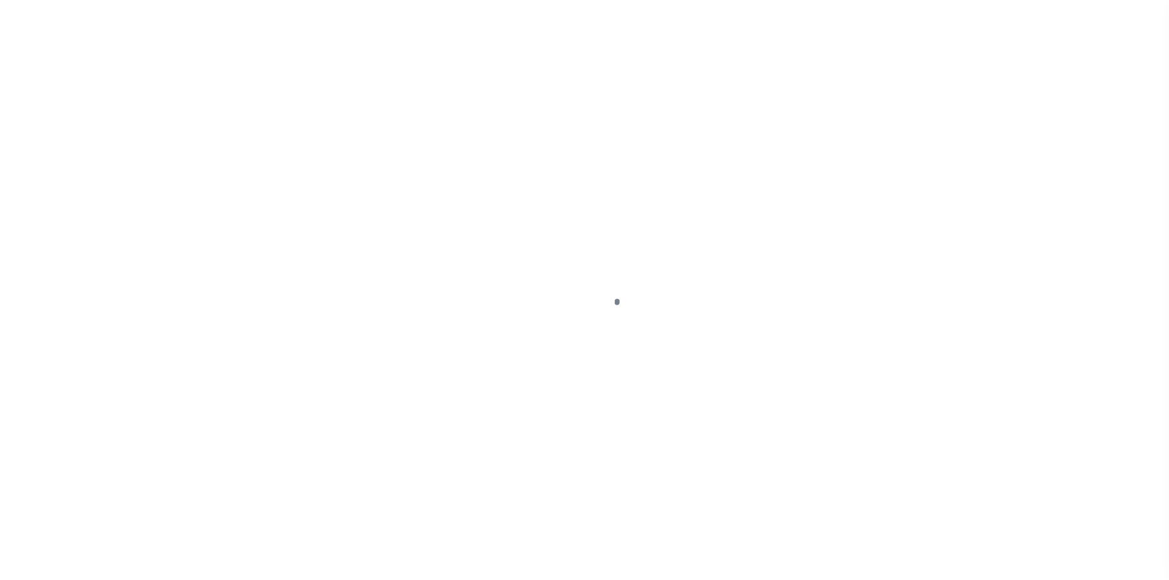
select select "Escrow"
type input "[STREET_ADDRESS]"
type input "72-25-03-477-044"
type input "RoyalOak MI 480732859"
type input "R"
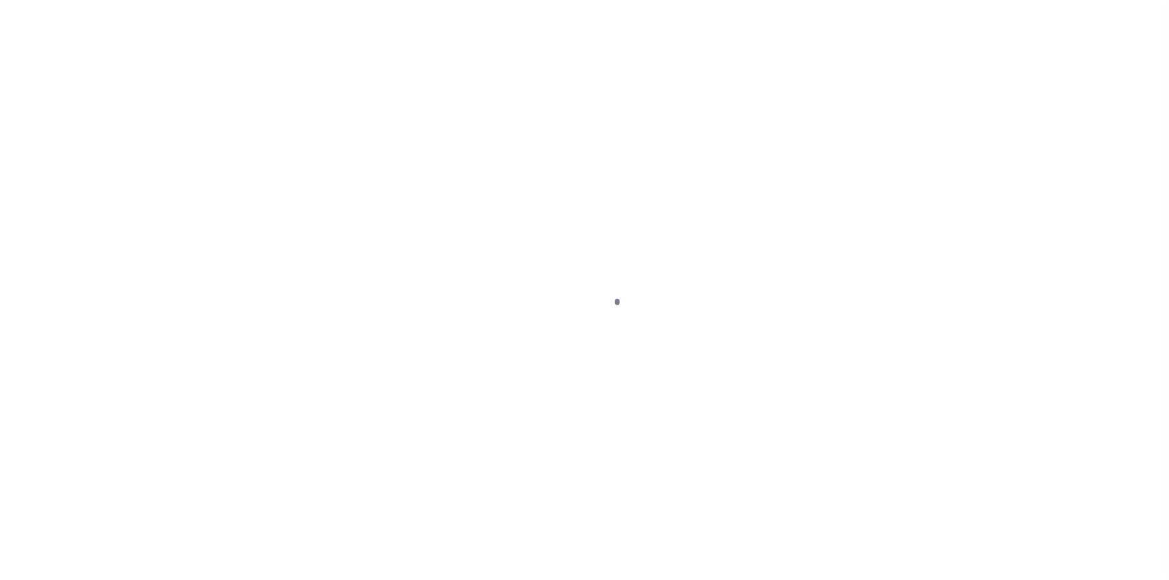
type input "MI"
select select
select select "20739"
select select "7622"
select select
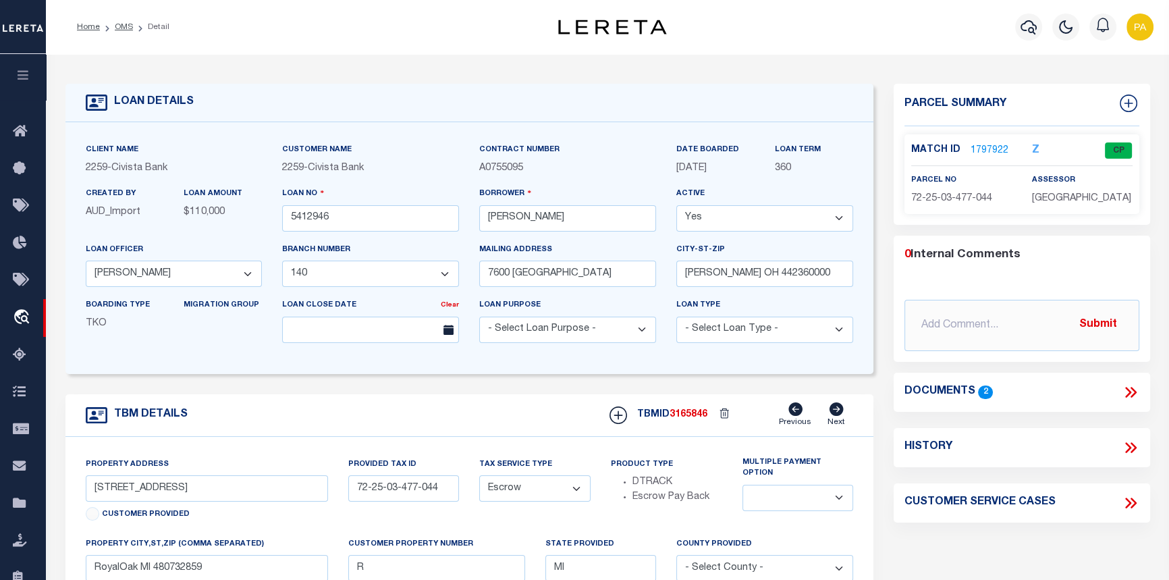
click at [977, 148] on link "1797922" at bounding box center [990, 151] width 38 height 14
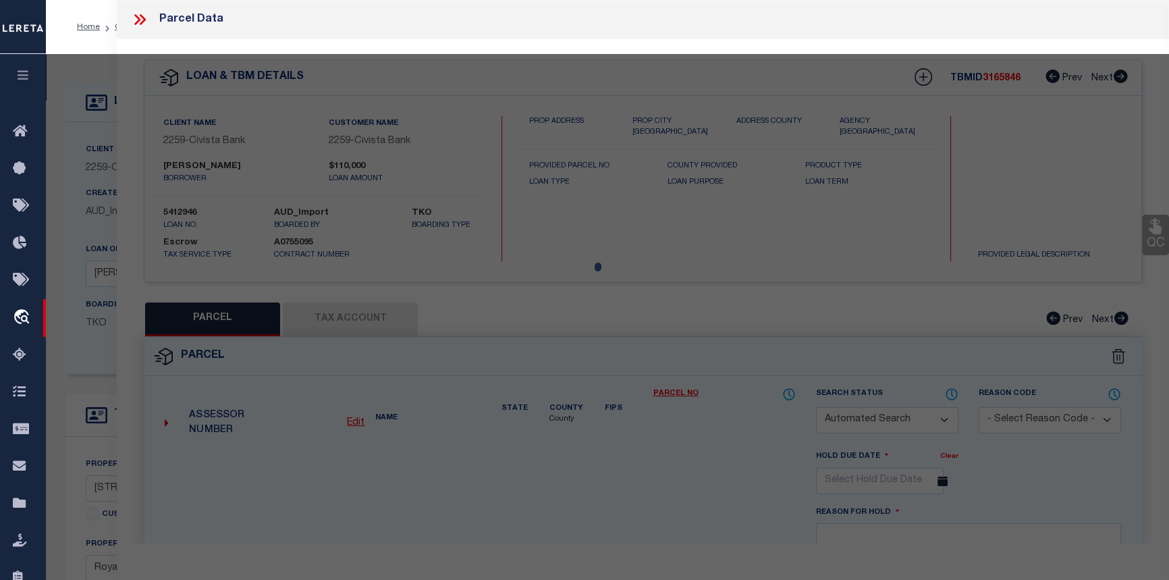
checkbox input "false"
select select "CP"
type input "[PERSON_NAME] V"
select select
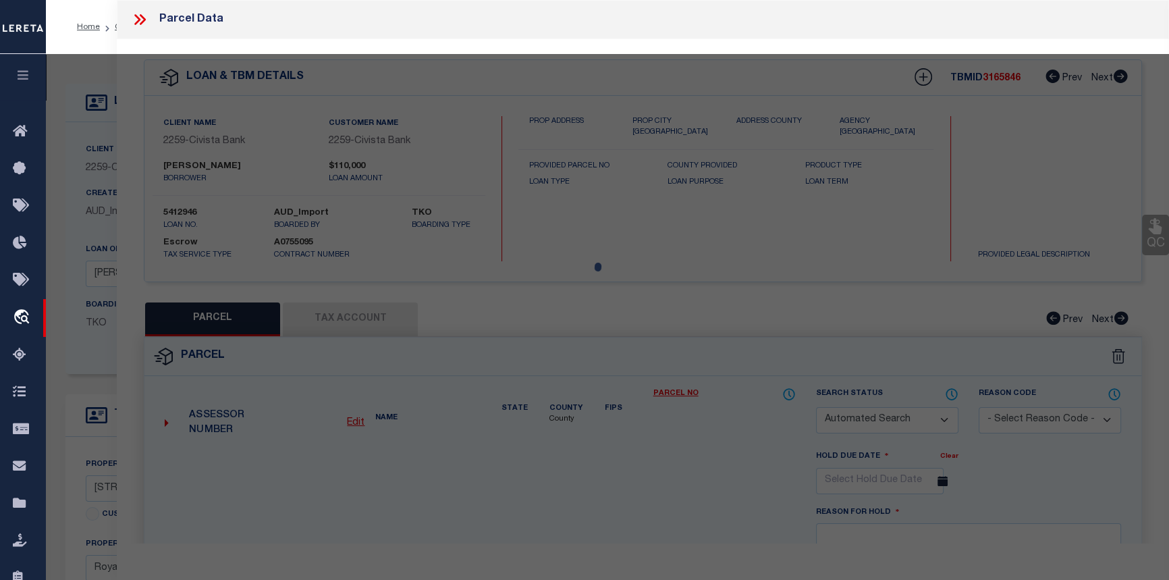
type input "[STREET_ADDRESS]"
checkbox input "false"
type input "RoyalOak MI 480732859"
type textarea "Block 999"
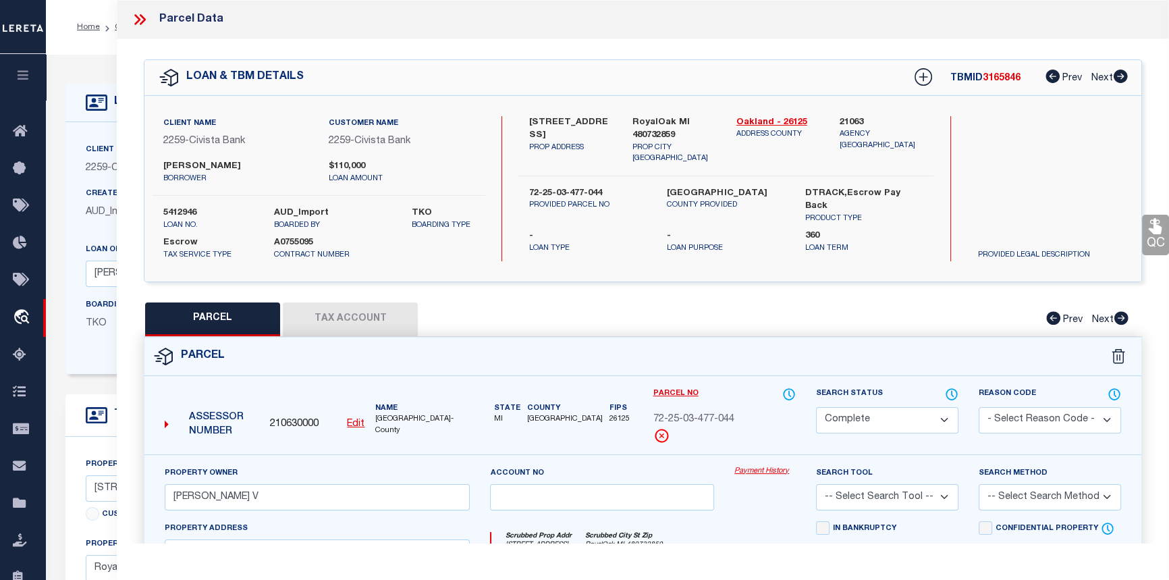
click at [773, 471] on link "Payment History" at bounding box center [764, 471] width 61 height 11
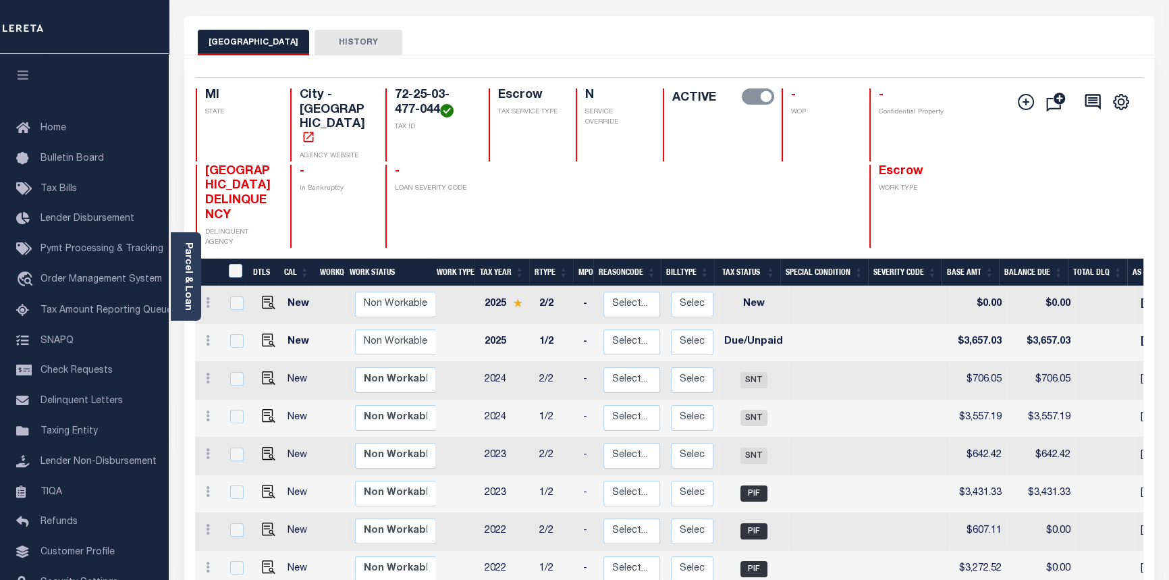
scroll to position [20, 0]
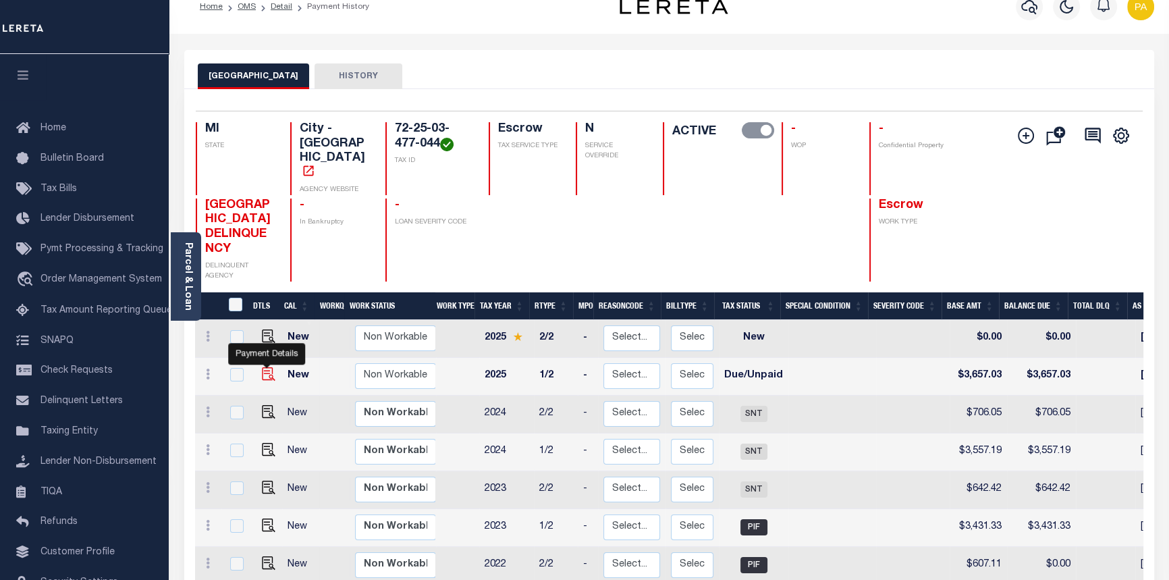
click at [267, 367] on img "" at bounding box center [268, 373] width 13 height 13
checkbox input "true"
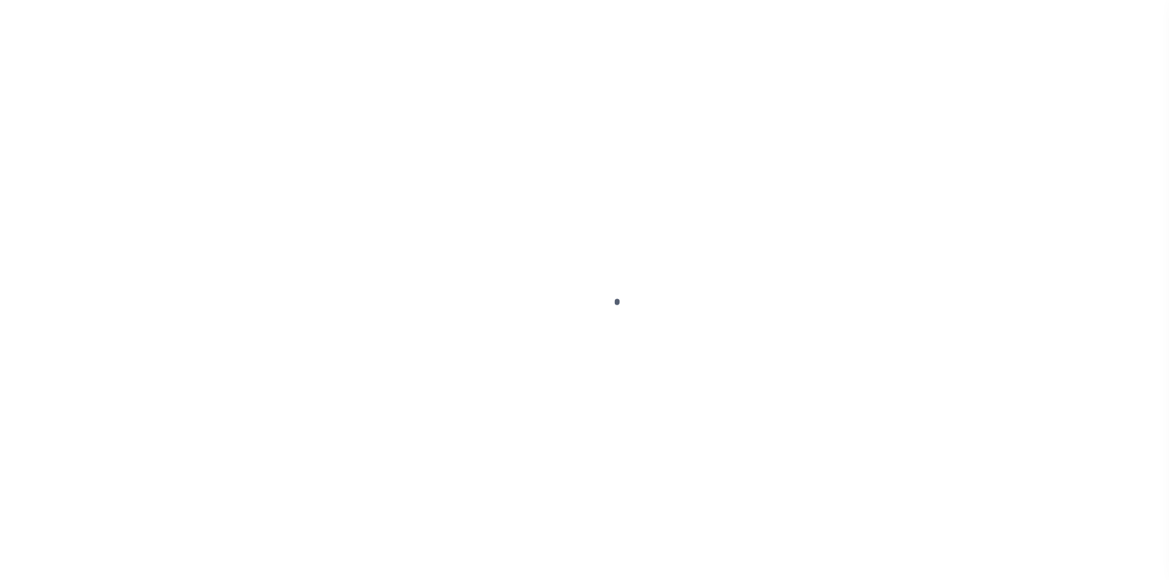
select select "DUE"
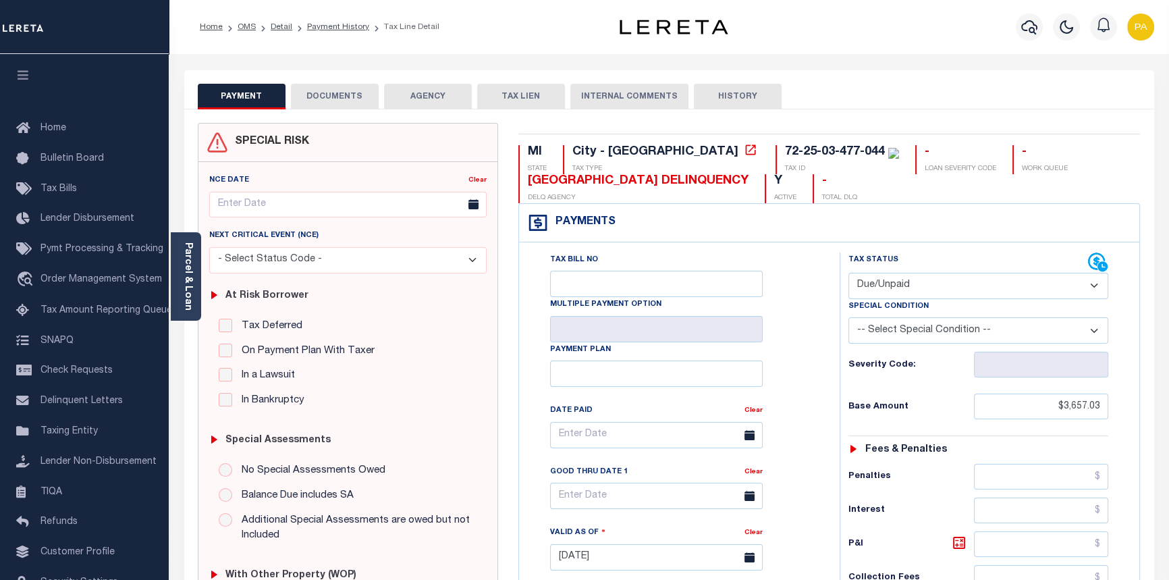
click at [310, 96] on button "DOCUMENTS" at bounding box center [335, 97] width 88 height 26
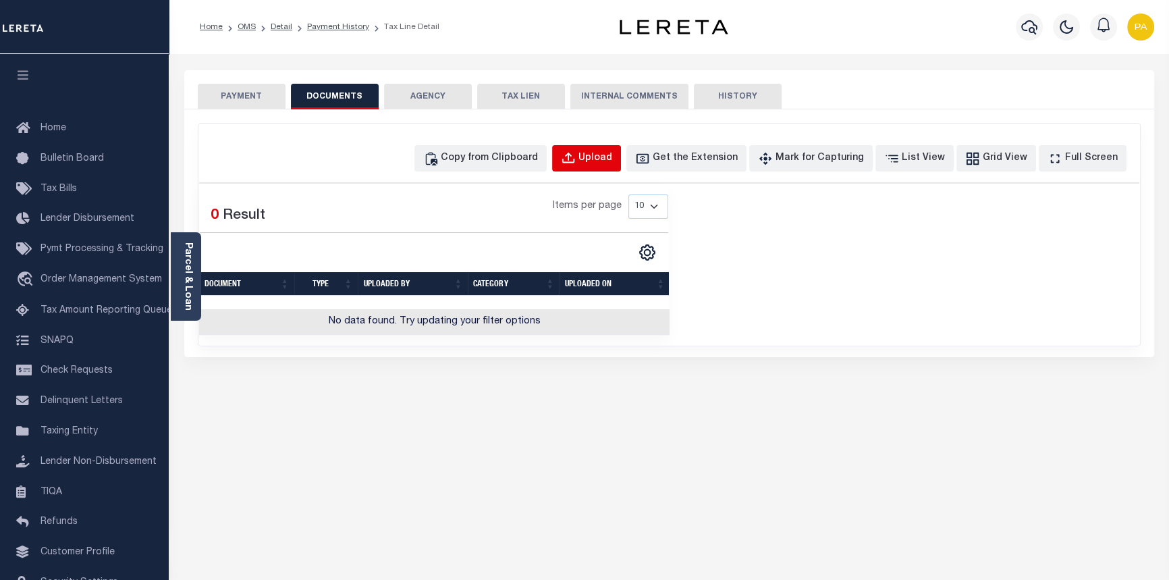
click at [612, 156] on div "Upload" at bounding box center [595, 158] width 34 height 15
select select "POP"
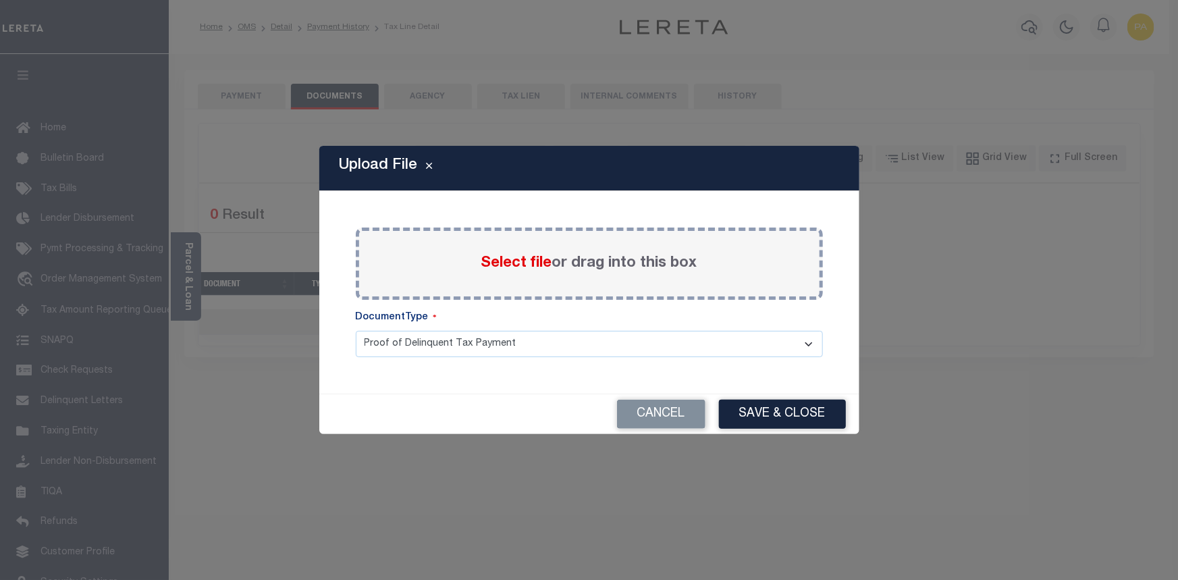
click at [510, 265] on span "Select file" at bounding box center [516, 263] width 71 height 15
click at [0, 0] on input "Select file or drag into this box" at bounding box center [0, 0] width 0 height 0
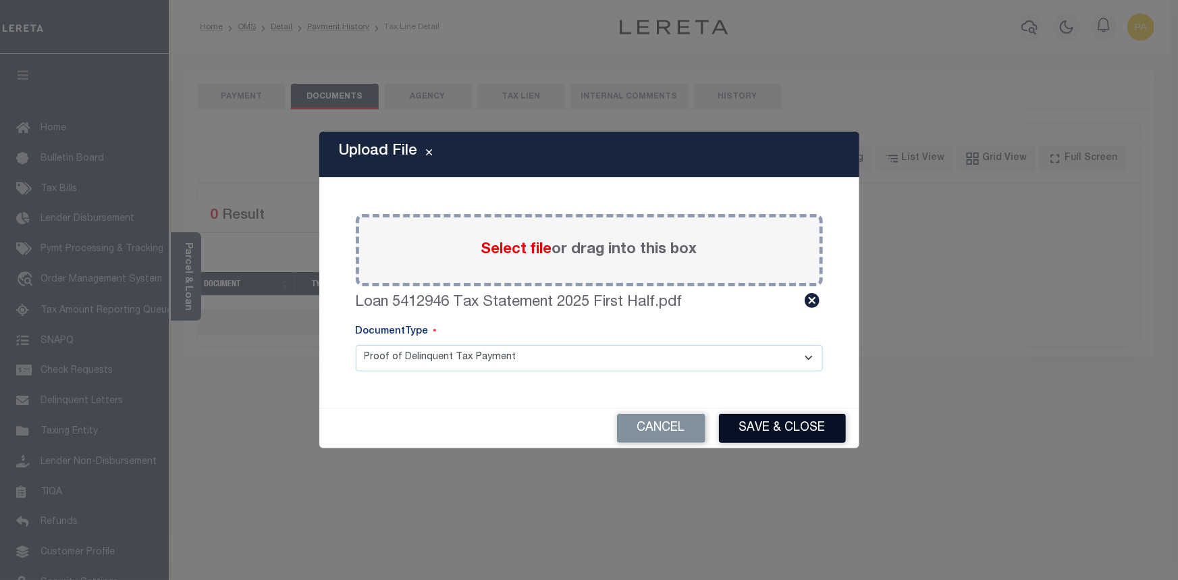
click at [792, 431] on button "Save & Close" at bounding box center [782, 428] width 127 height 29
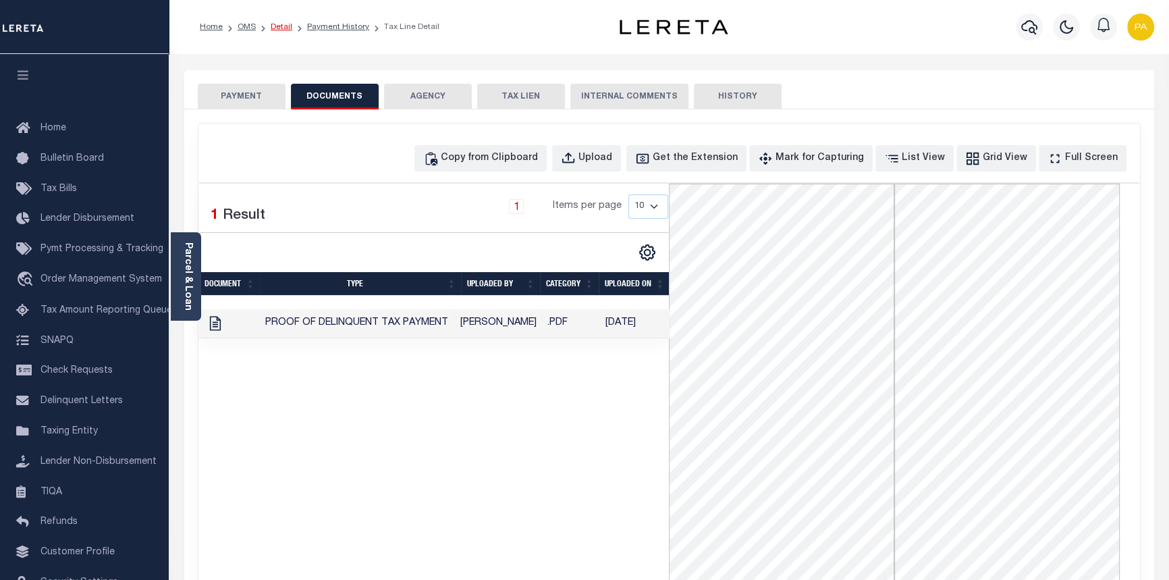
click at [280, 29] on link "Detail" at bounding box center [282, 27] width 22 height 8
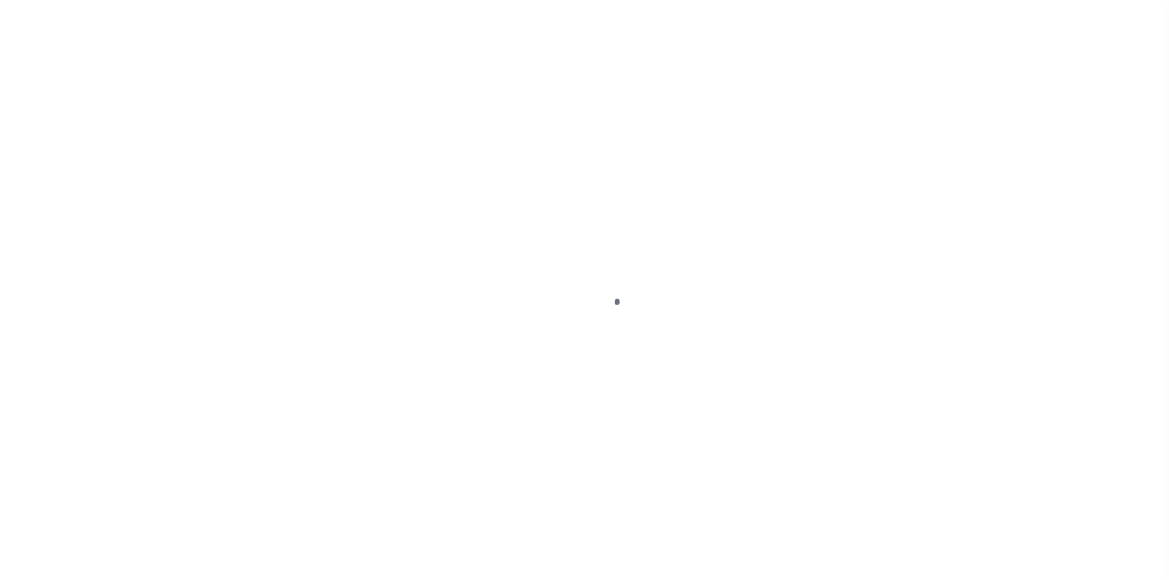
select select "Escrow"
type input "1519 Midland Blvd"
type input "72-25-03-477-044"
type input "RoyalOak MI 480732859"
type input "R"
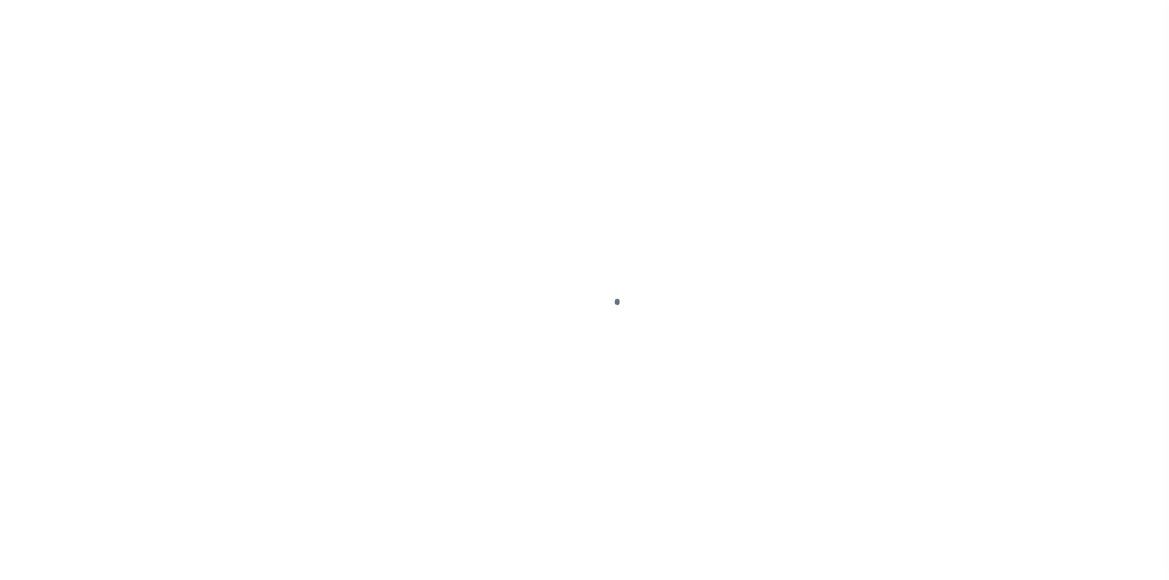
type input "MI"
select select
select select "20739"
select select "7622"
select select
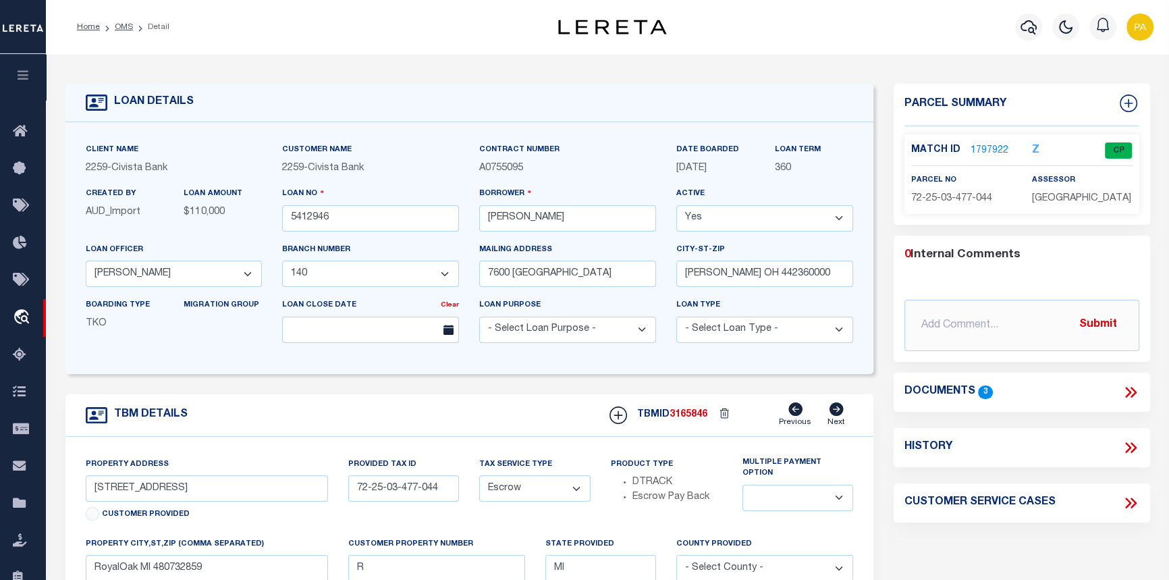
click at [984, 146] on link "1797922" at bounding box center [990, 151] width 38 height 14
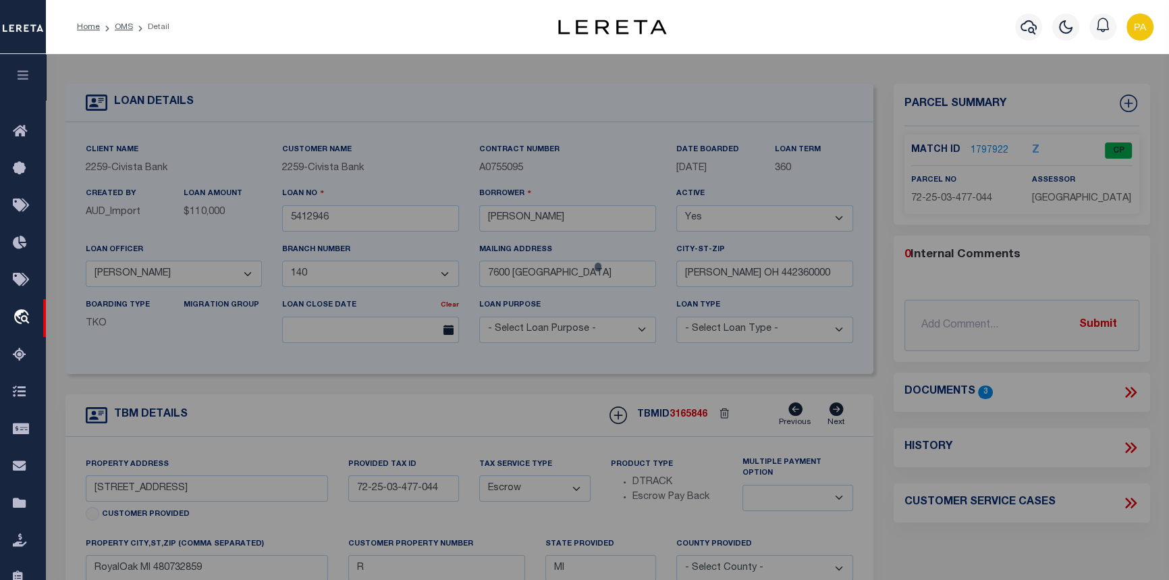
checkbox input "false"
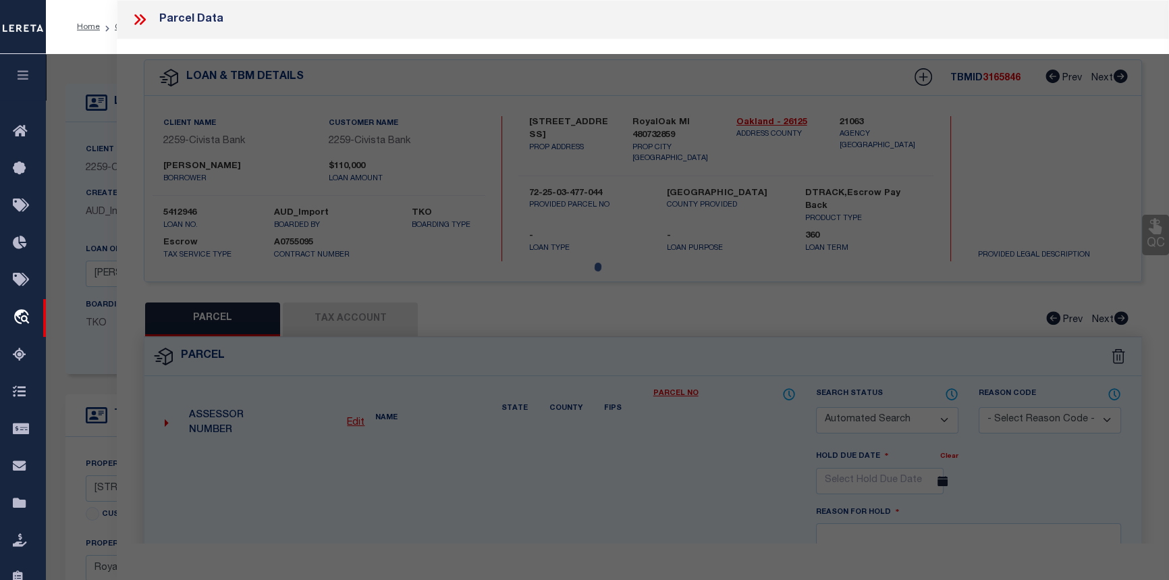
select select "CP"
type input "PATEL, NIYANT V"
select select
type input "1519 Midland Blvd"
checkbox input "false"
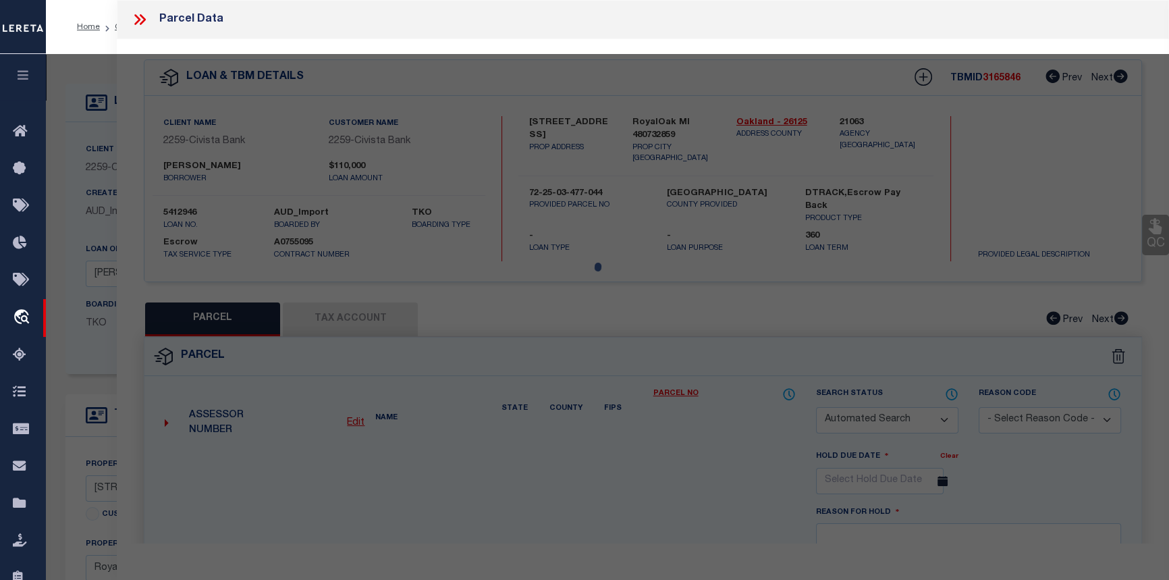
type input "RoyalOak MI 480732859"
type textarea "Block 999"
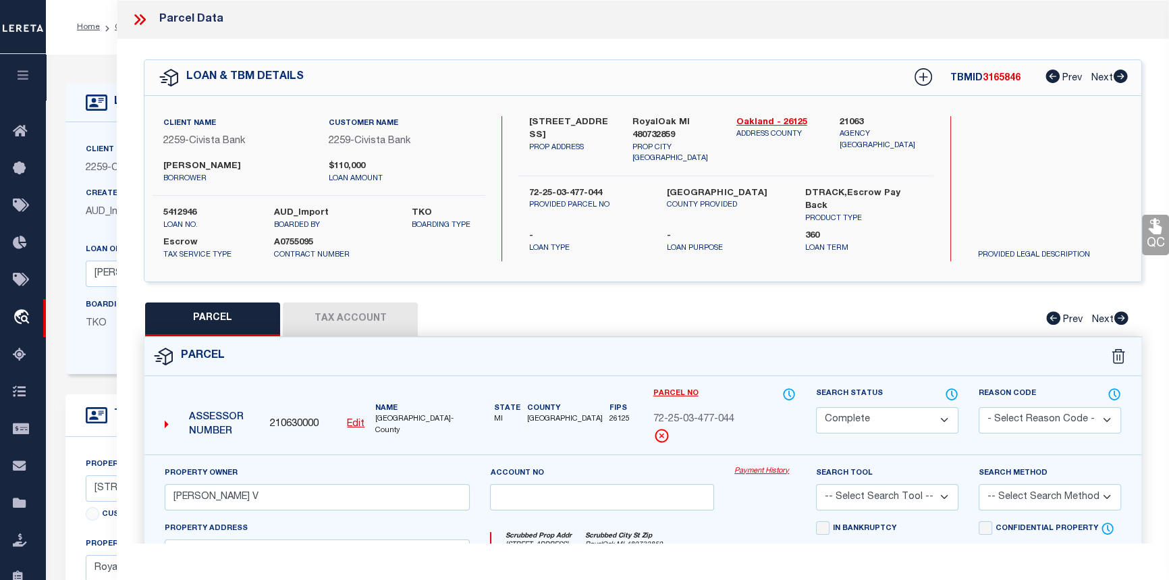
click at [775, 468] on link "Payment History" at bounding box center [764, 471] width 61 height 11
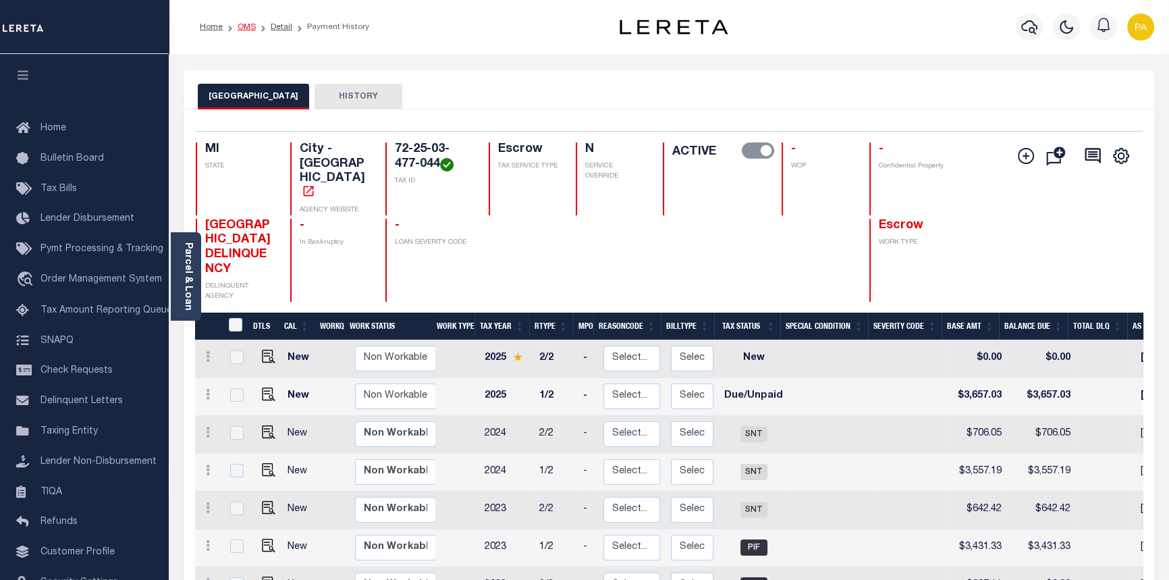
click at [240, 26] on link "OMS" at bounding box center [247, 27] width 18 height 8
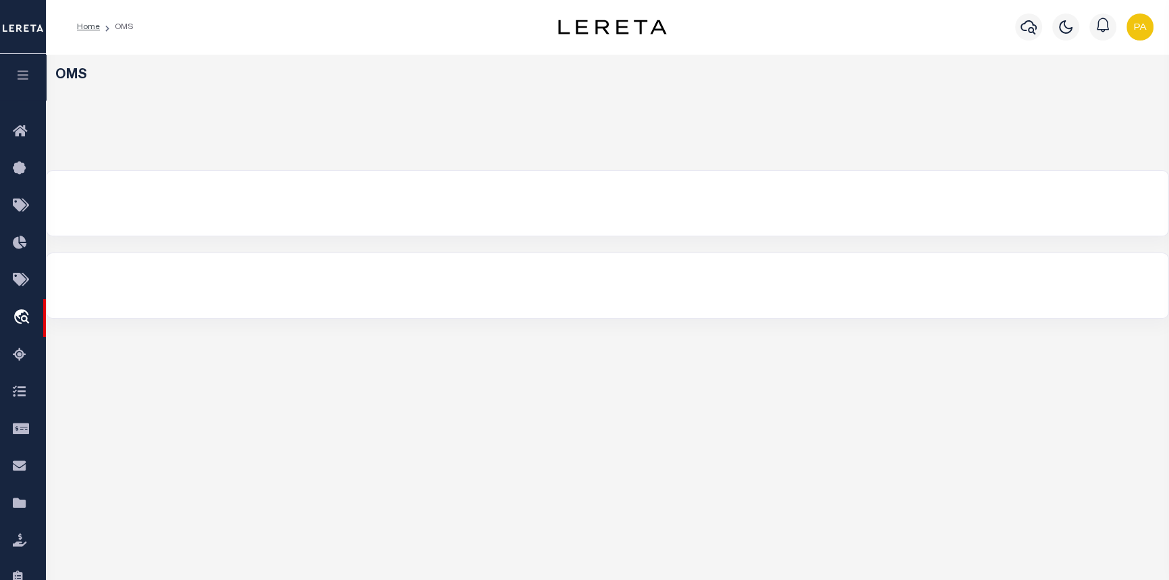
select select "200"
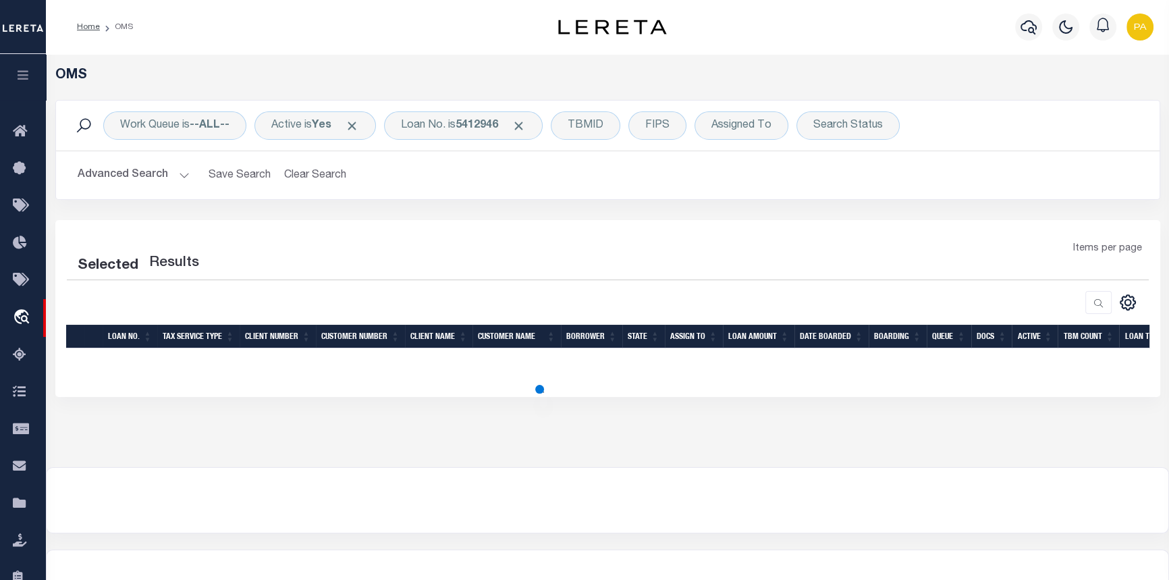
select select "200"
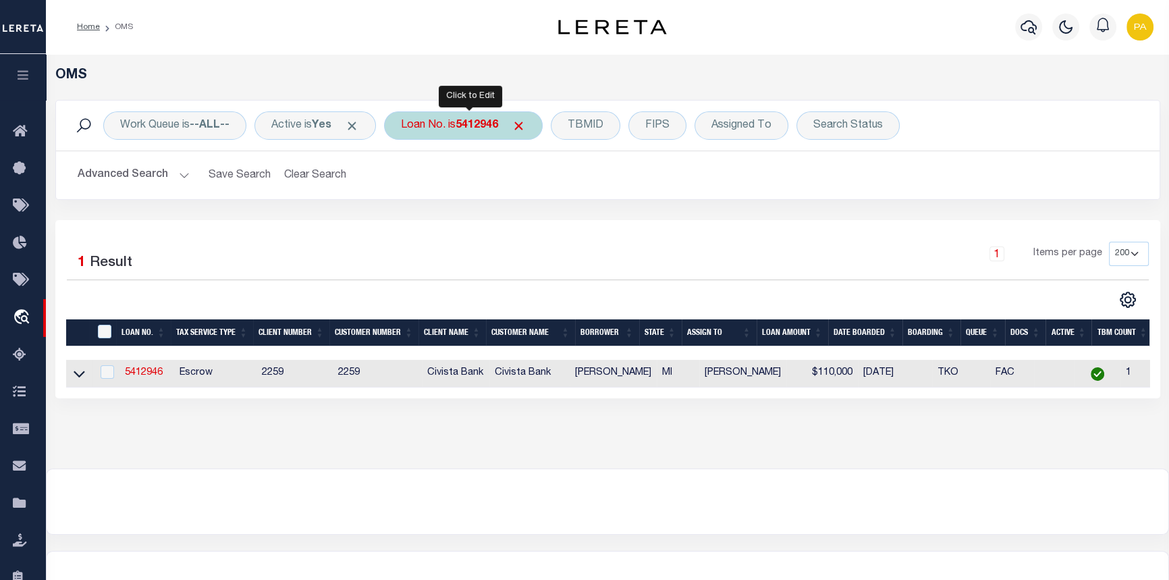
click at [498, 124] on b "5412946" at bounding box center [477, 125] width 43 height 11
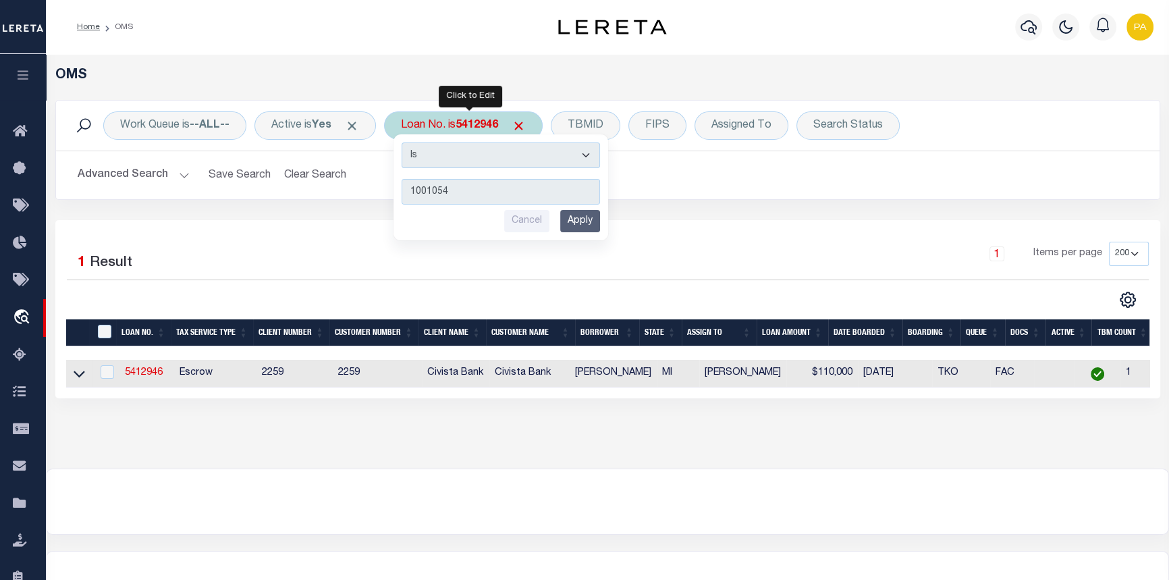
type input "10010545"
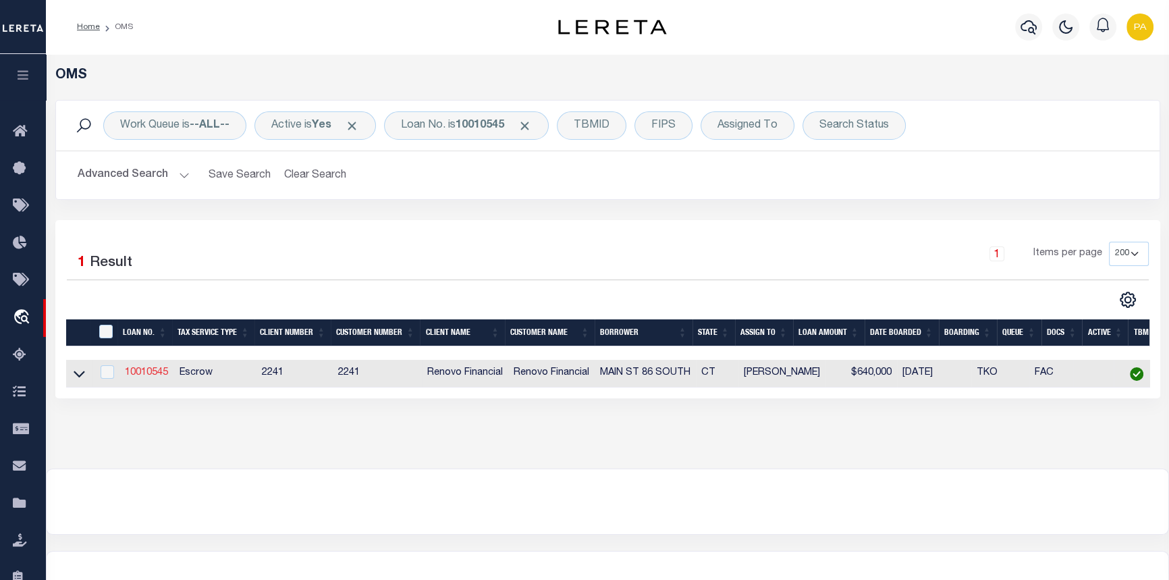
click at [140, 375] on link "10010545" at bounding box center [146, 372] width 43 height 9
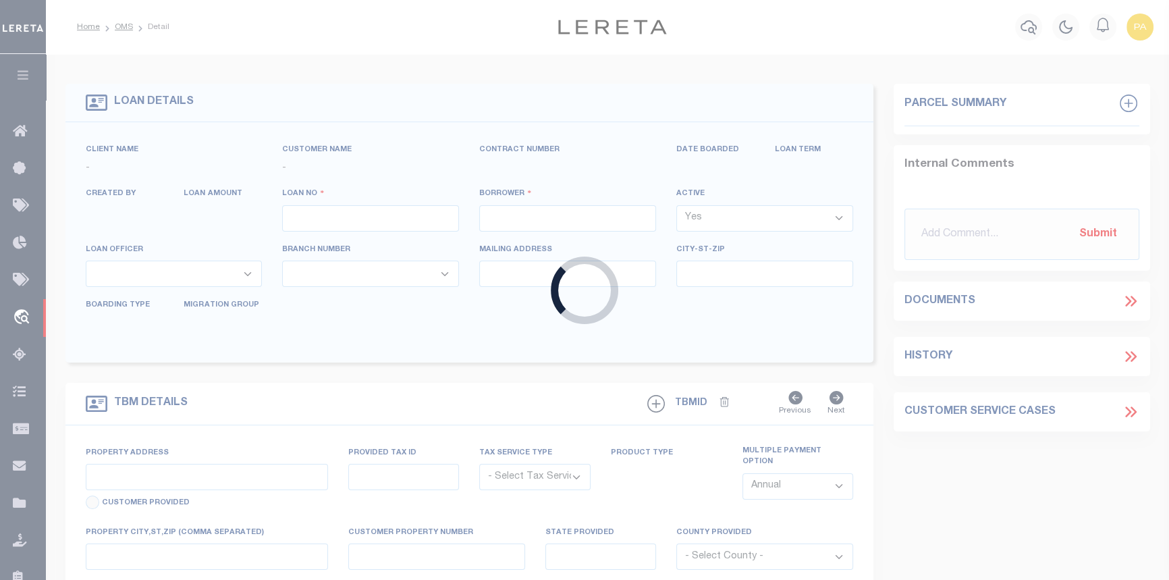
type input "10010545"
type input "MAIN ST 86 SOUTH"
select select
type input "[STREET_ADDRESS][PERSON_NAME]"
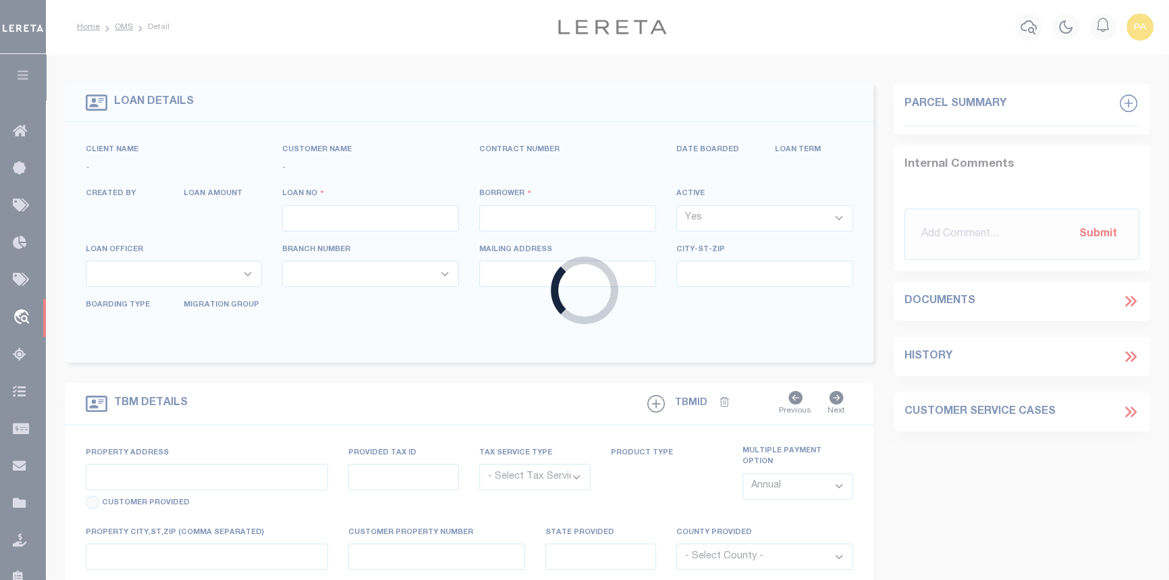
type input "[GEOGRAPHIC_DATA],CT,06851"
select select "10"
select select "Escrow"
select select "25067"
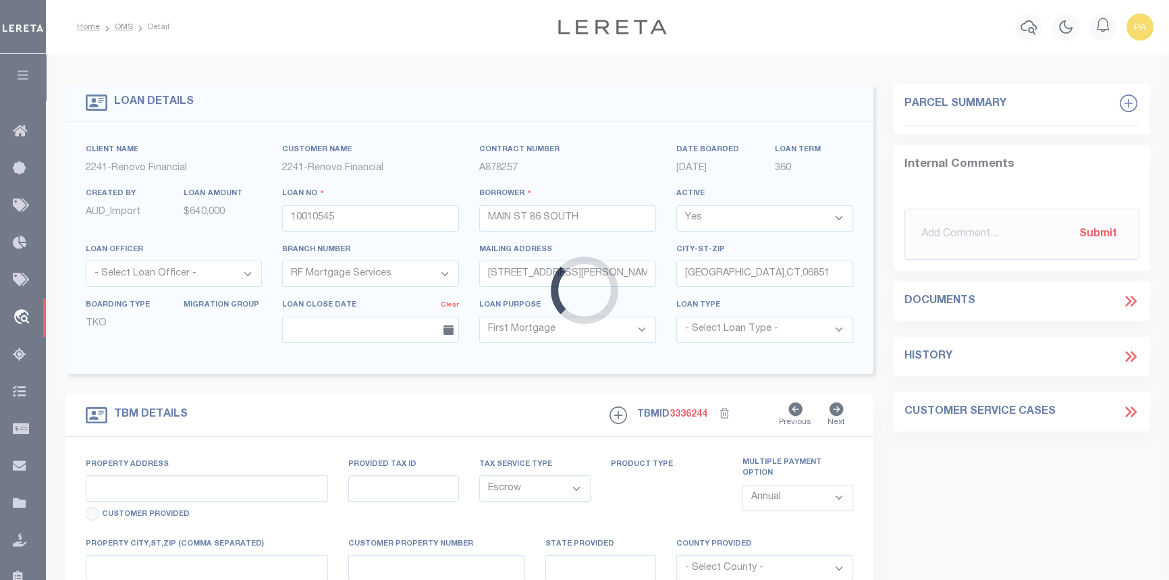
type input "[STREET_ADDRESS]"
type input "2-58-1-0"
type input "NORWALK CT 068543125"
type input "a0kUS0000018Dqj"
type input "CT"
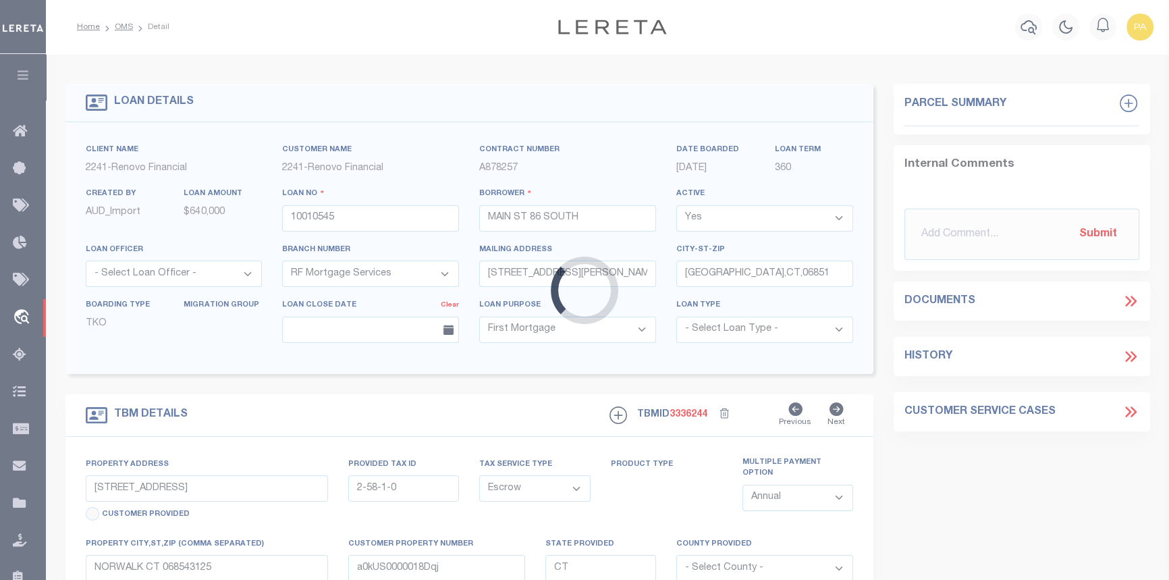
select select
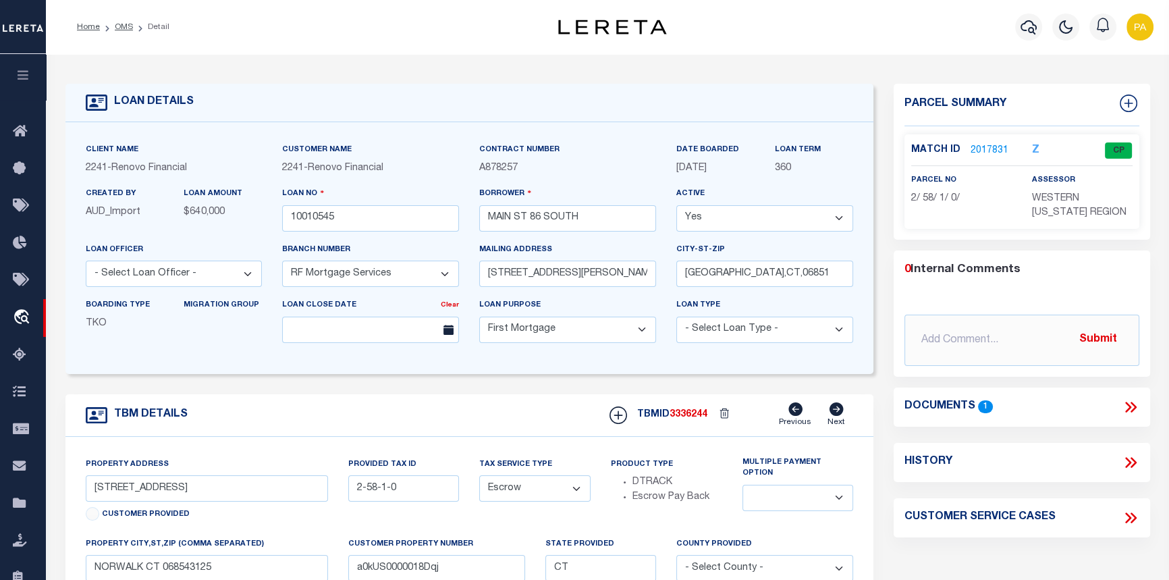
click at [985, 148] on link "2017831" at bounding box center [990, 151] width 38 height 14
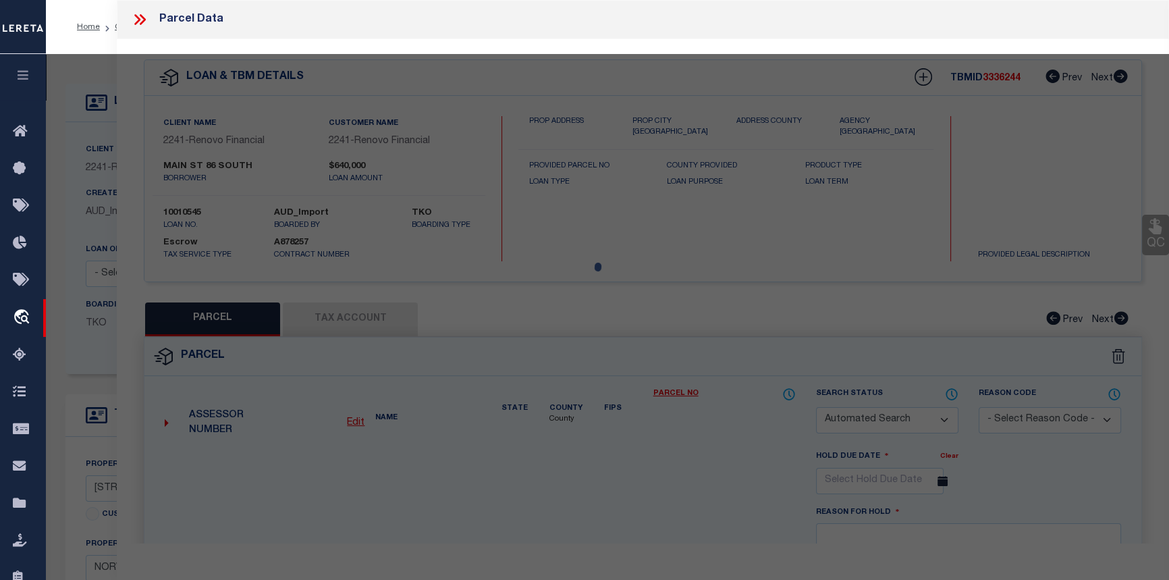
checkbox input "false"
select select "CP"
type input "86 SOUTH MAIN ST LLC"
select select "AGW"
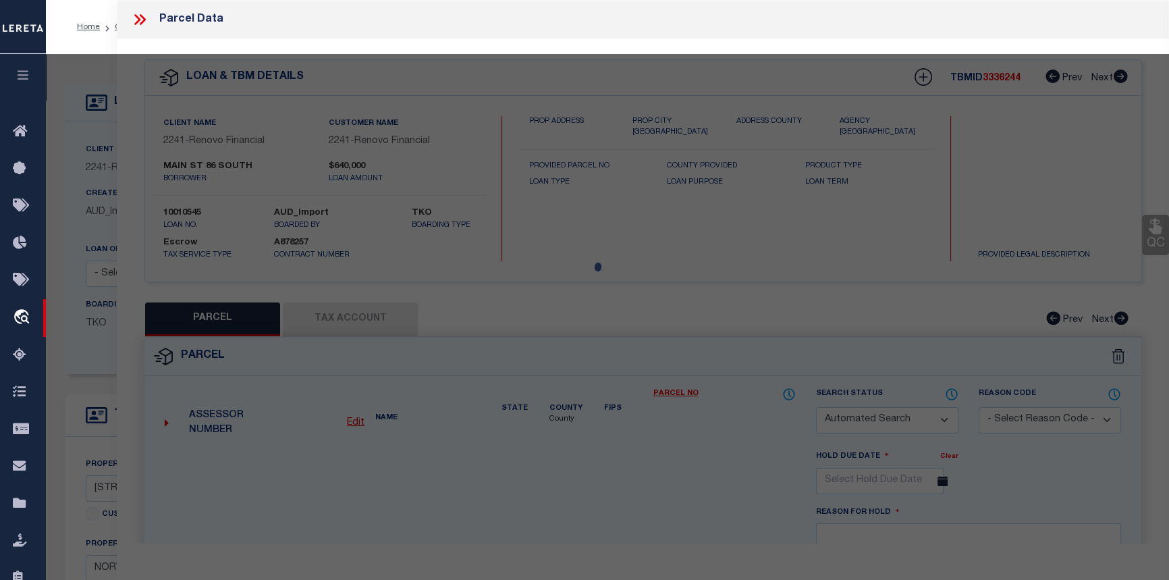
select select
type input "86 SOUTH MAIN ST"
checkbox input "false"
type input "NORWALK CT 06854"
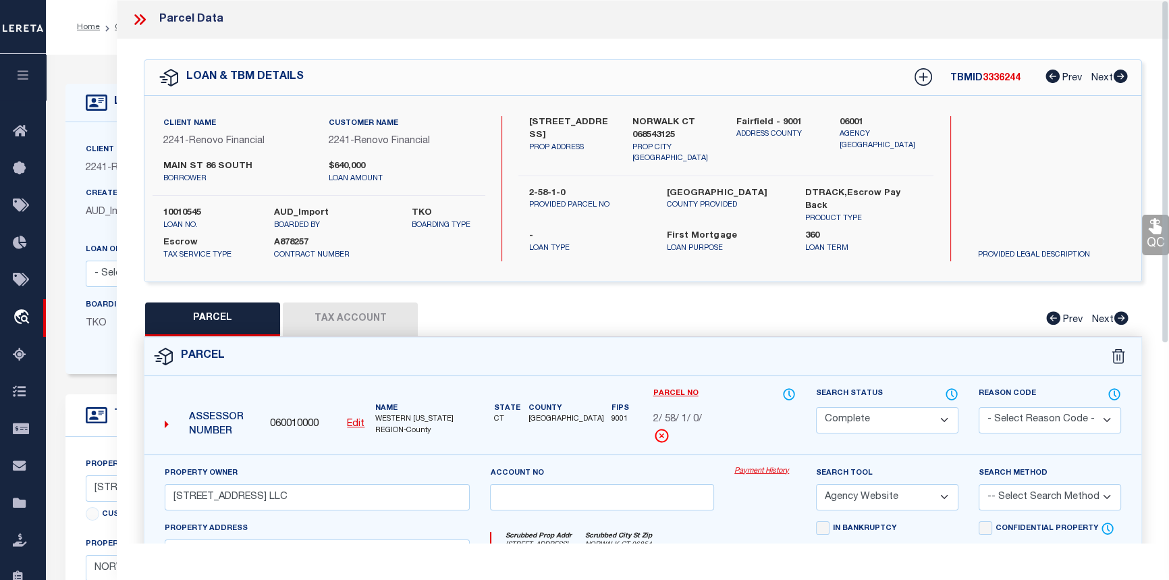
click at [139, 20] on icon at bounding box center [137, 19] width 6 height 11
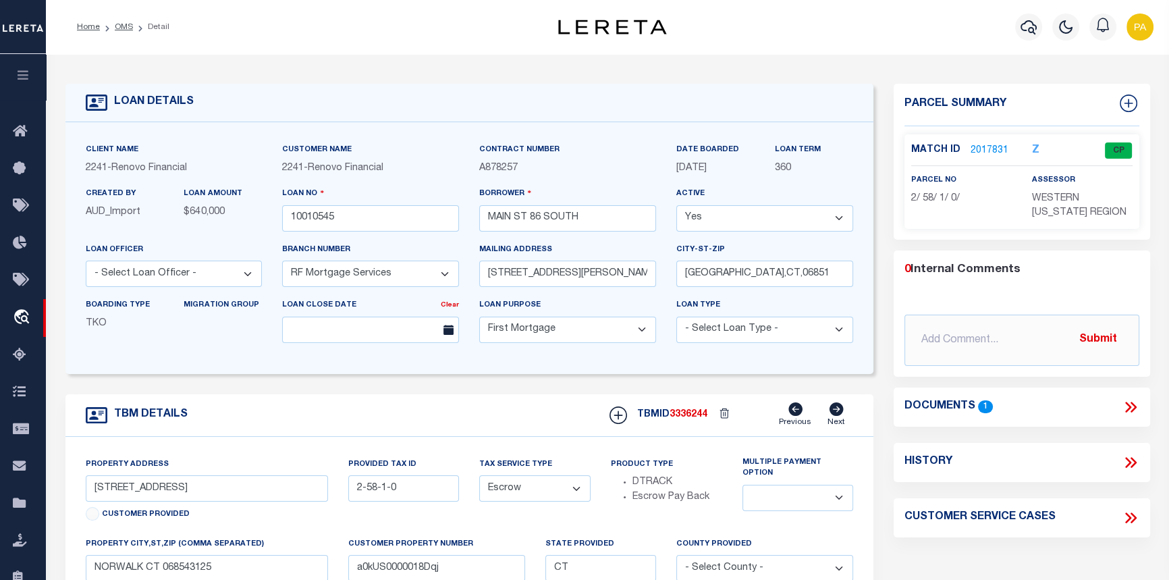
click at [987, 144] on link "2017831" at bounding box center [990, 151] width 38 height 14
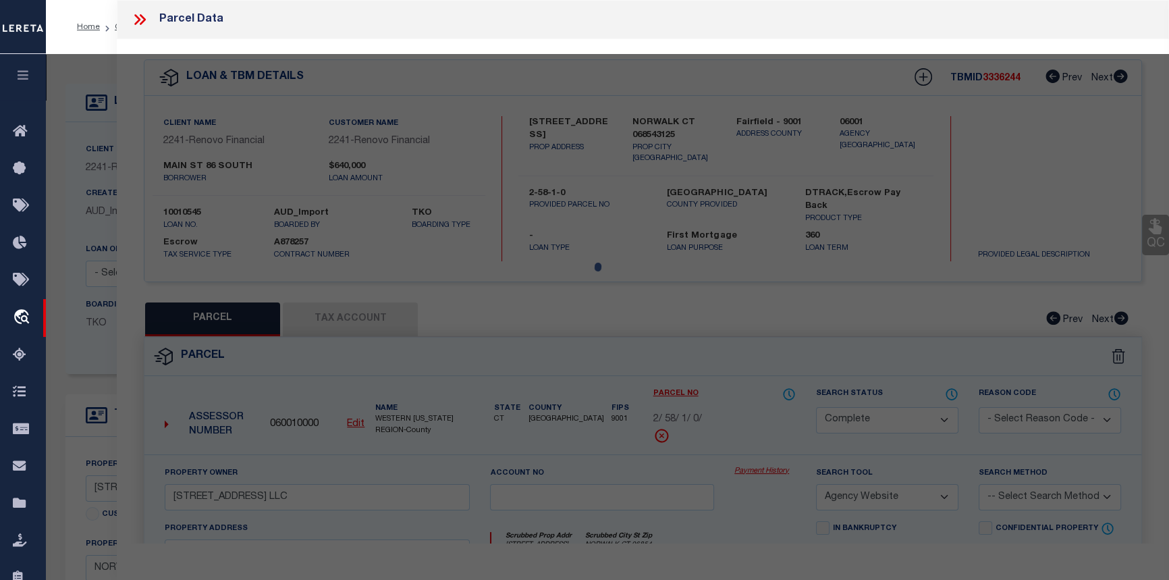
select select "AS"
select select
checkbox input "false"
select select "CP"
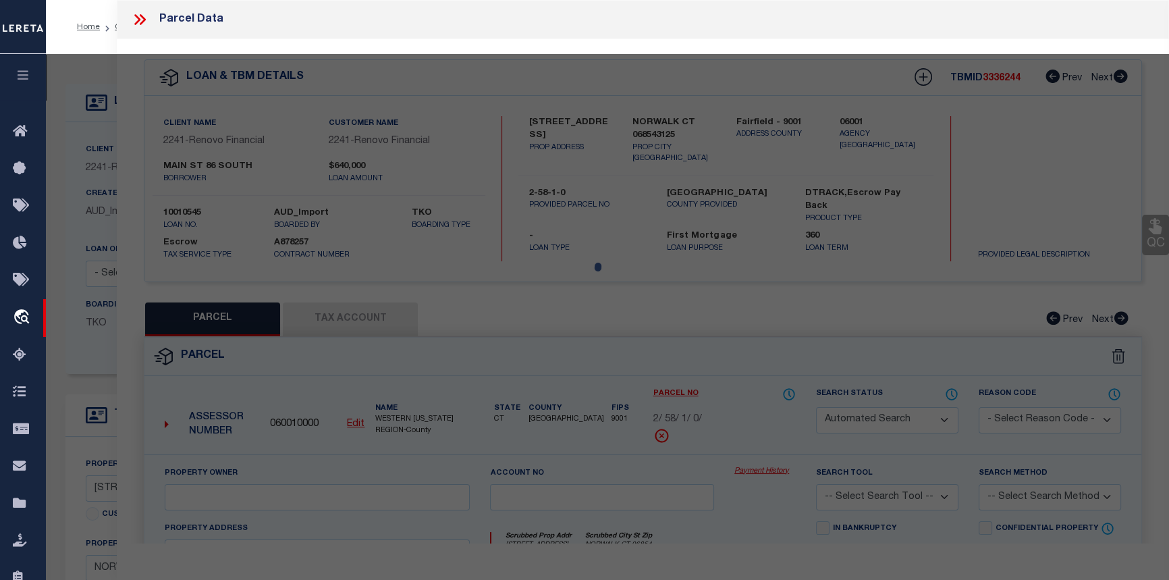
type input "86 SOUTH MAIN ST LLC"
select select "AGW"
select select
type input "86 SOUTH MAIN ST"
checkbox input "false"
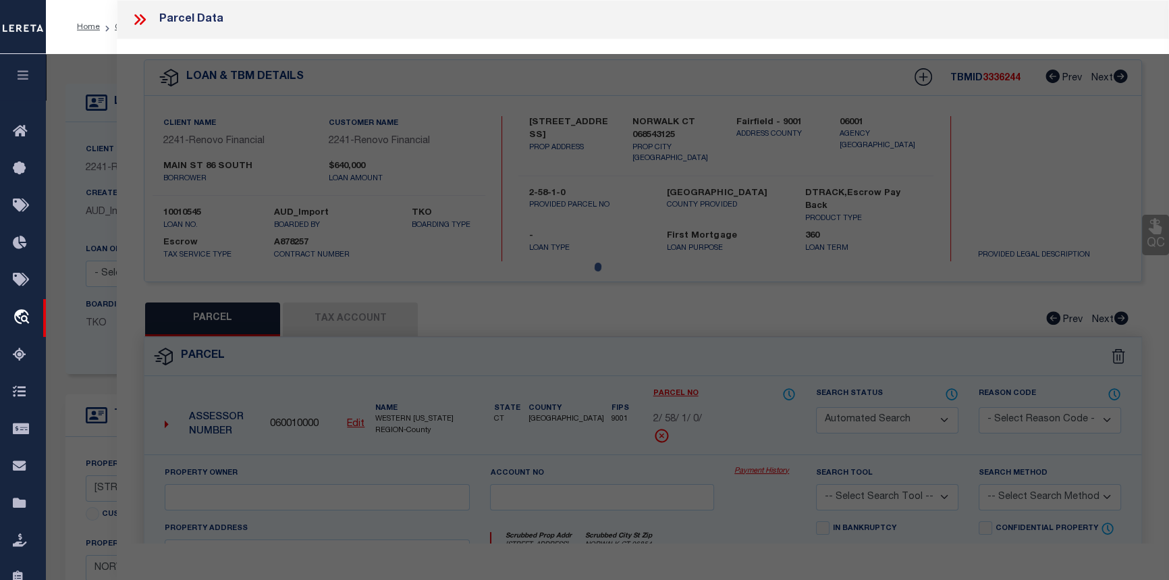
type input "NORWALK CT 06854"
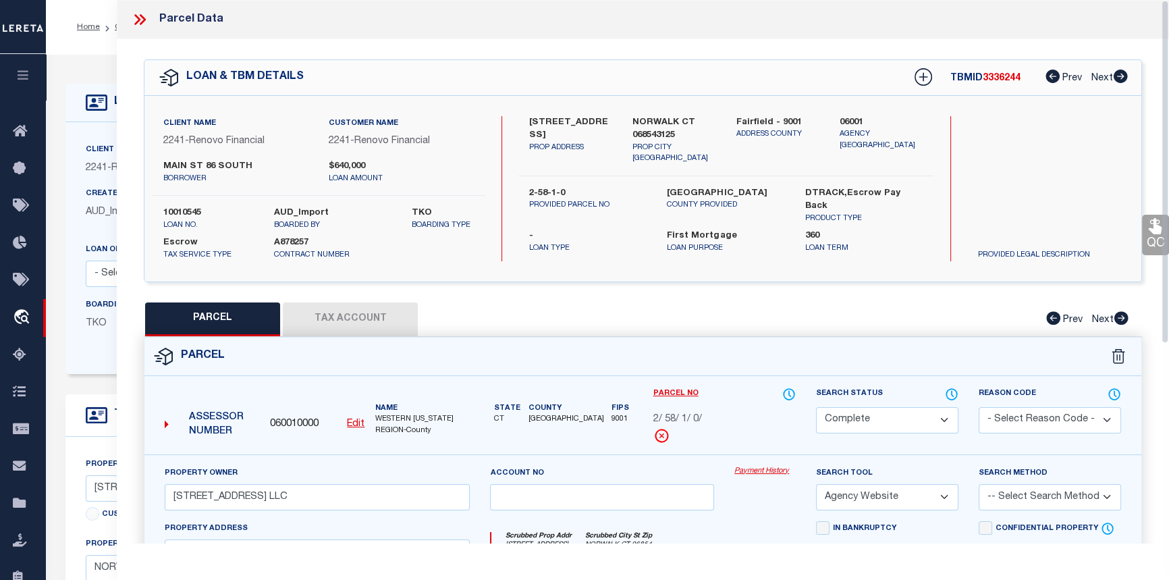
click at [751, 468] on link "Payment History" at bounding box center [764, 471] width 61 height 11
